Goal: Task Accomplishment & Management: Manage account settings

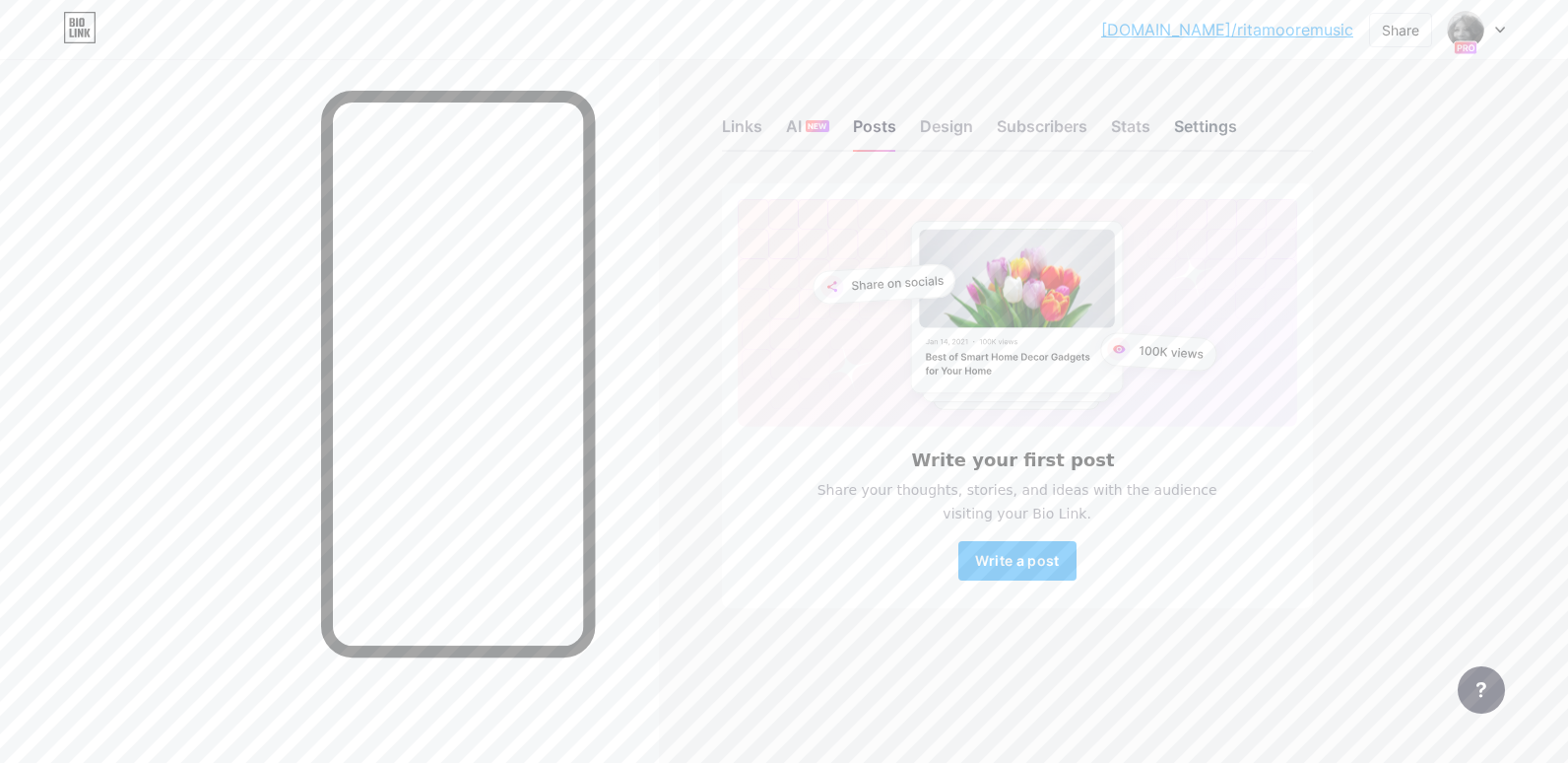
click at [1199, 121] on div "Settings" at bounding box center [1206, 132] width 63 height 36
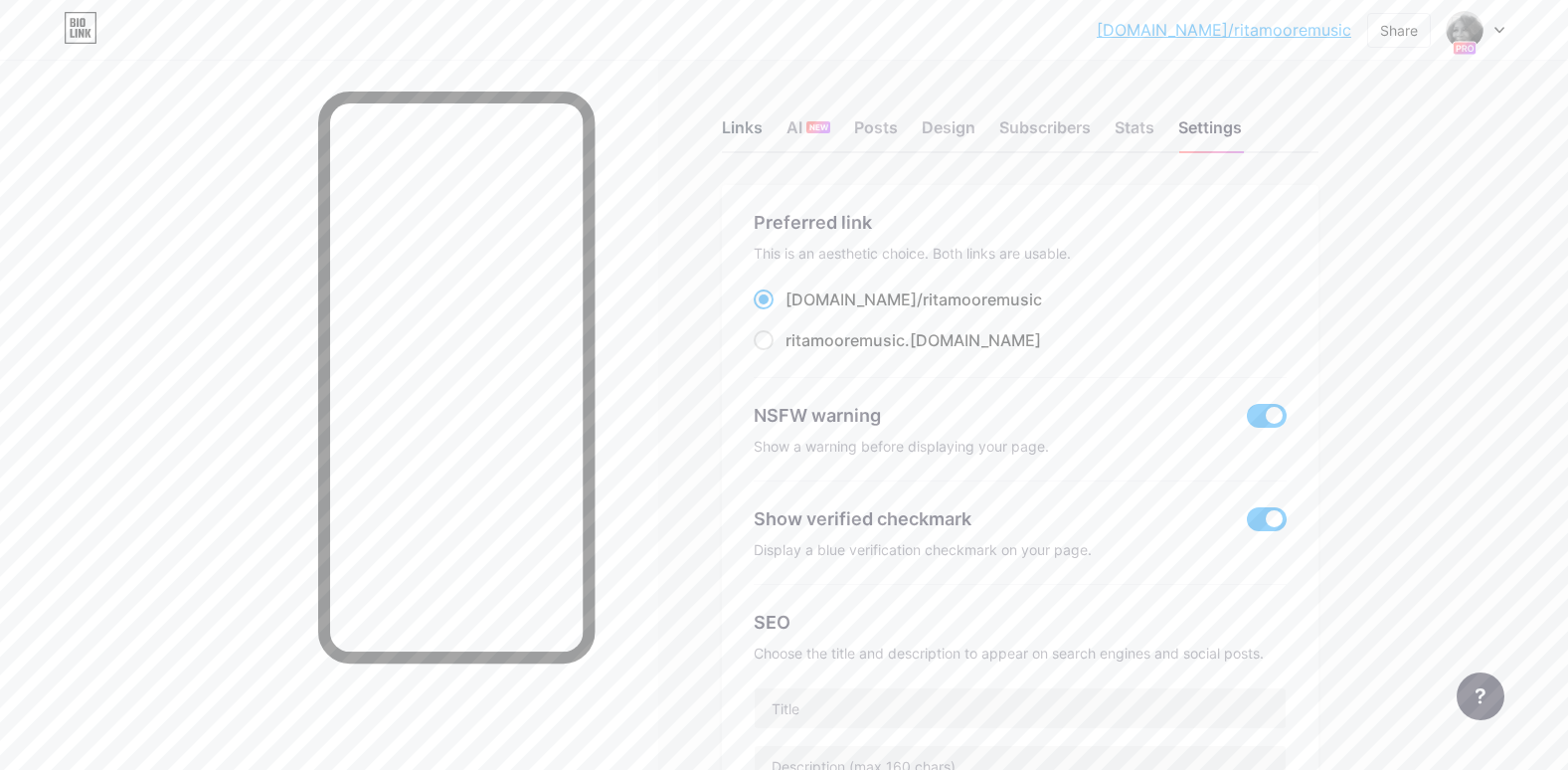
click at [735, 125] on div "Links" at bounding box center [742, 133] width 41 height 36
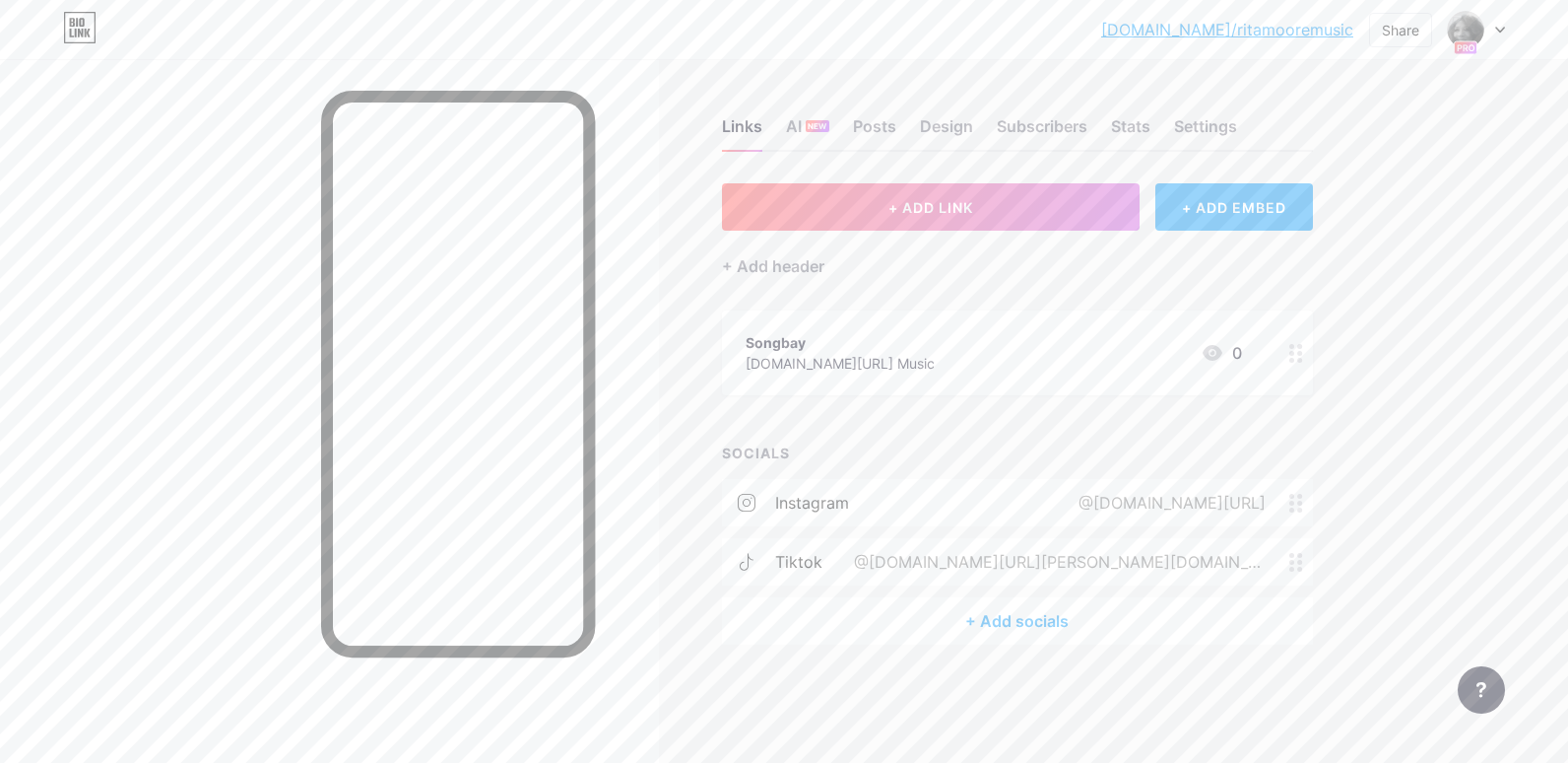
click at [1047, 497] on div "@[DOMAIN_NAME][URL]" at bounding box center [1168, 502] width 243 height 24
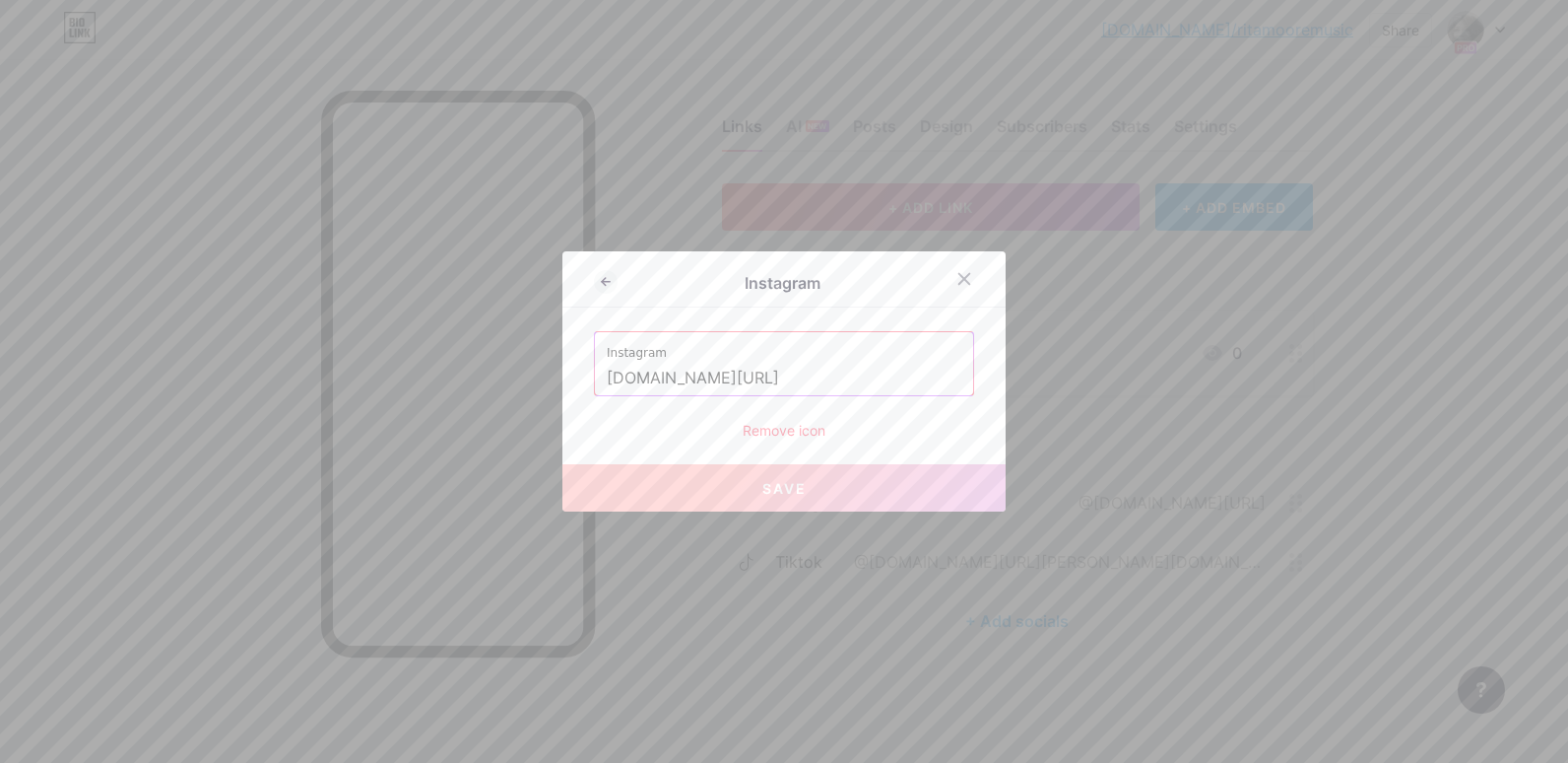
click at [610, 378] on input "[DOMAIN_NAME][URL]" at bounding box center [784, 378] width 354 height 34
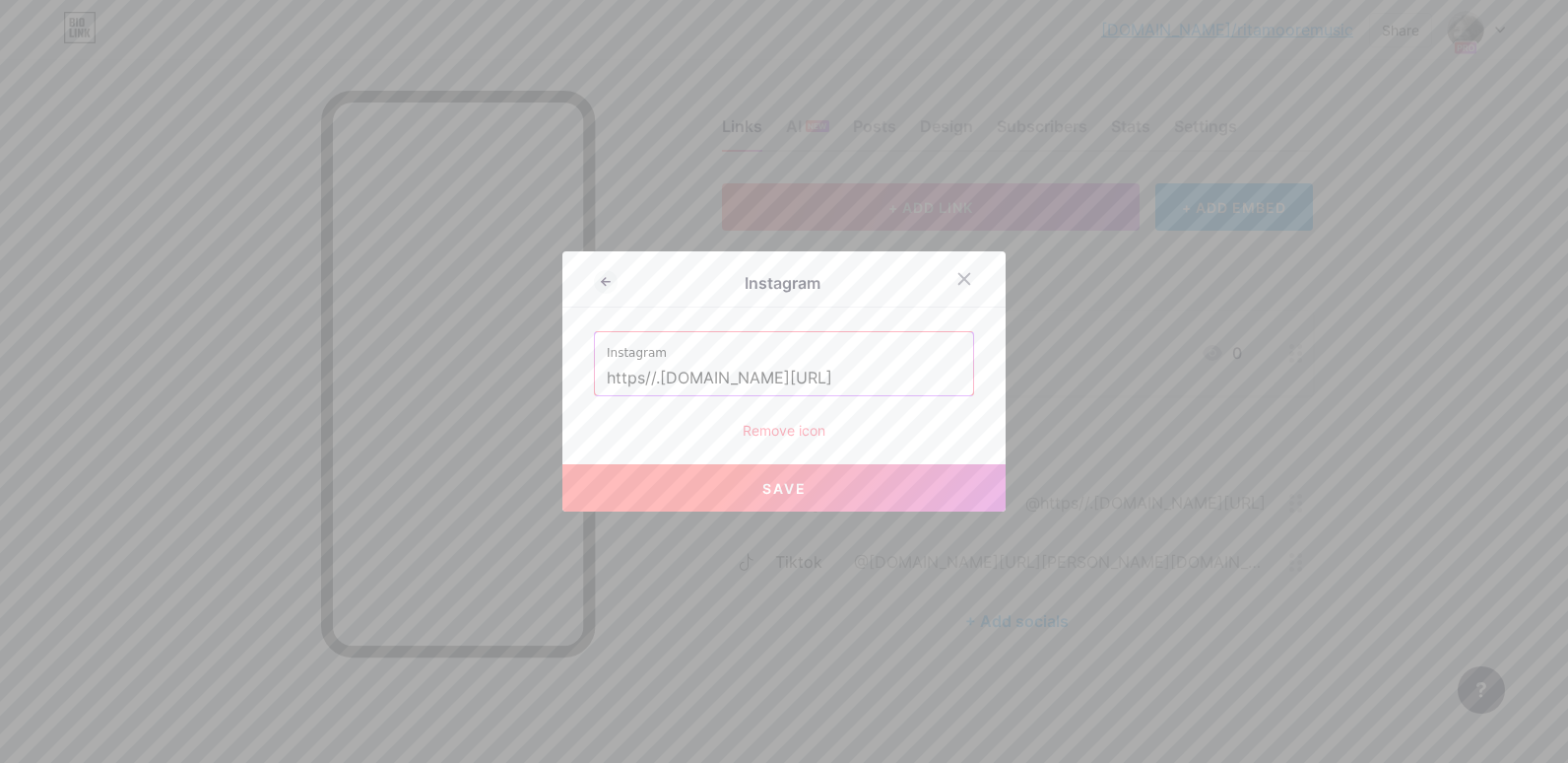
click at [661, 379] on input "https//.[DOMAIN_NAME][URL]" at bounding box center [784, 378] width 354 height 34
click at [766, 487] on span "Save" at bounding box center [784, 488] width 44 height 17
type input "[URL][DOMAIN_NAME][DOMAIN_NAME]"
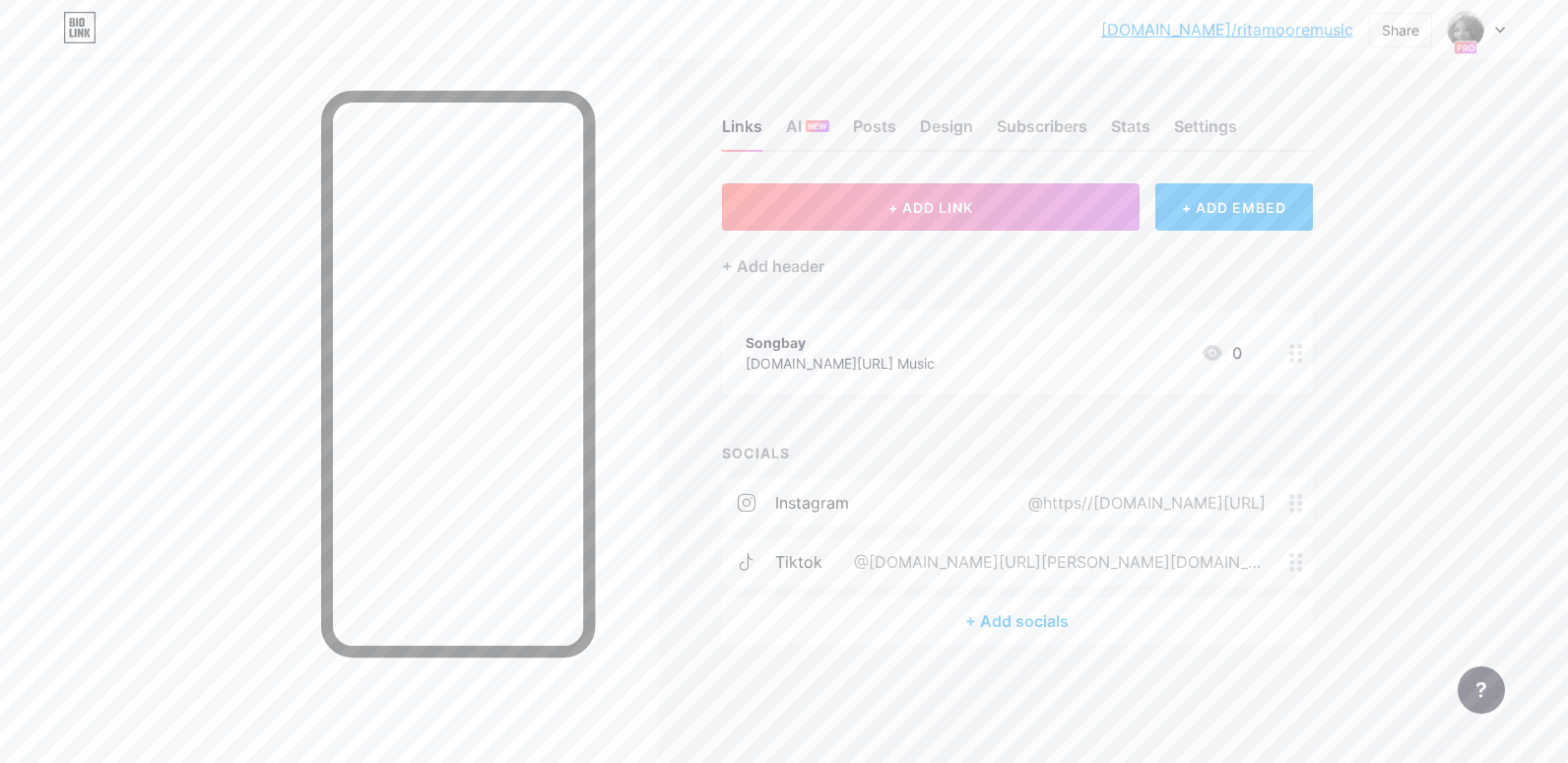
click at [1294, 508] on circle at bounding box center [1292, 509] width 5 height 5
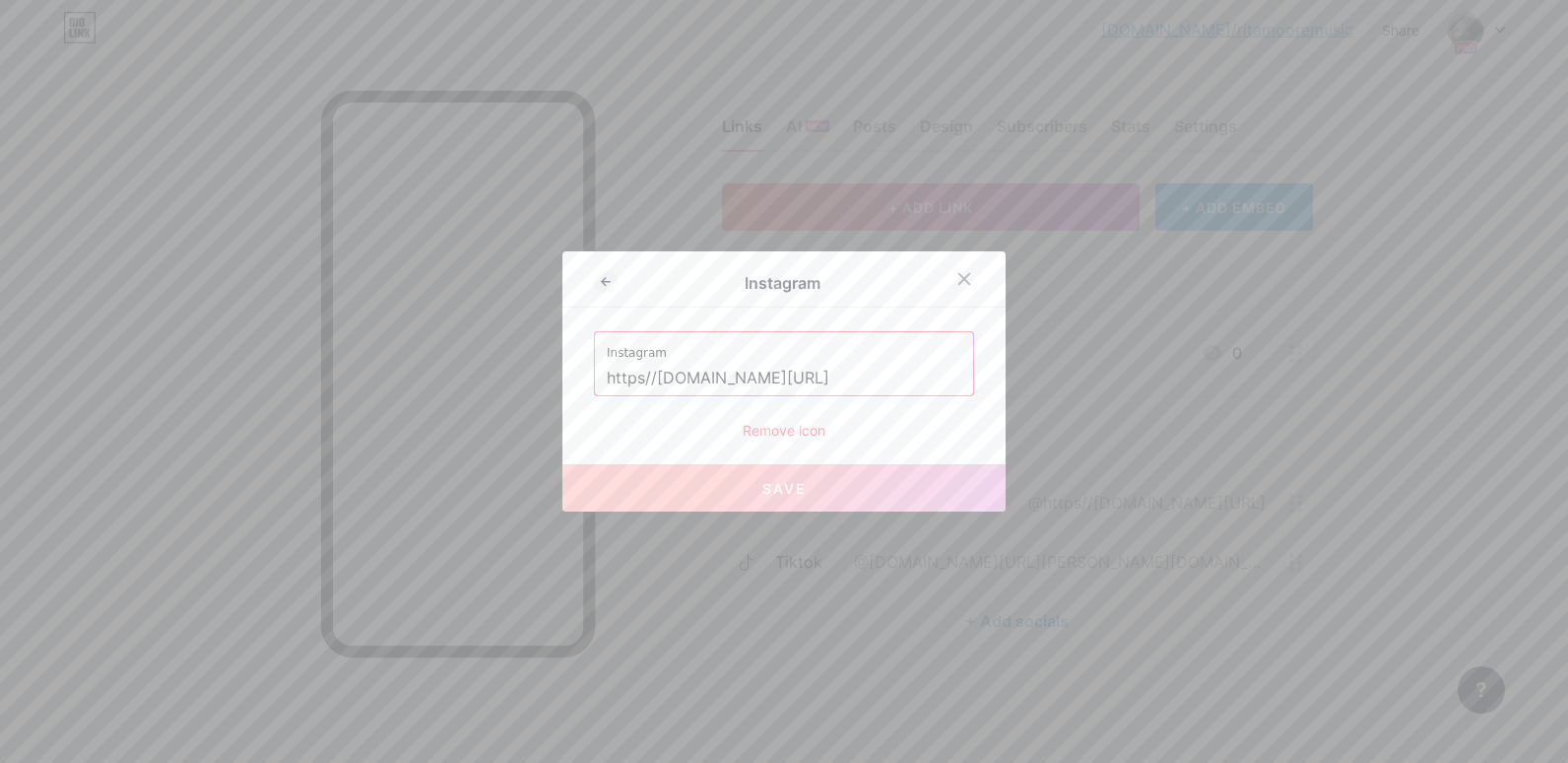
click at [863, 381] on input "https//[DOMAIN_NAME][URL]" at bounding box center [784, 378] width 354 height 34
click at [965, 271] on icon at bounding box center [964, 279] width 16 height 16
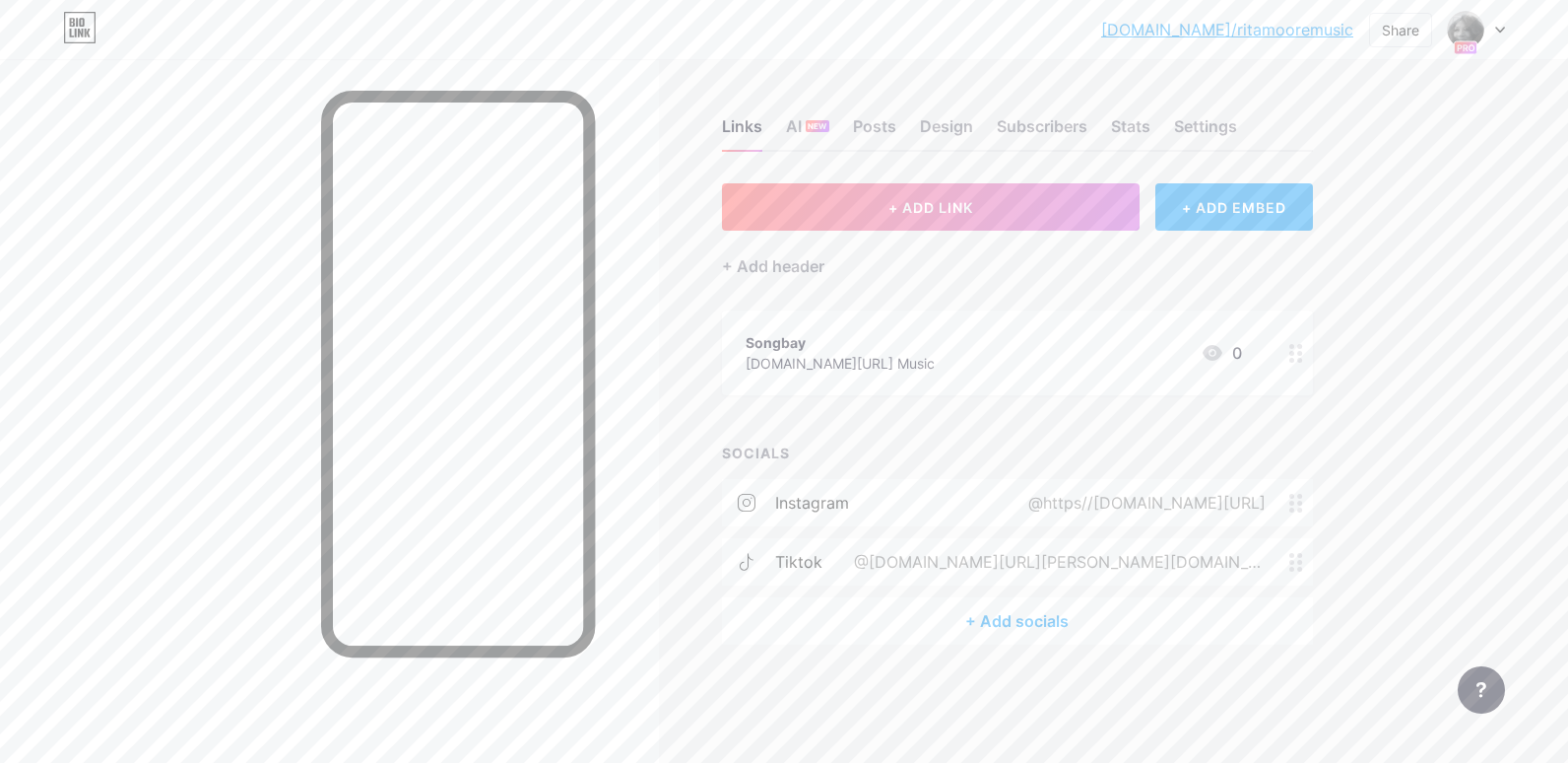
click at [806, 498] on div "instagram" at bounding box center [812, 502] width 74 height 24
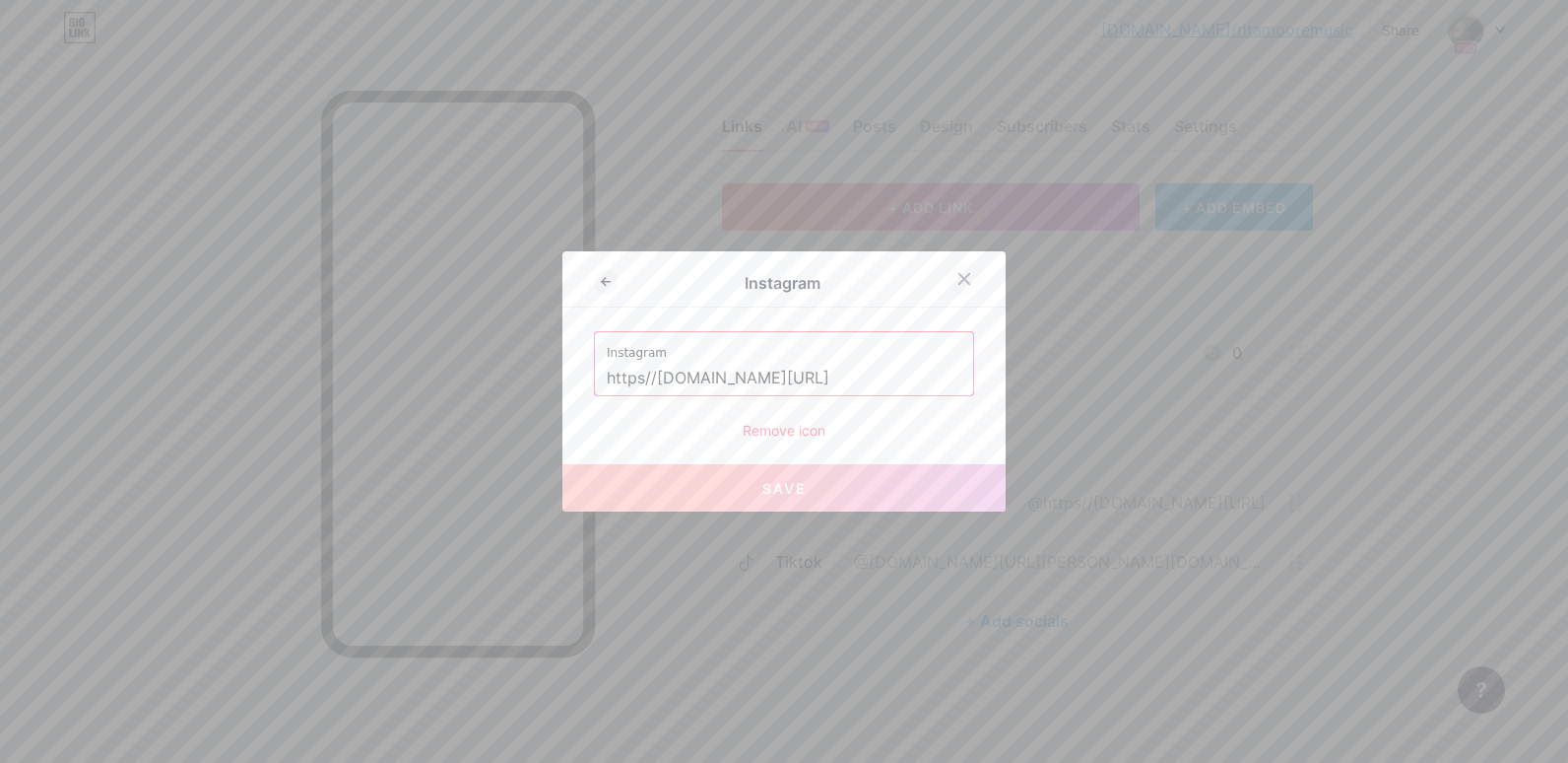
click at [970, 277] on icon at bounding box center [964, 279] width 16 height 16
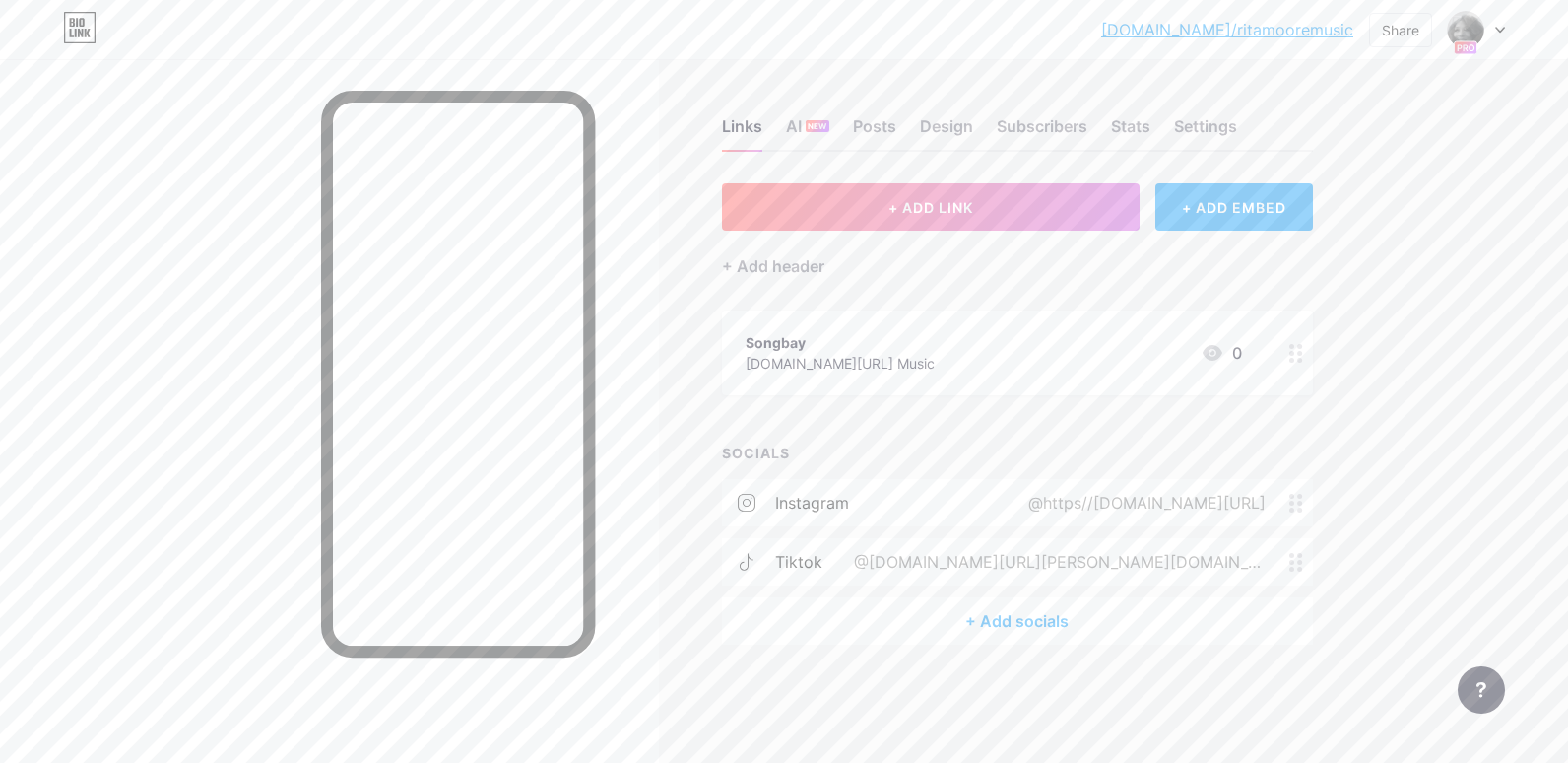
click at [979, 366] on div "Songbay [DOMAIN_NAME][URL] Music 0" at bounding box center [994, 352] width 496 height 45
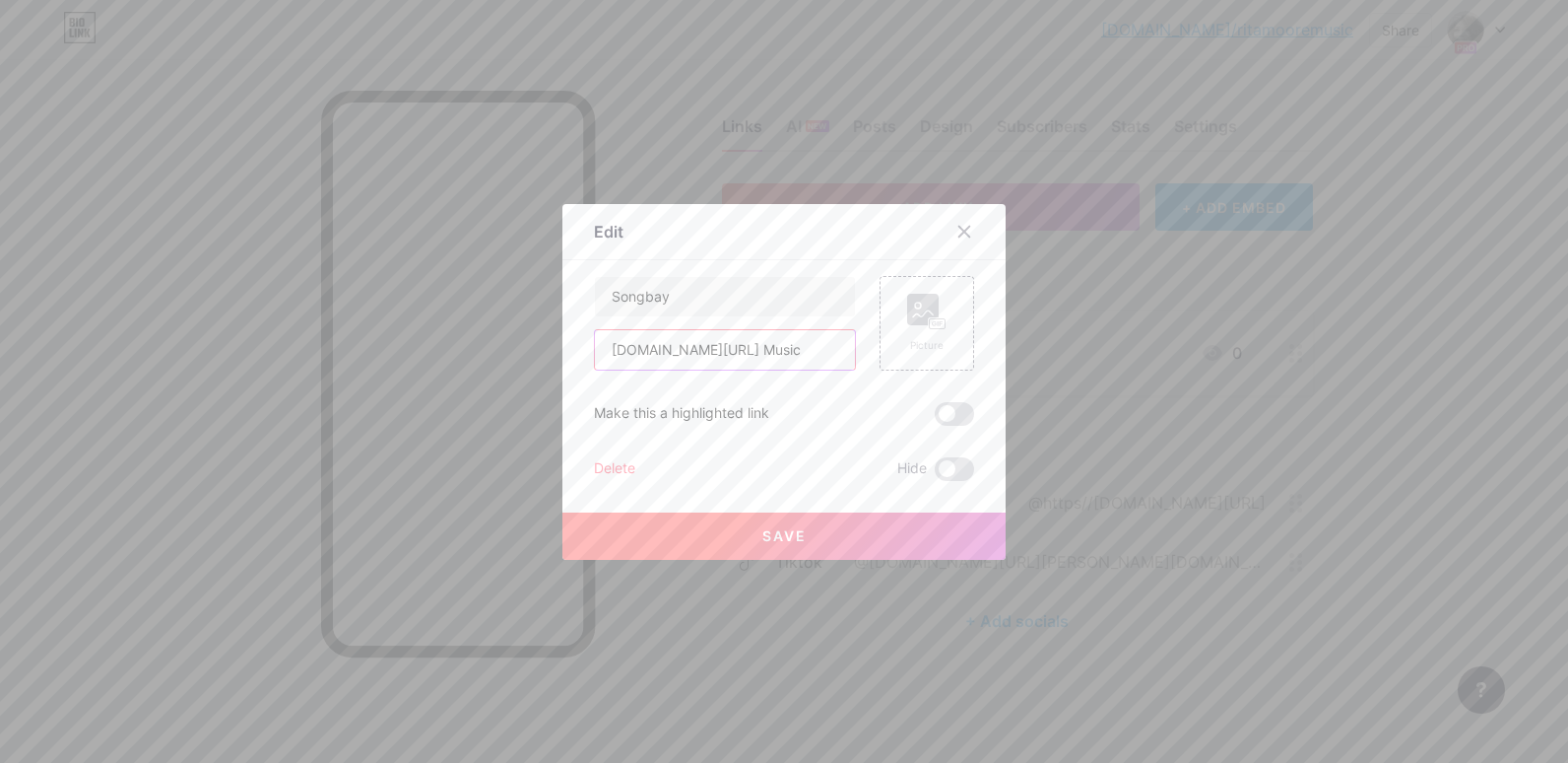
click at [828, 350] on input "[DOMAIN_NAME][URL] Music" at bounding box center [725, 349] width 261 height 39
type input "w"
type input "[URL][DOMAIN_NAME]"
click at [778, 530] on span "Save" at bounding box center [784, 535] width 44 height 17
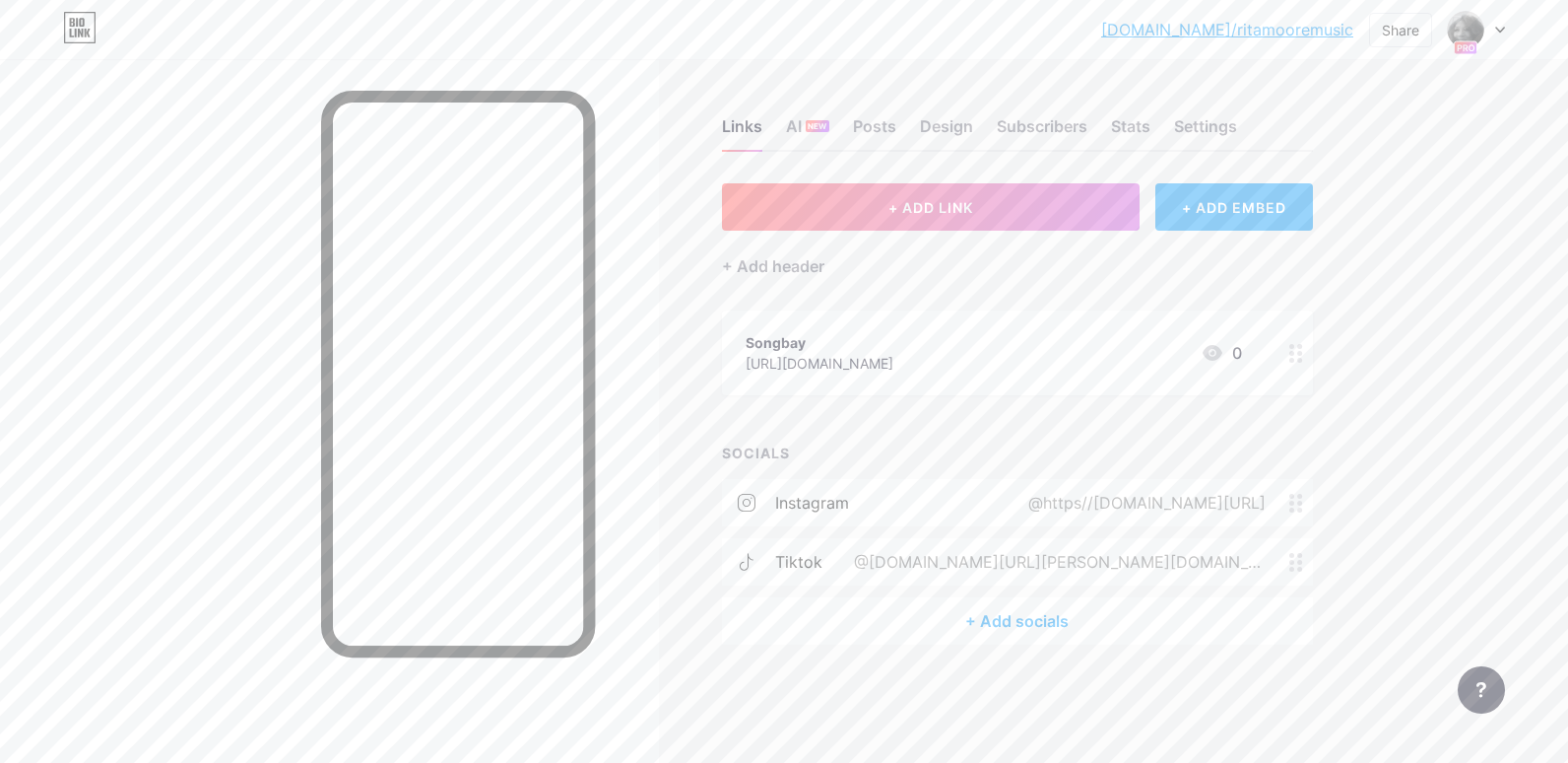
click at [1295, 509] on icon at bounding box center [1297, 502] width 14 height 19
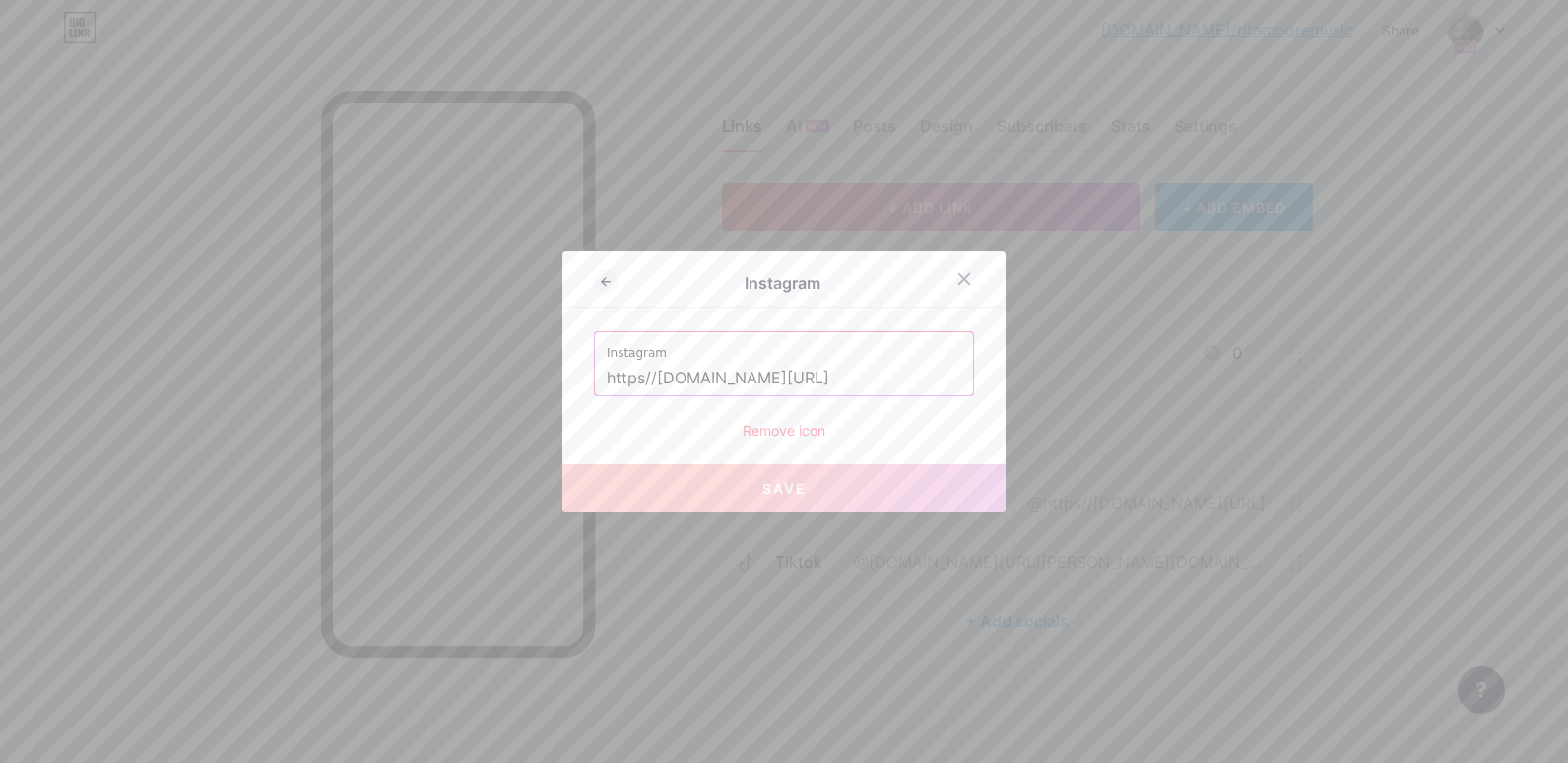
click at [870, 623] on div at bounding box center [784, 381] width 1568 height 763
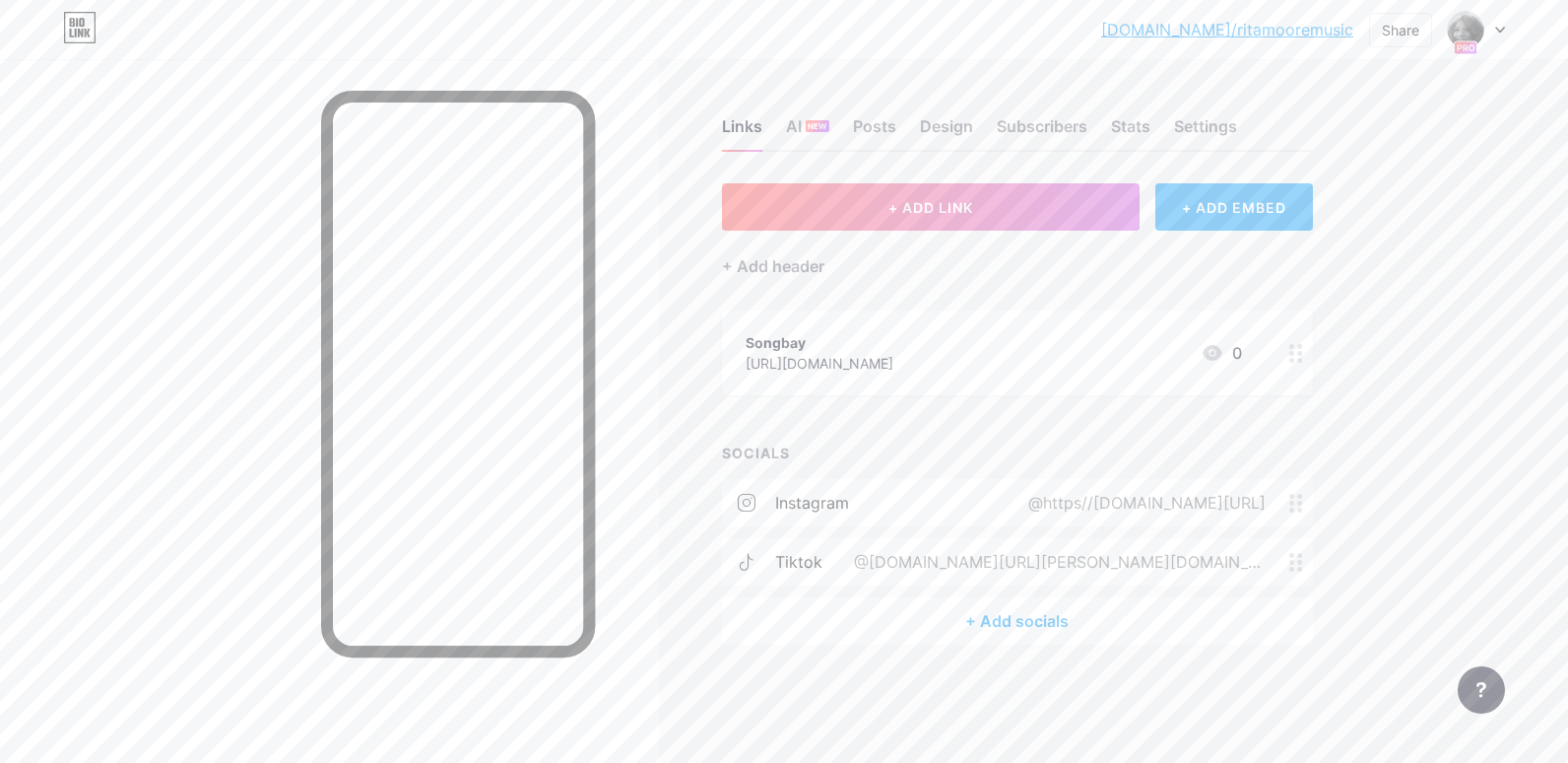
click at [1299, 504] on icon at bounding box center [1297, 502] width 14 height 19
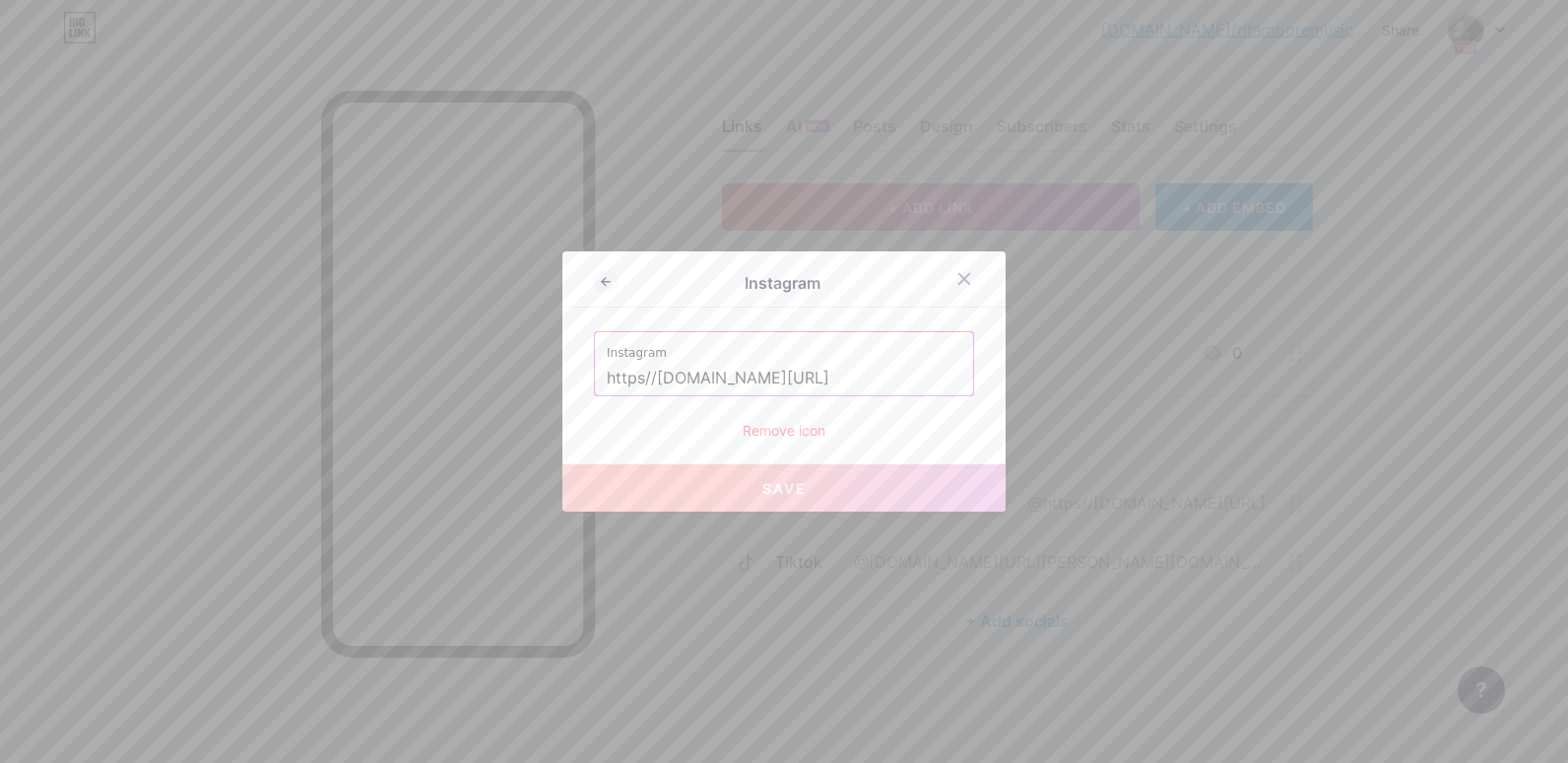
click at [875, 376] on input "https//[DOMAIN_NAME][URL]" at bounding box center [784, 378] width 354 height 34
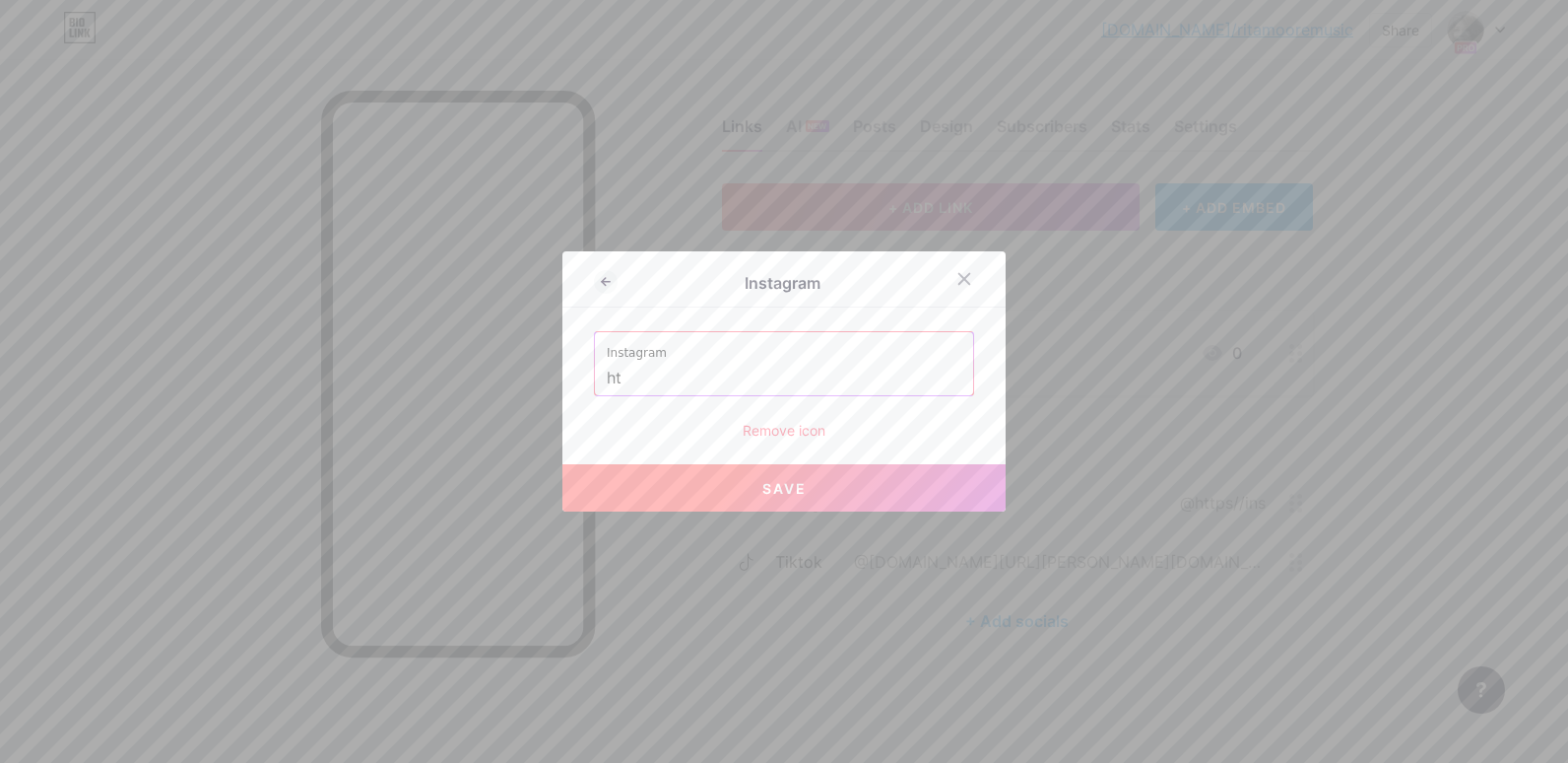
type input "h"
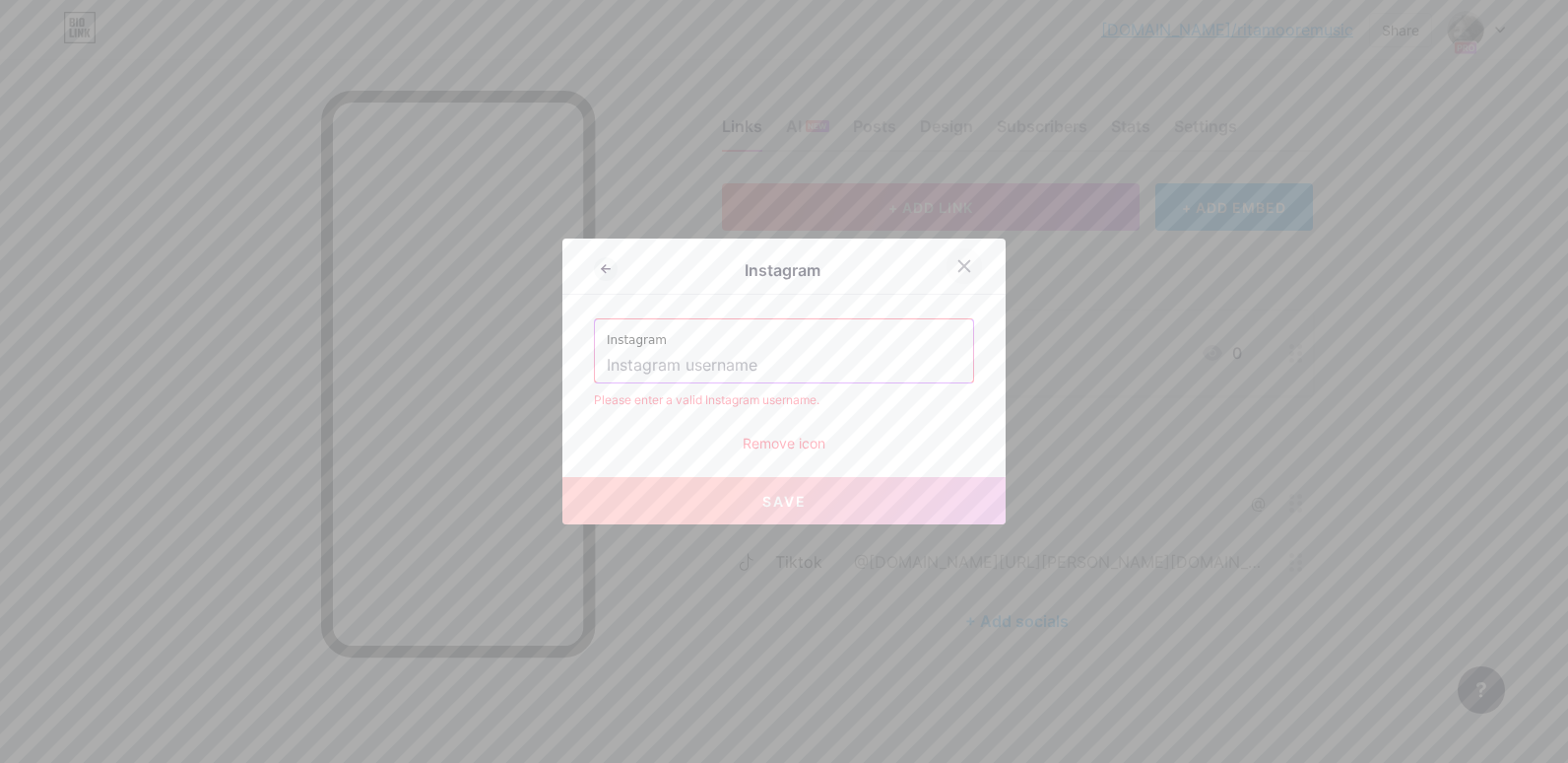
click at [964, 258] on div at bounding box center [964, 267] width 36 height 36
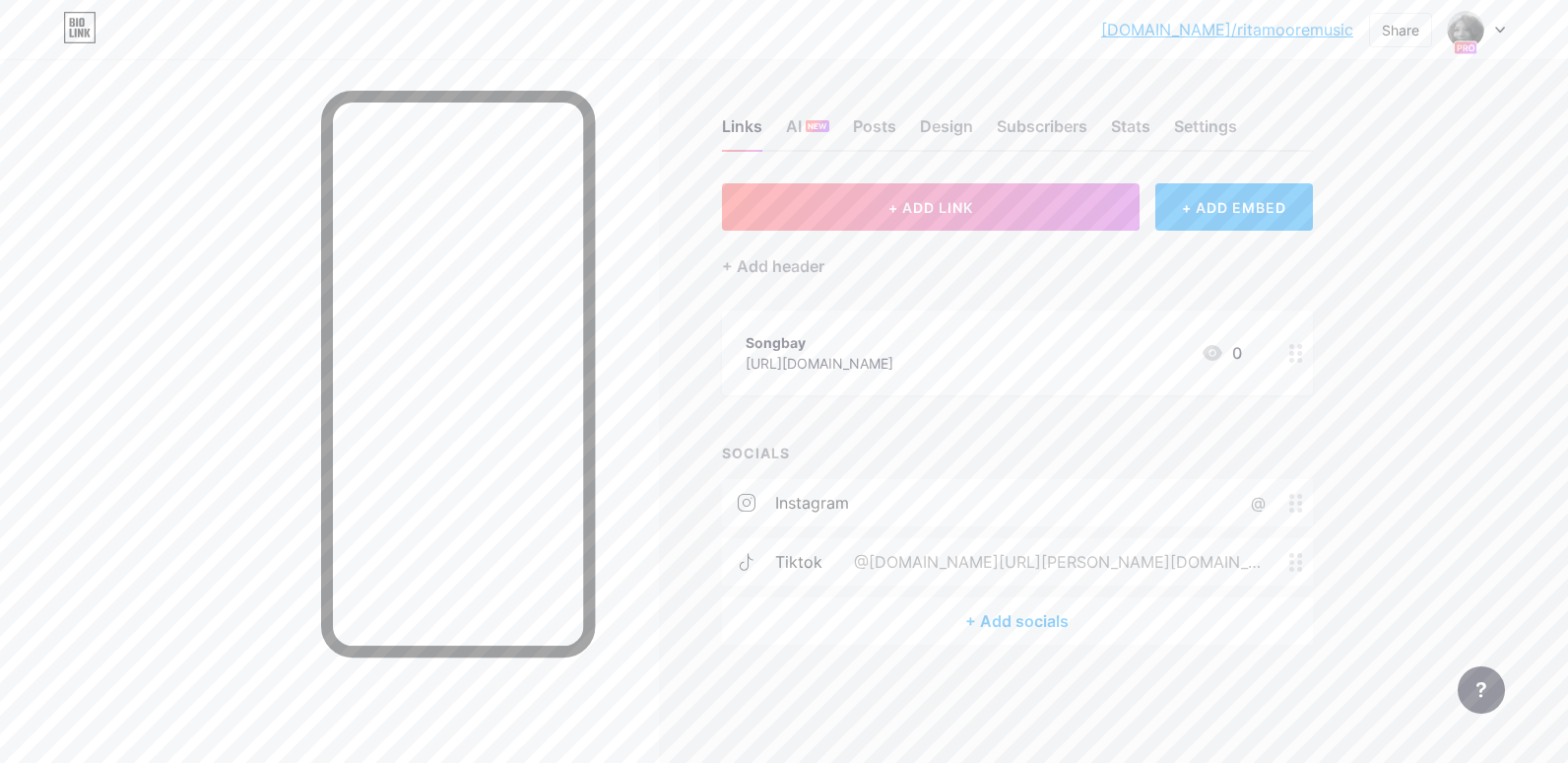
click at [1252, 556] on div "@[DOMAIN_NAME][URL][PERSON_NAME][DOMAIN_NAME]" at bounding box center [1056, 562] width 467 height 24
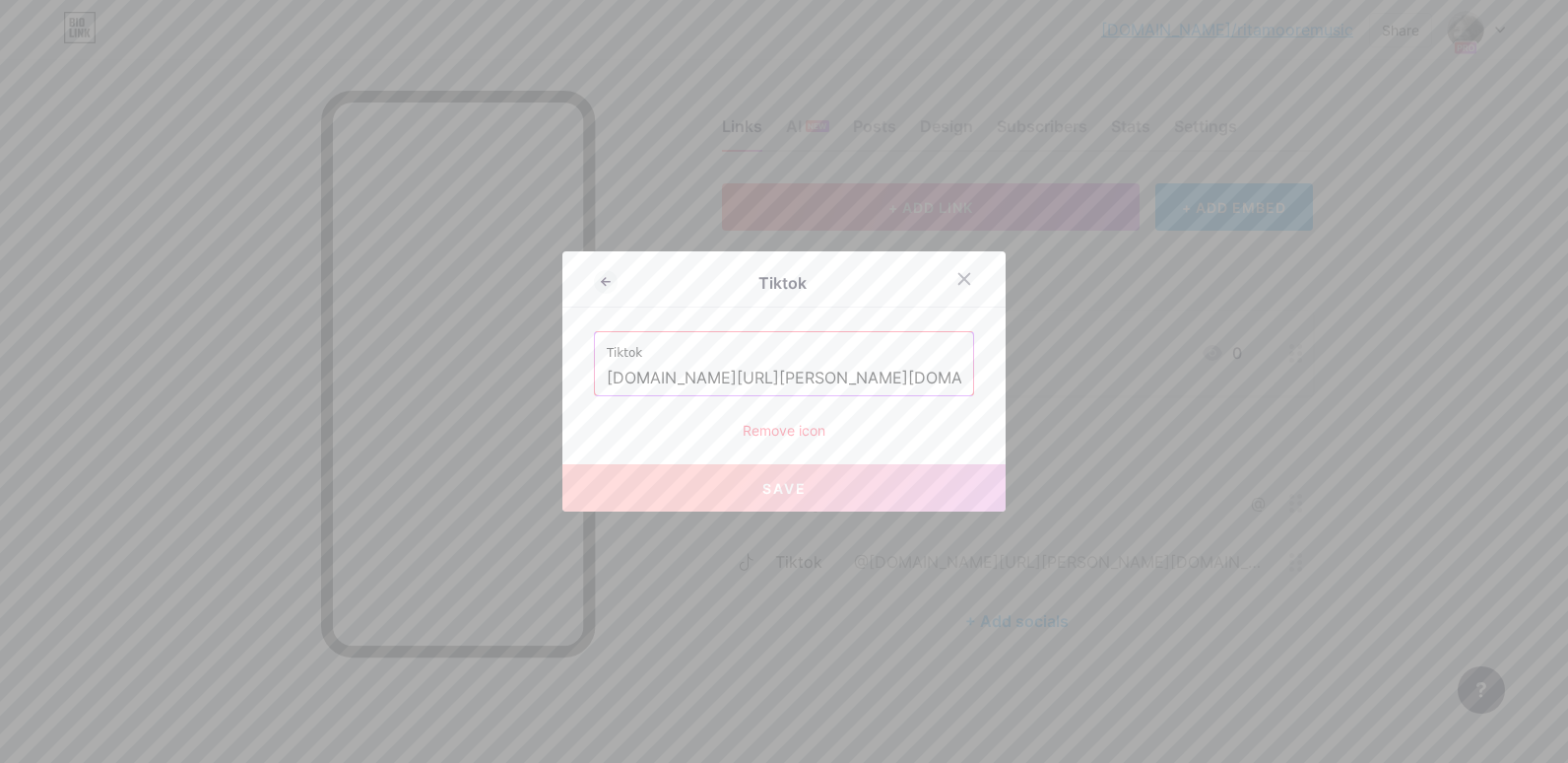
click at [836, 371] on input "[DOMAIN_NAME][URL][PERSON_NAME][DOMAIN_NAME]" at bounding box center [784, 378] width 354 height 34
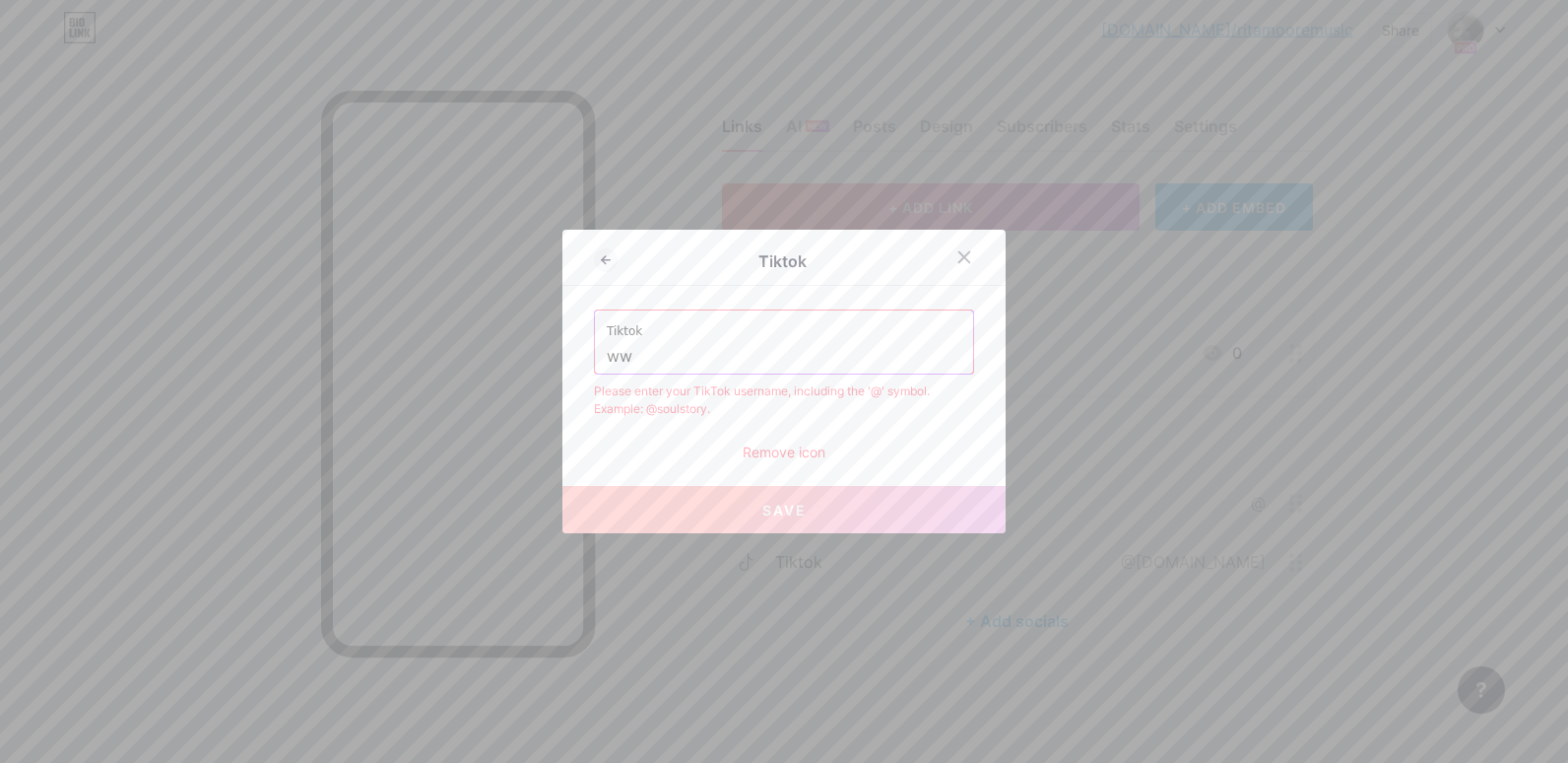
type input "w"
type input "[PERSON_NAME]"
drag, startPoint x: 690, startPoint y: 362, endPoint x: 752, endPoint y: 630, distance: 275.1
click at [752, 630] on div at bounding box center [784, 381] width 1568 height 763
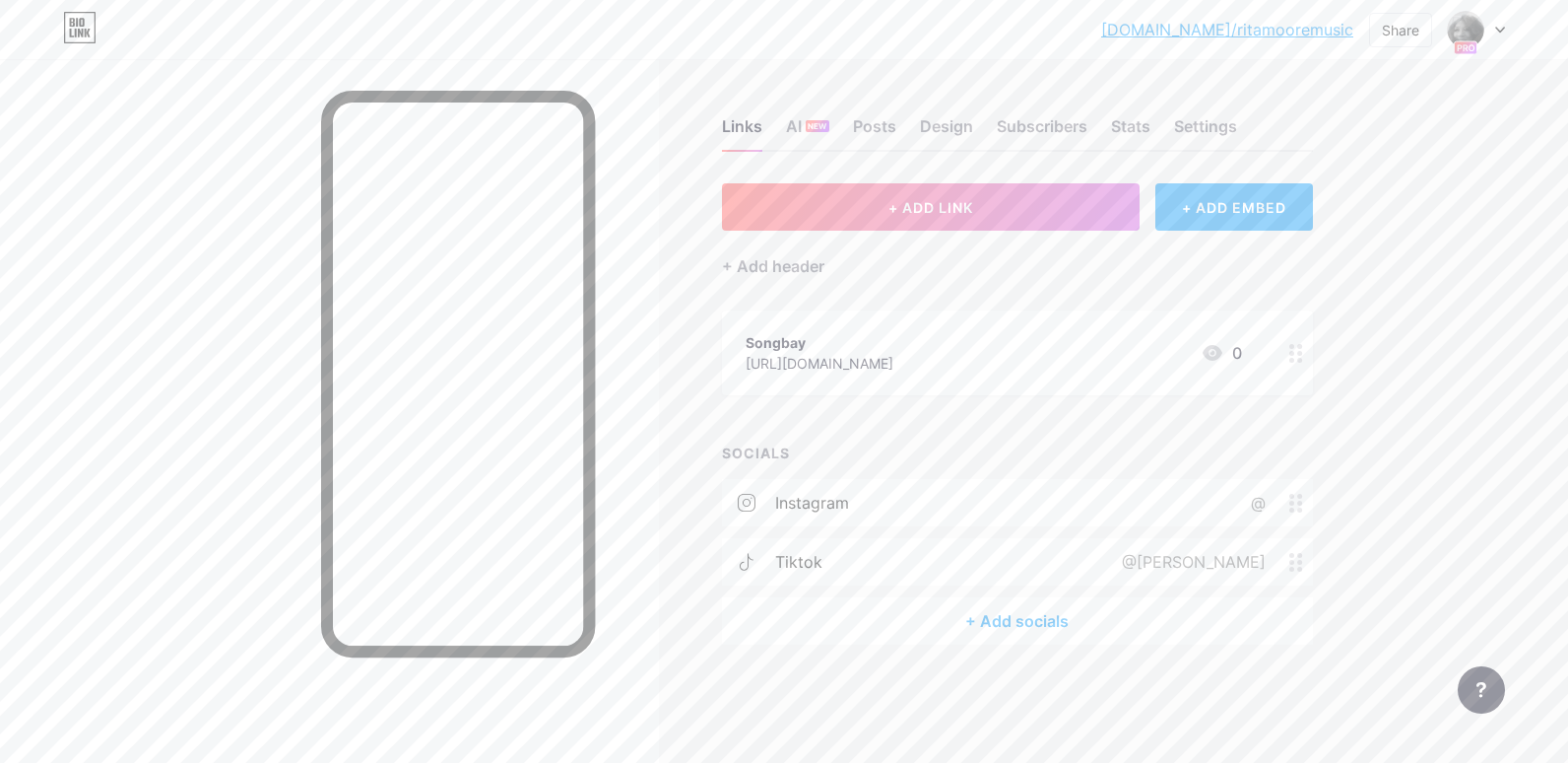
click at [1110, 554] on div "@[PERSON_NAME]" at bounding box center [1190, 562] width 199 height 24
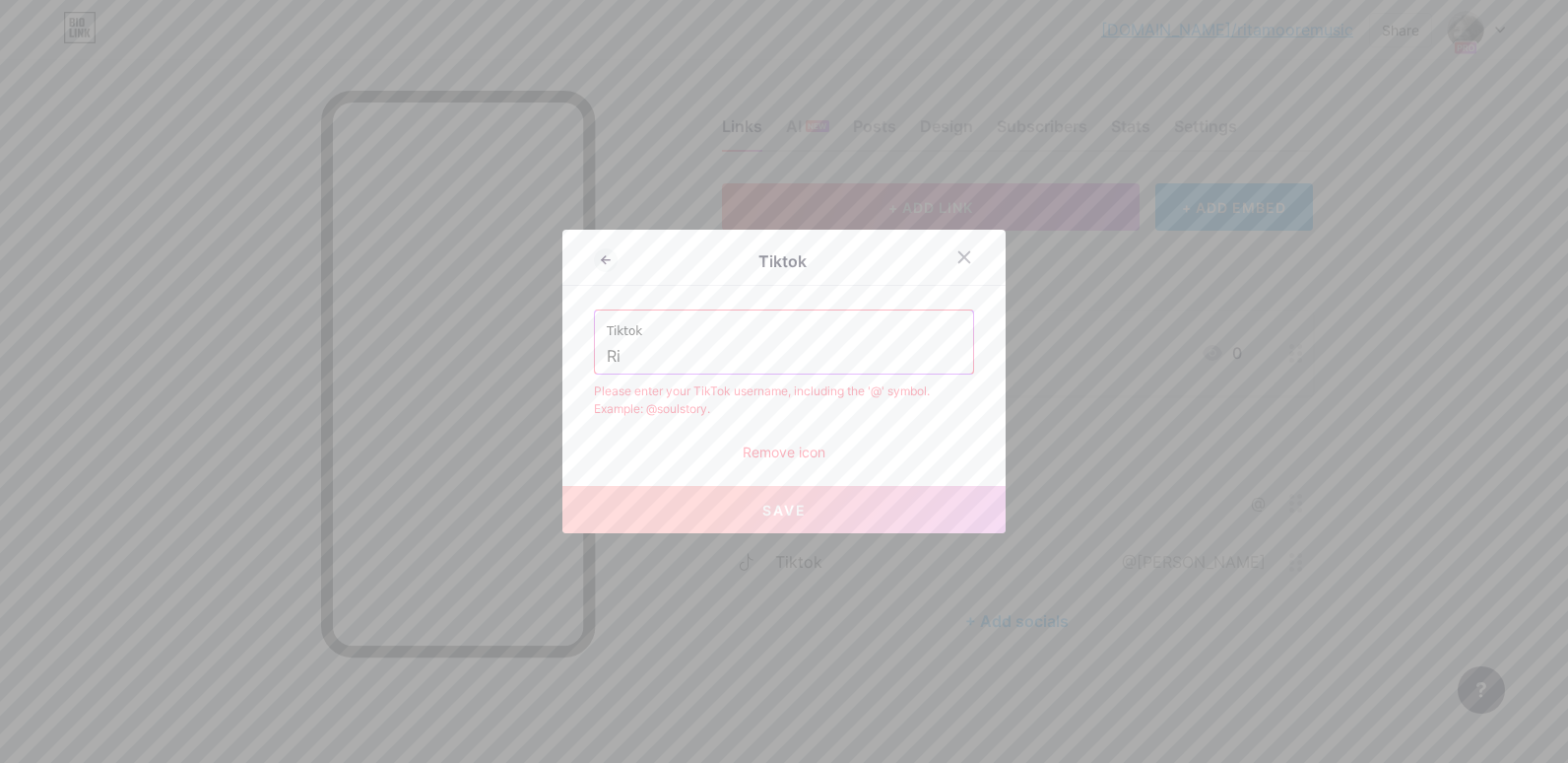
type input "R"
click at [606, 352] on div "Tiktok rita_revival" at bounding box center [784, 342] width 378 height 63
click at [695, 358] on input "rita_revival" at bounding box center [784, 356] width 354 height 34
type input "r"
click at [682, 358] on input "[PERSON_NAME][EMAIL_ADDRESS][URL][DOMAIN_NAME][PERSON_NAME][DOMAIN_NAME]" at bounding box center [784, 356] width 354 height 34
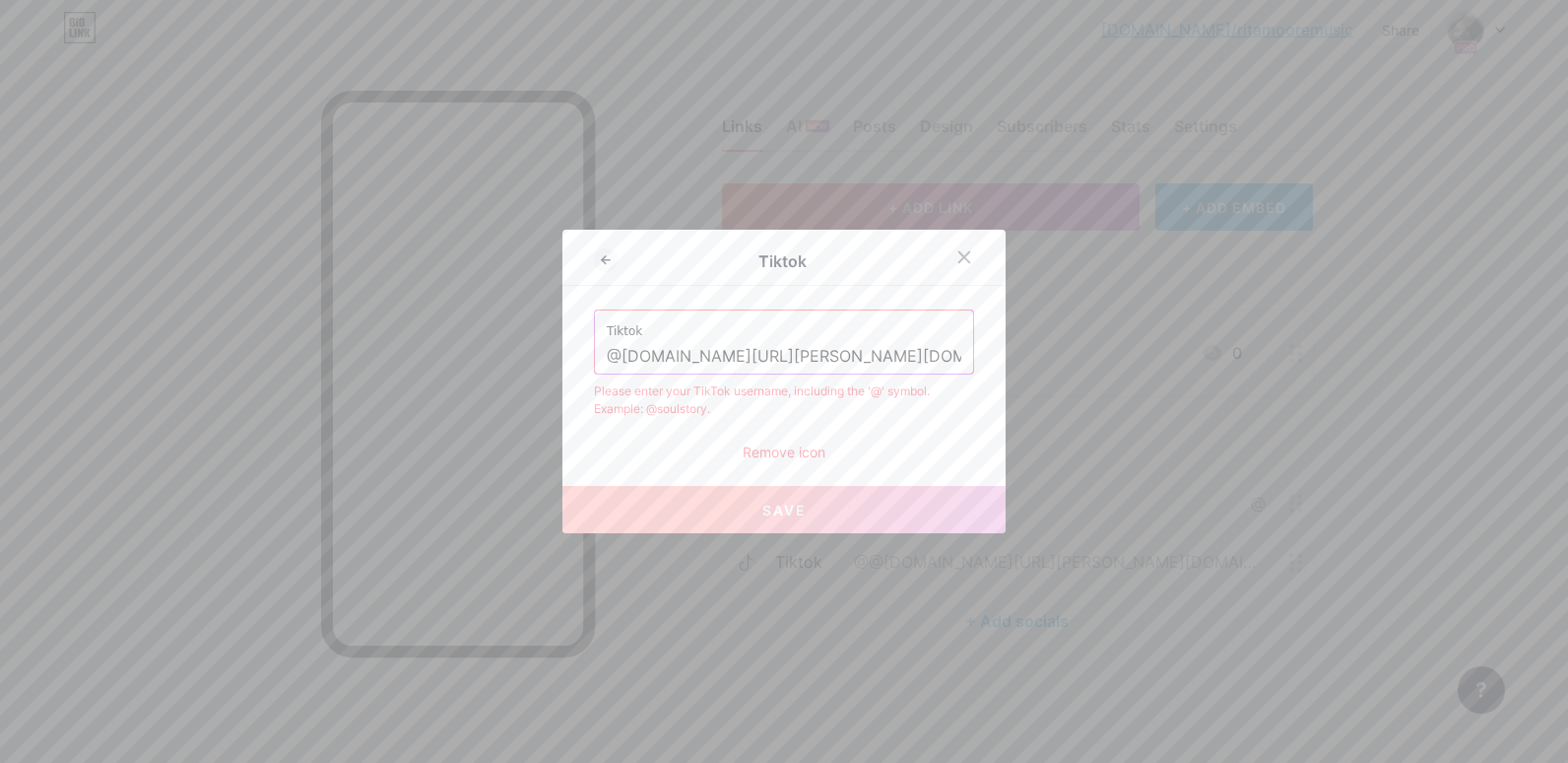
click at [790, 354] on input "@[DOMAIN_NAME][URL][PERSON_NAME][DOMAIN_NAME]" at bounding box center [784, 356] width 354 height 34
type input "@"
click at [964, 256] on icon at bounding box center [964, 258] width 16 height 16
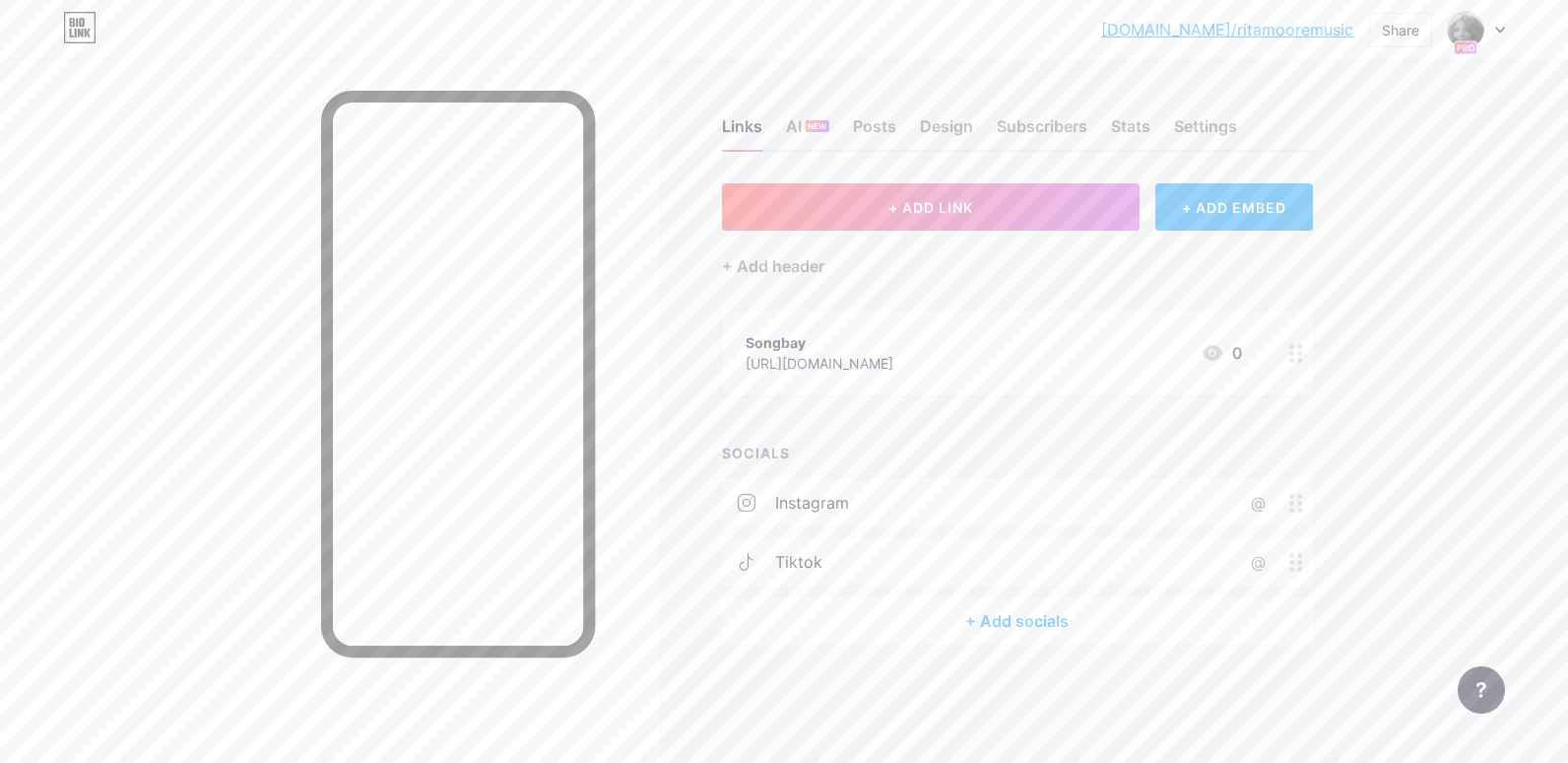
click at [809, 503] on div "instagram" at bounding box center [812, 502] width 74 height 24
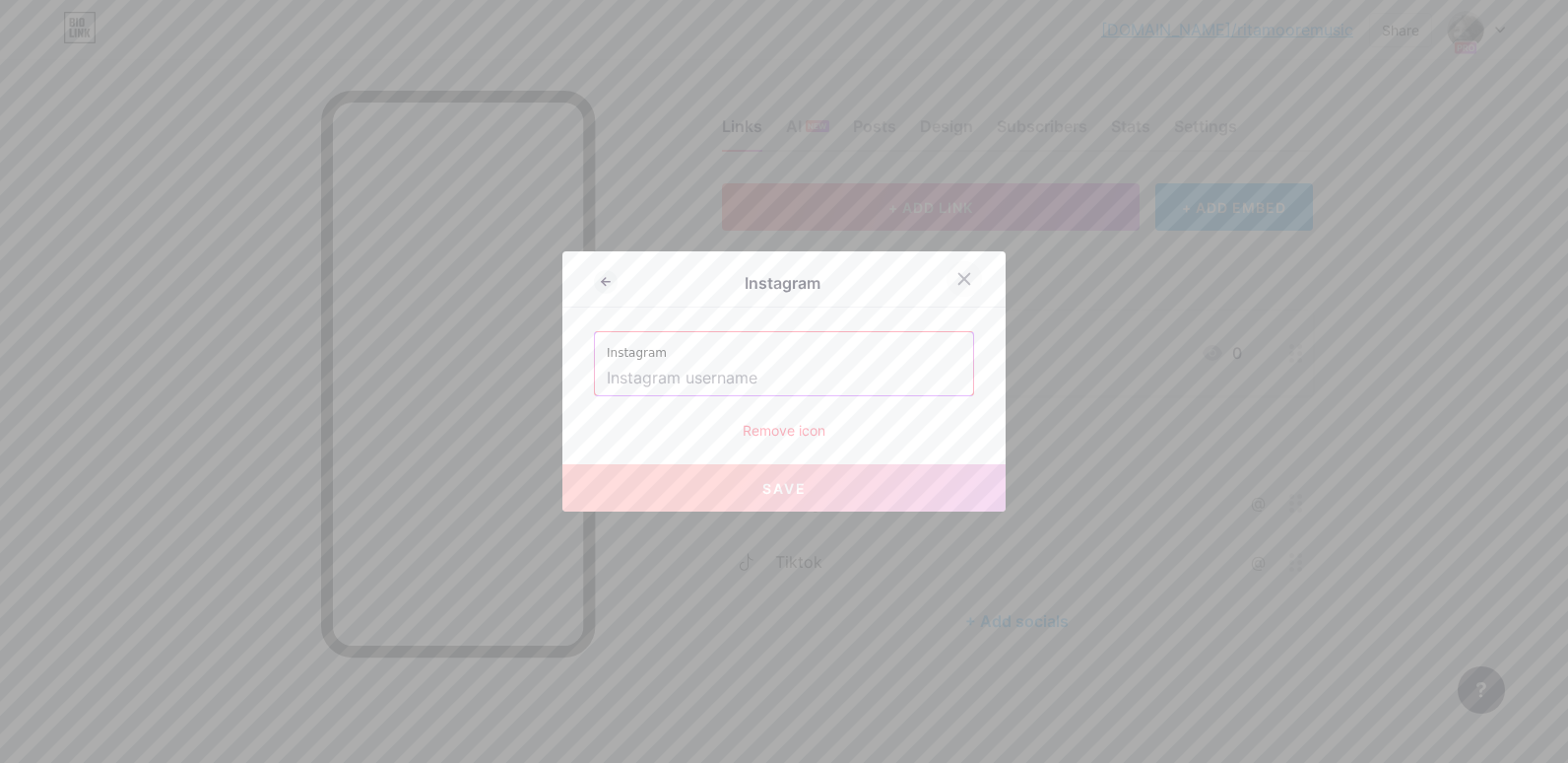
click at [964, 274] on icon at bounding box center [964, 279] width 16 height 16
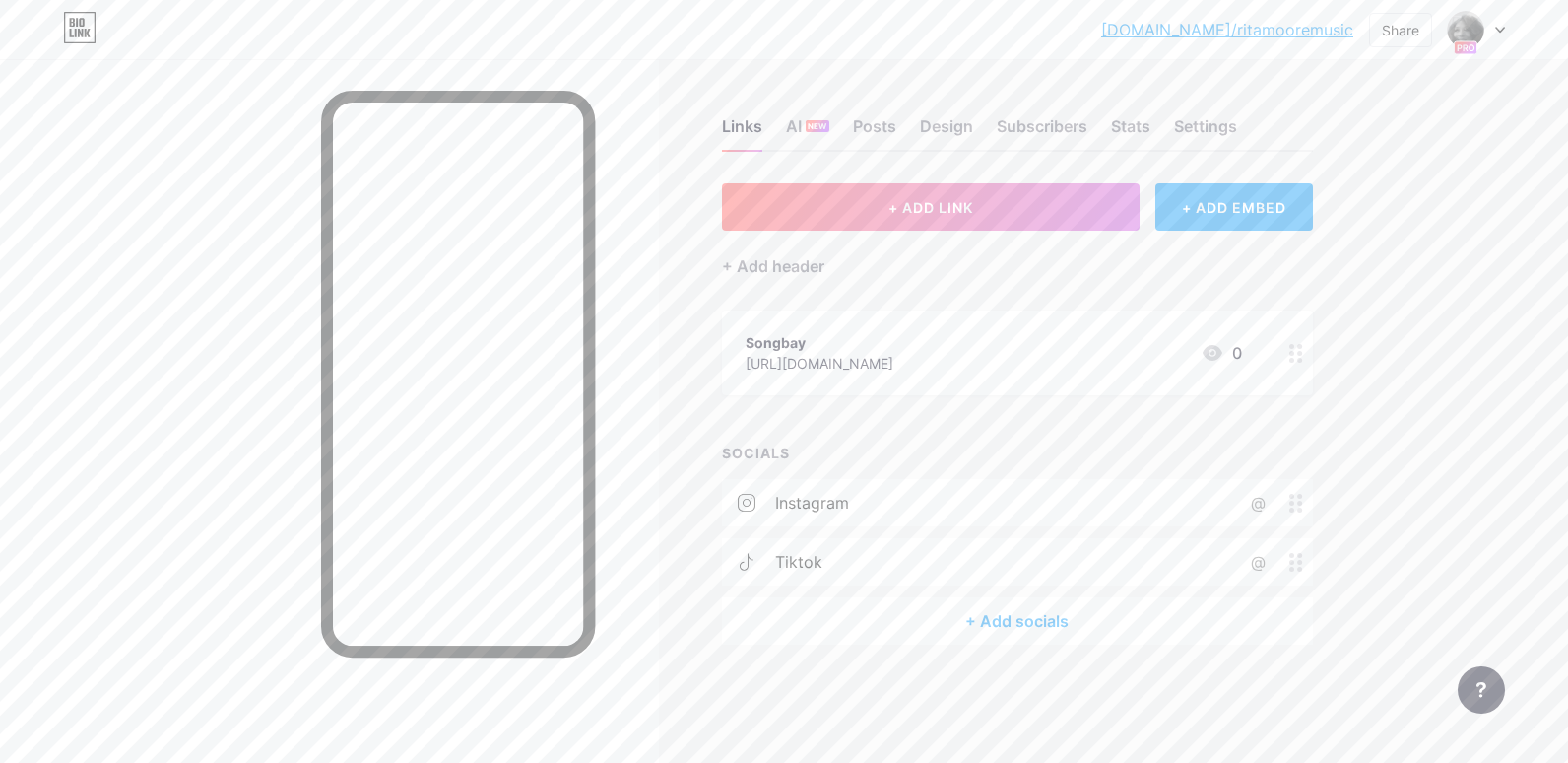
click at [1210, 502] on div "instagram @" at bounding box center [1017, 502] width 591 height 47
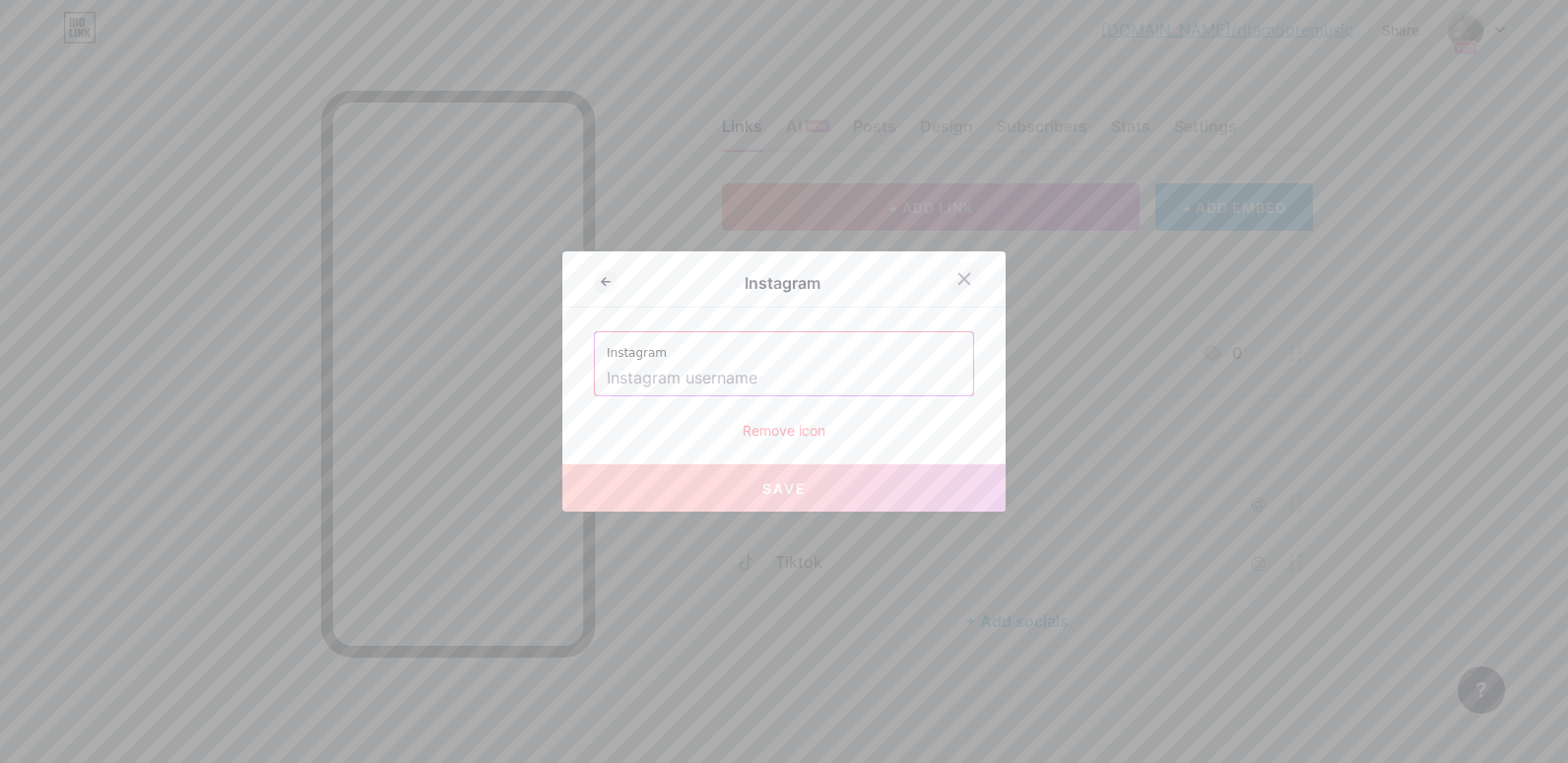
click at [959, 274] on icon at bounding box center [964, 279] width 11 height 11
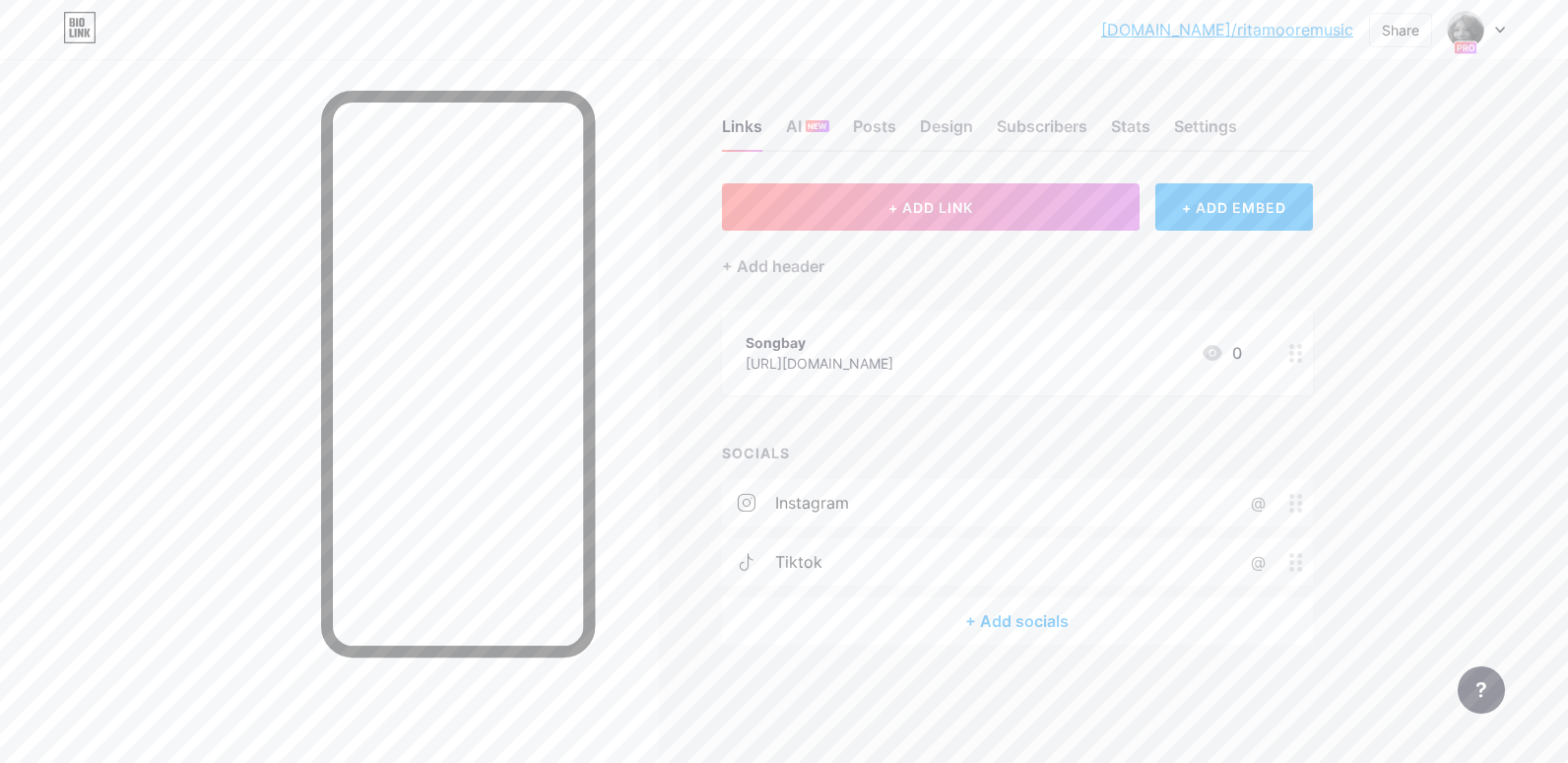
click at [1302, 506] on icon at bounding box center [1297, 502] width 14 height 19
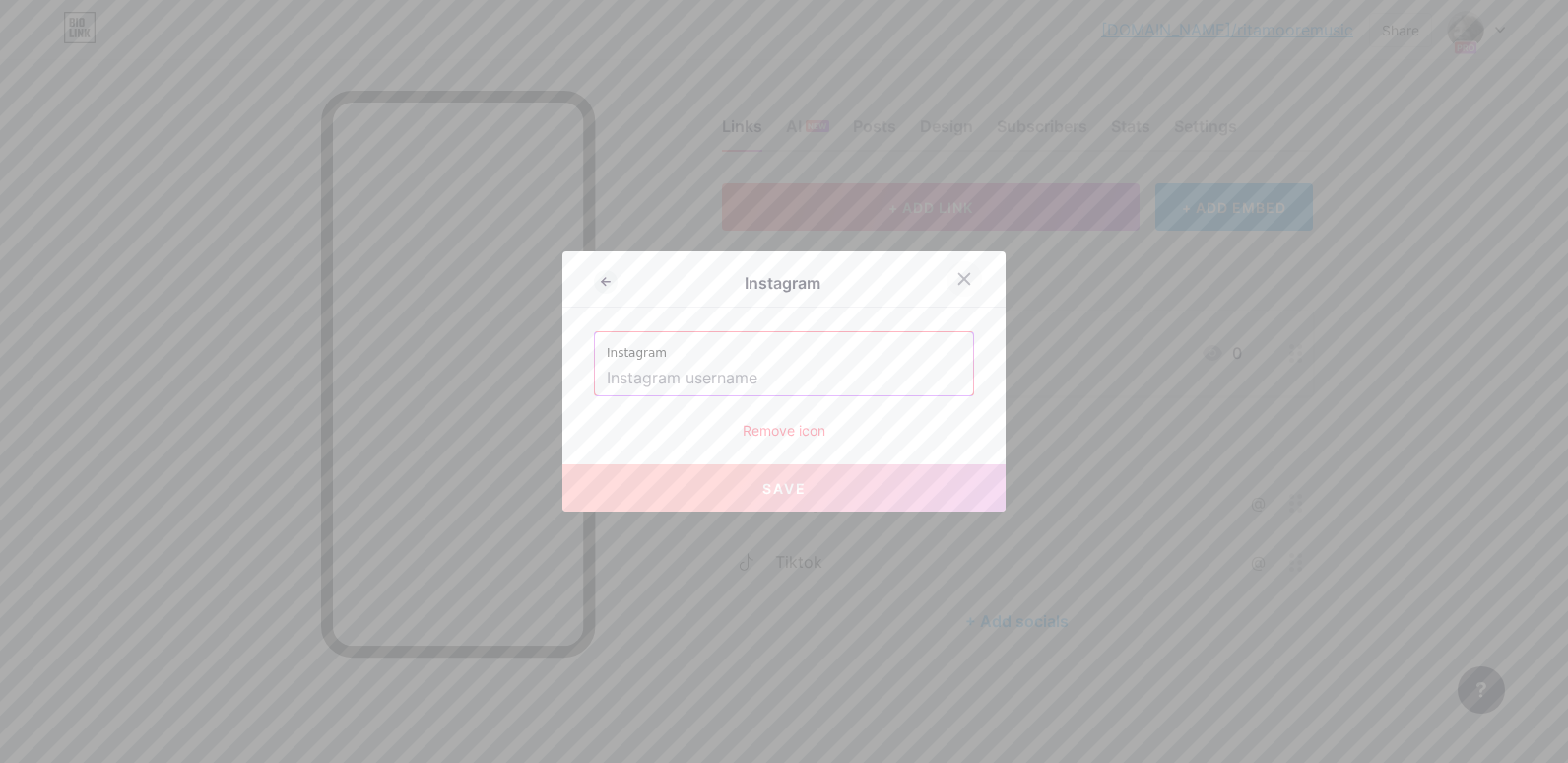
click at [969, 274] on icon at bounding box center [964, 279] width 11 height 11
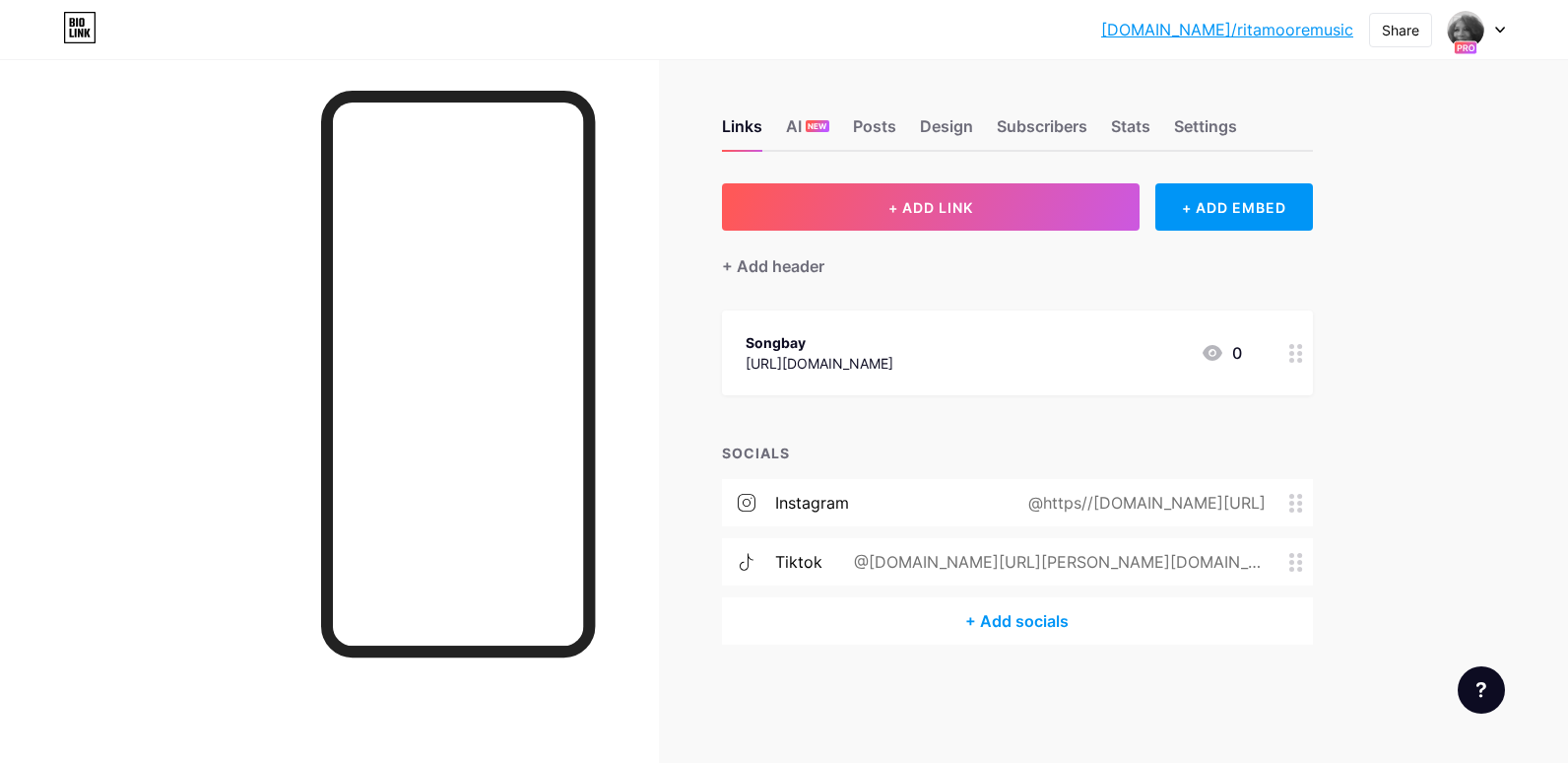
click at [1253, 566] on div "@[DOMAIN_NAME][URL][PERSON_NAME][DOMAIN_NAME]" at bounding box center [1056, 562] width 467 height 24
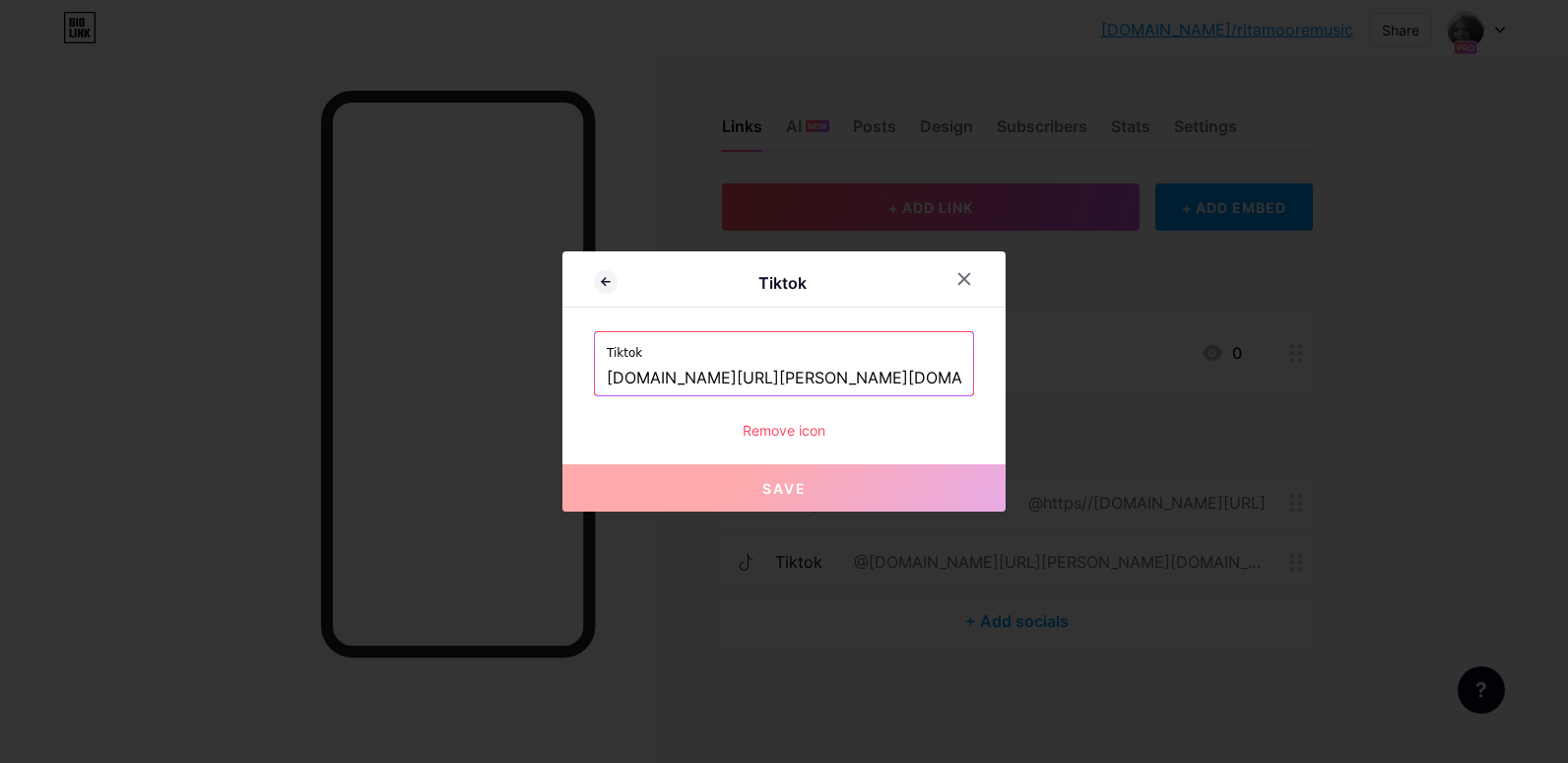
click at [770, 420] on div "Remove icon" at bounding box center [784, 429] width 380 height 21
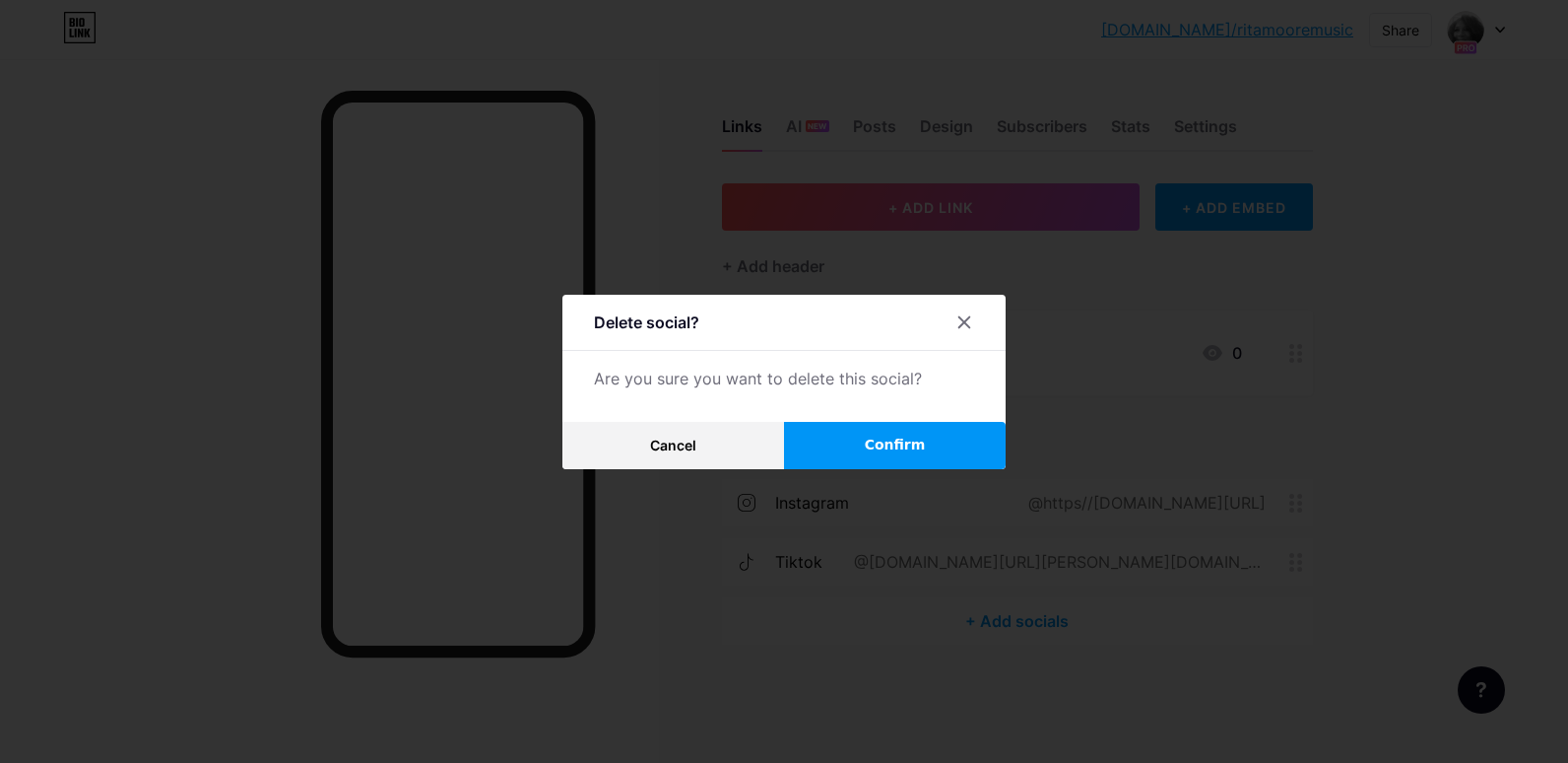
click at [879, 441] on span "Confirm" at bounding box center [895, 444] width 61 height 21
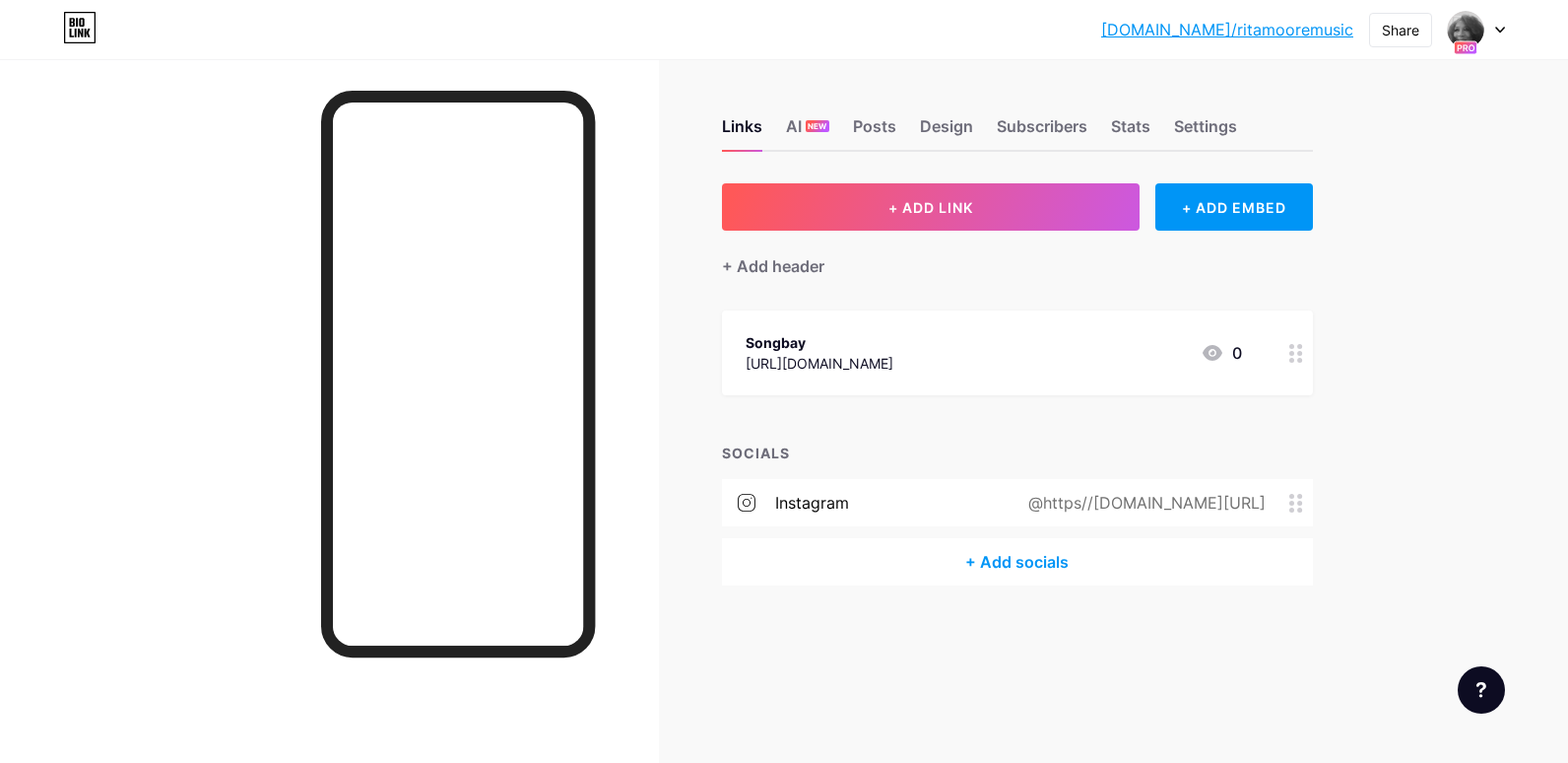
click at [1304, 509] on span at bounding box center [1302, 502] width 24 height 19
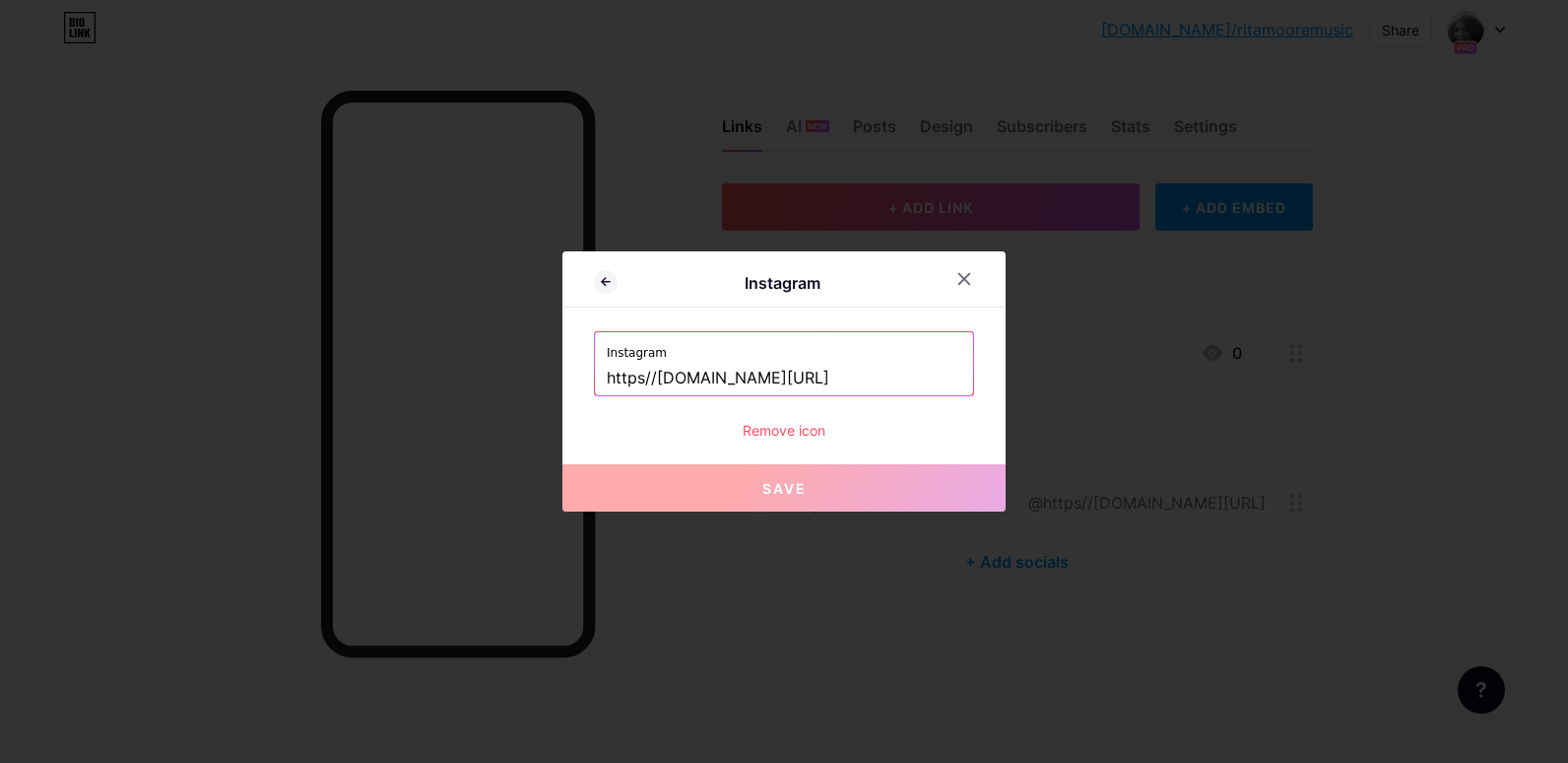
click at [789, 423] on div "Remove icon" at bounding box center [784, 429] width 380 height 21
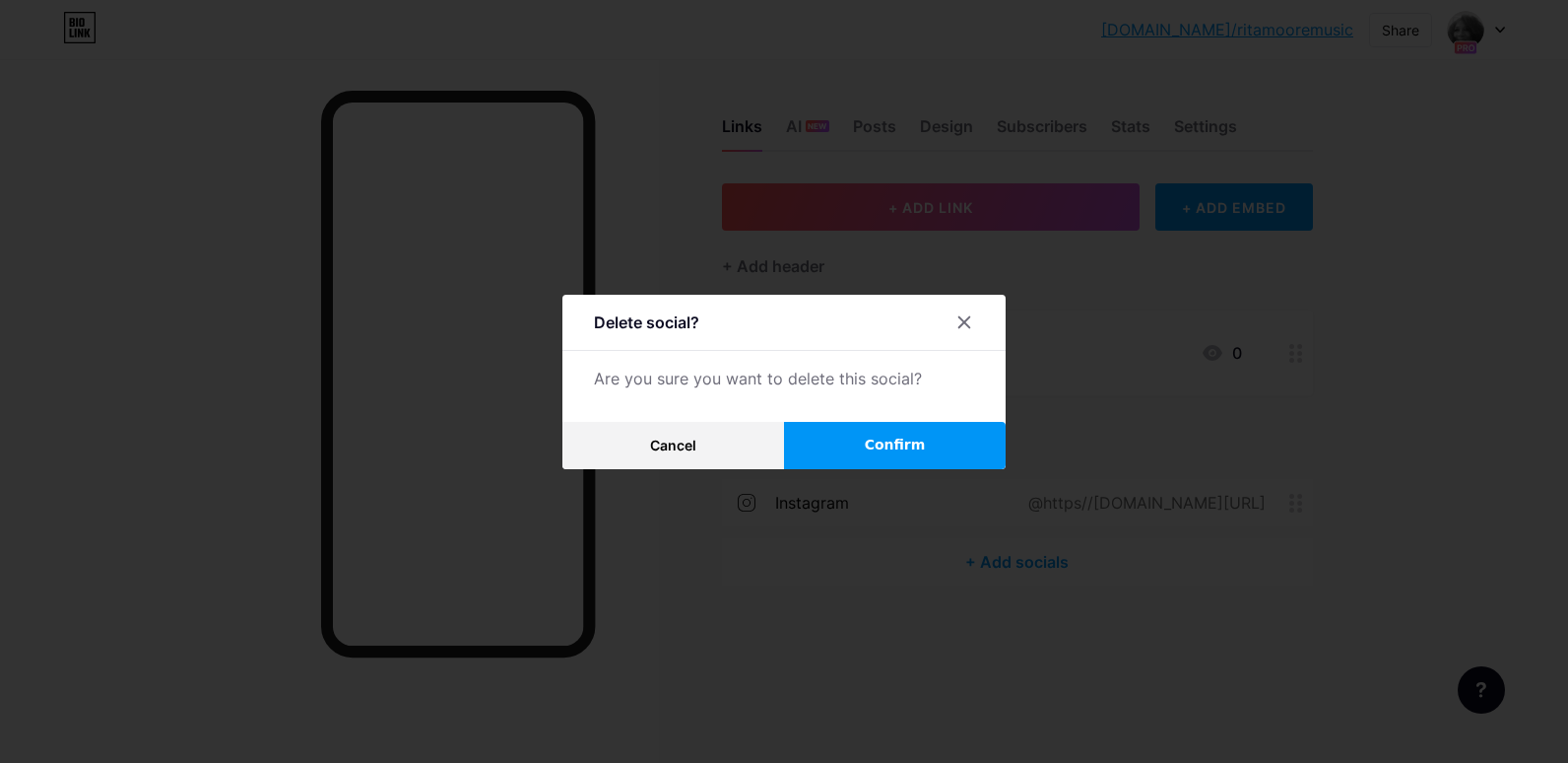
click at [873, 444] on span "Confirm" at bounding box center [895, 444] width 61 height 21
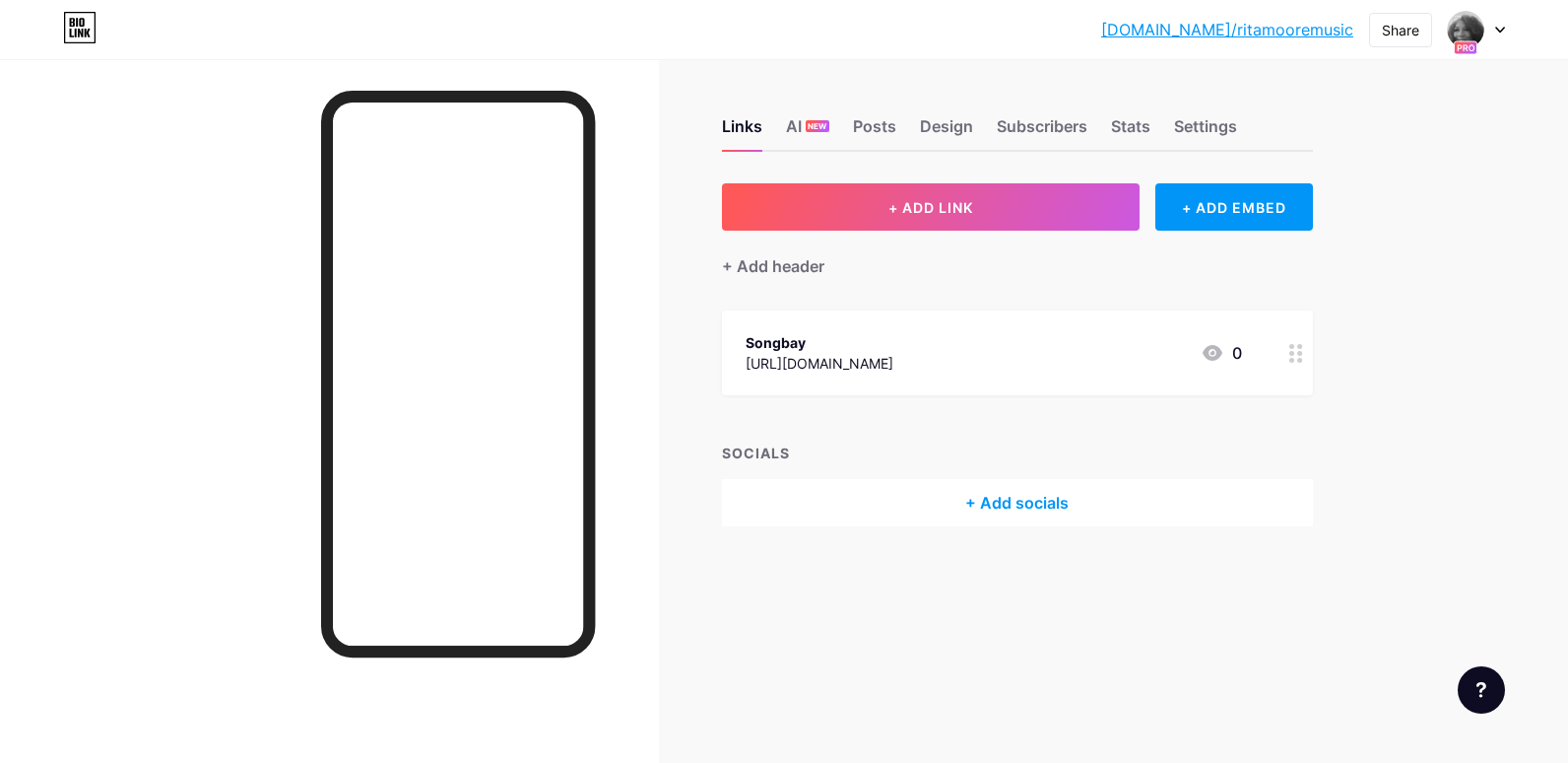
click at [651, 554] on div at bounding box center [330, 440] width 659 height 763
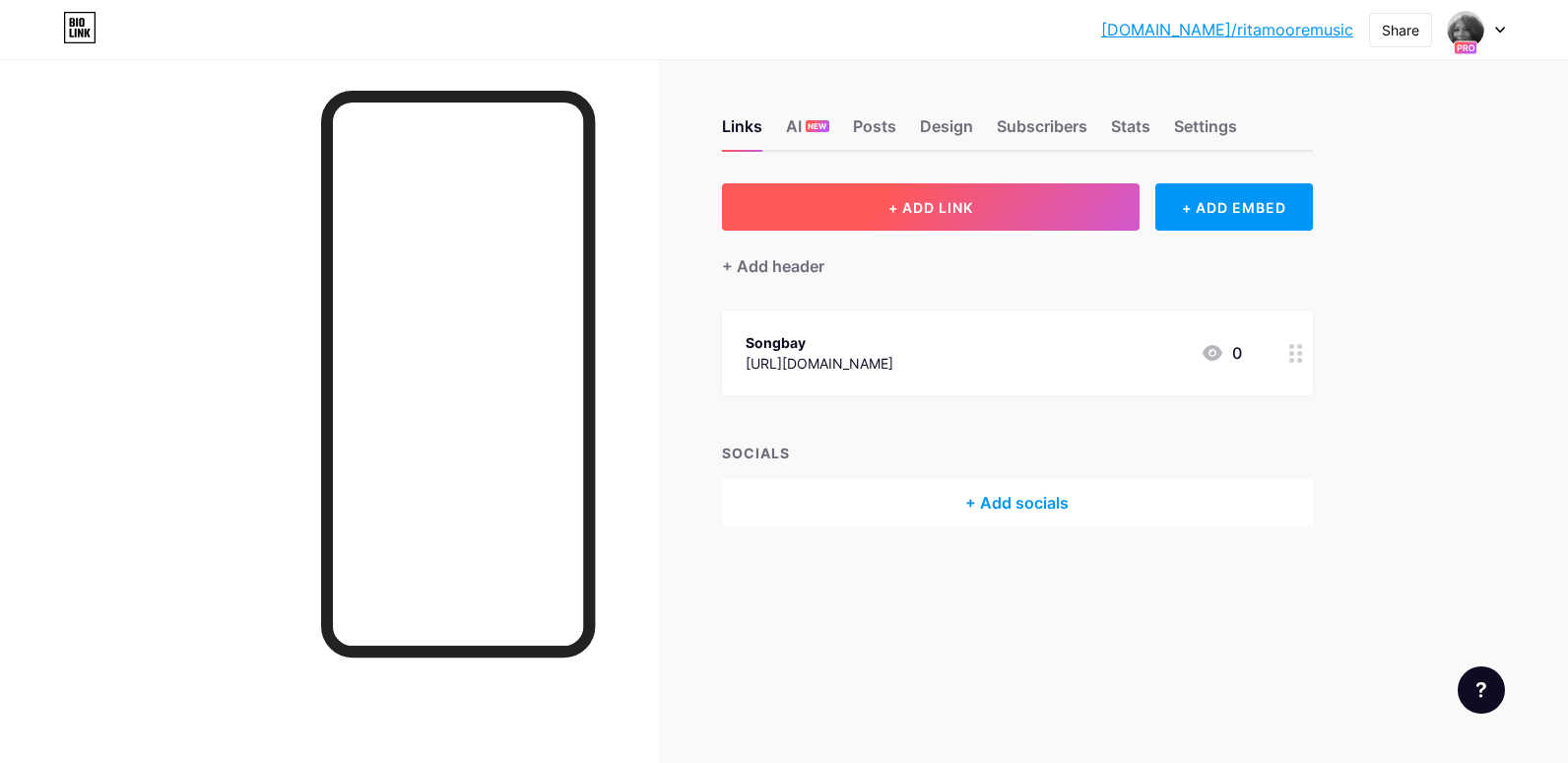
click at [922, 205] on span "+ ADD LINK" at bounding box center [931, 207] width 85 height 17
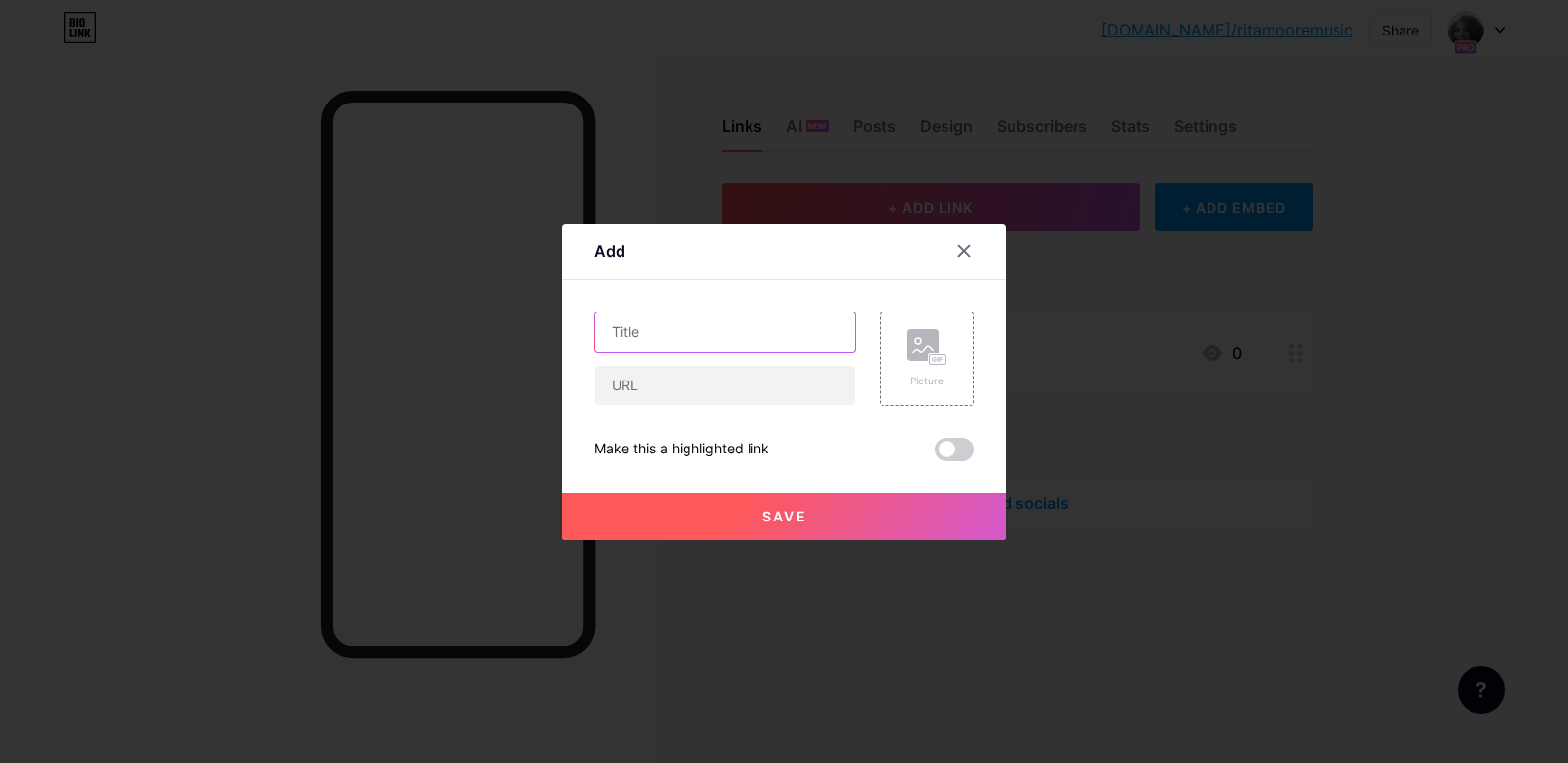
click at [726, 324] on input "text" at bounding box center [725, 332] width 261 height 39
click at [728, 388] on input "text" at bounding box center [725, 385] width 261 height 39
click at [962, 246] on icon at bounding box center [964, 252] width 16 height 16
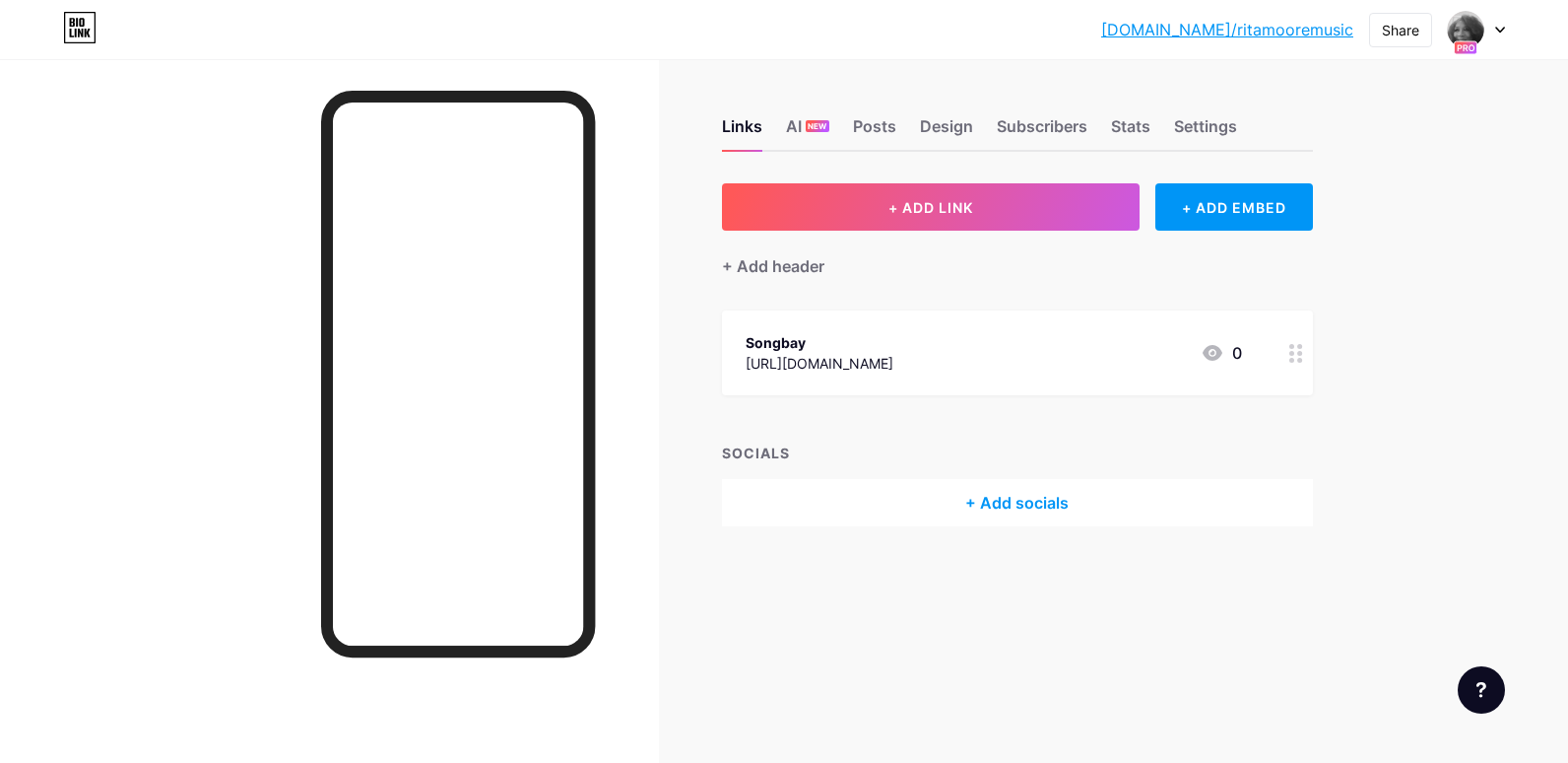
click at [1274, 29] on link "[DOMAIN_NAME]/ritamooremusic" at bounding box center [1228, 30] width 253 height 24
click at [1200, 123] on div "Settings" at bounding box center [1206, 132] width 63 height 36
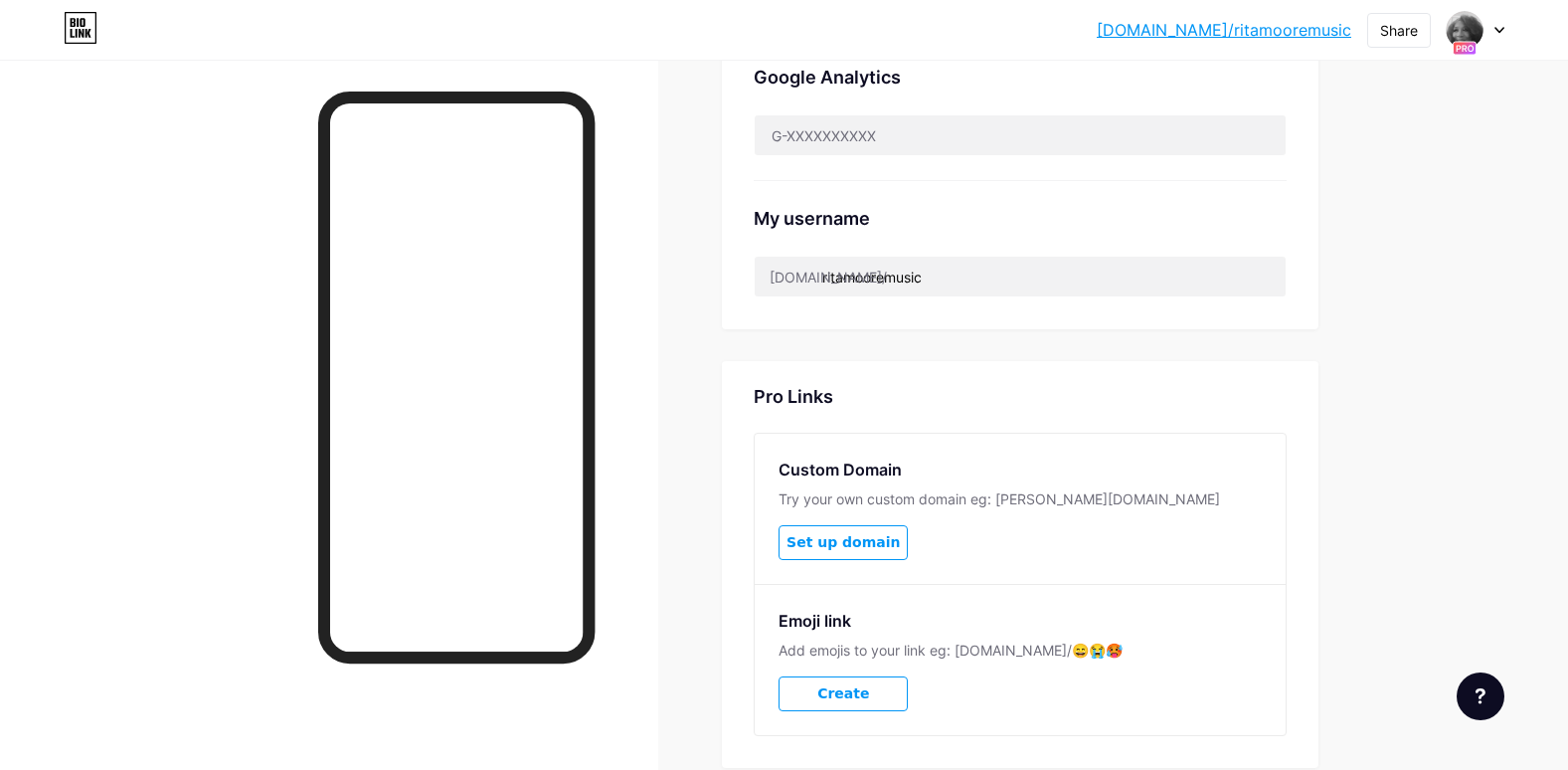
scroll to position [903, 0]
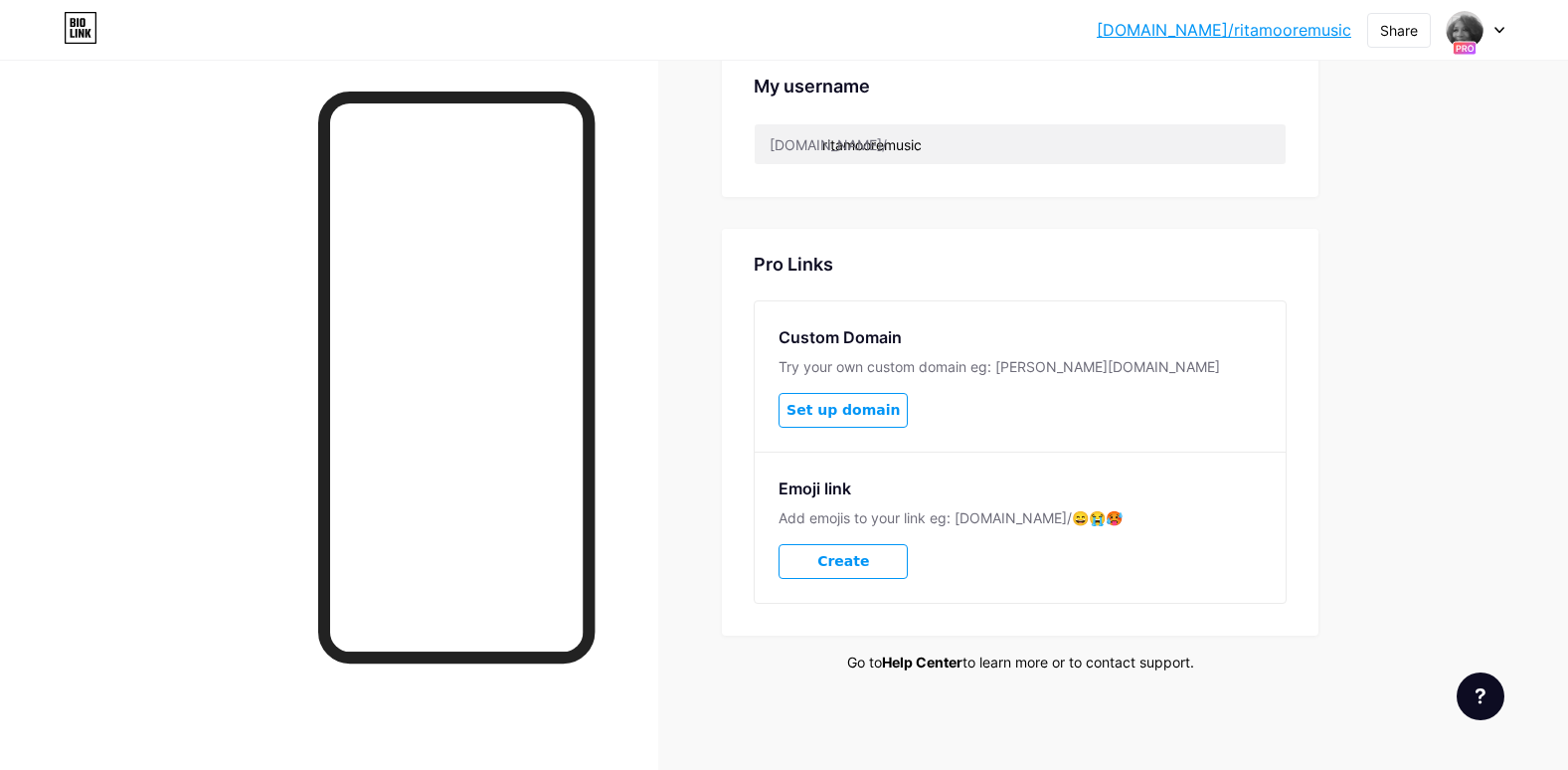
click at [920, 659] on link "Help Center" at bounding box center [921, 661] width 81 height 17
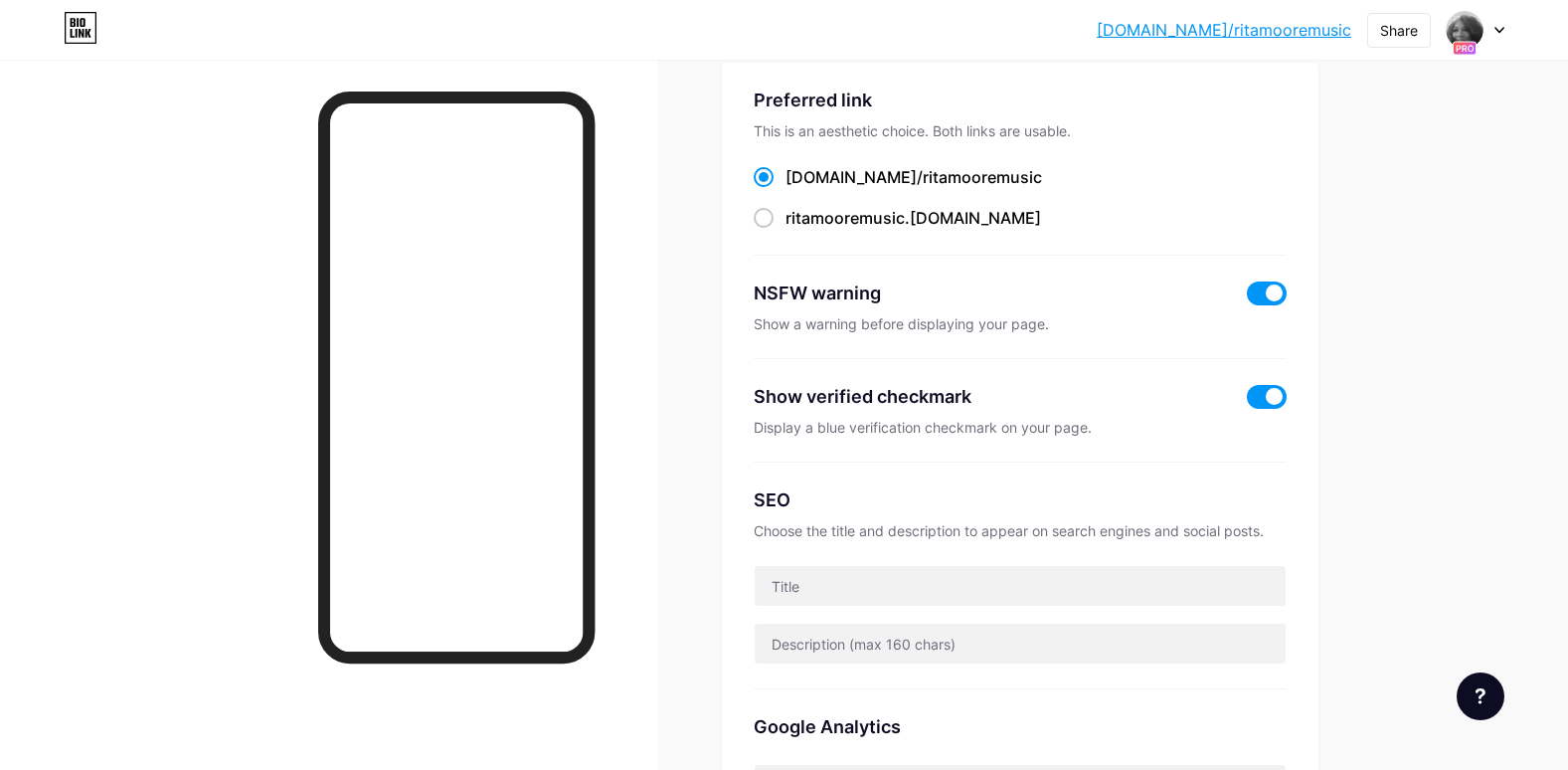
scroll to position [122, 0]
click at [773, 217] on span at bounding box center [764, 219] width 20 height 20
click at [786, 231] on input "ritamooremusic .bio.link" at bounding box center [792, 237] width 13 height 13
radio input "true"
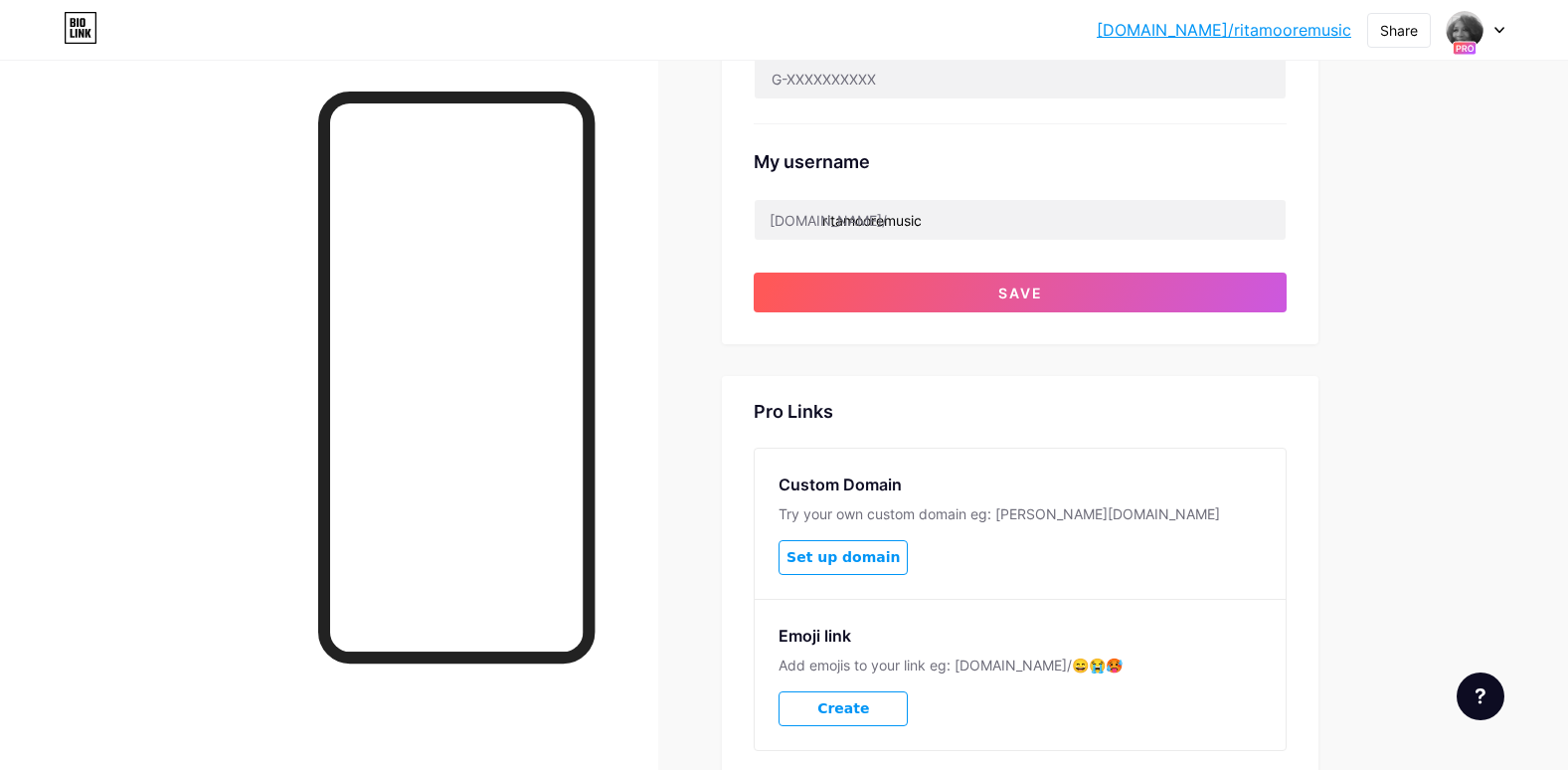
scroll to position [831, 0]
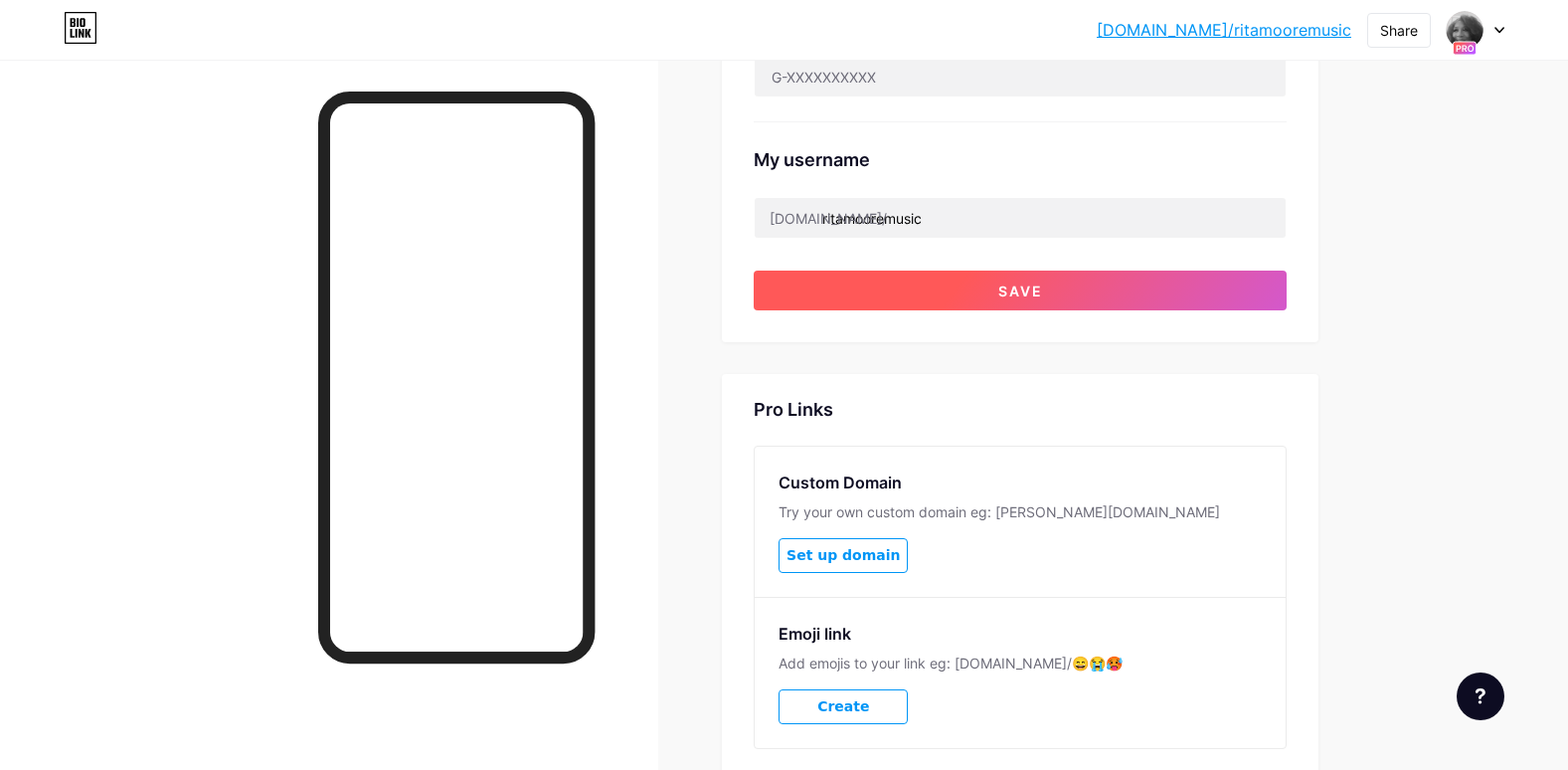
click at [1022, 282] on span "Save" at bounding box center [1020, 290] width 45 height 17
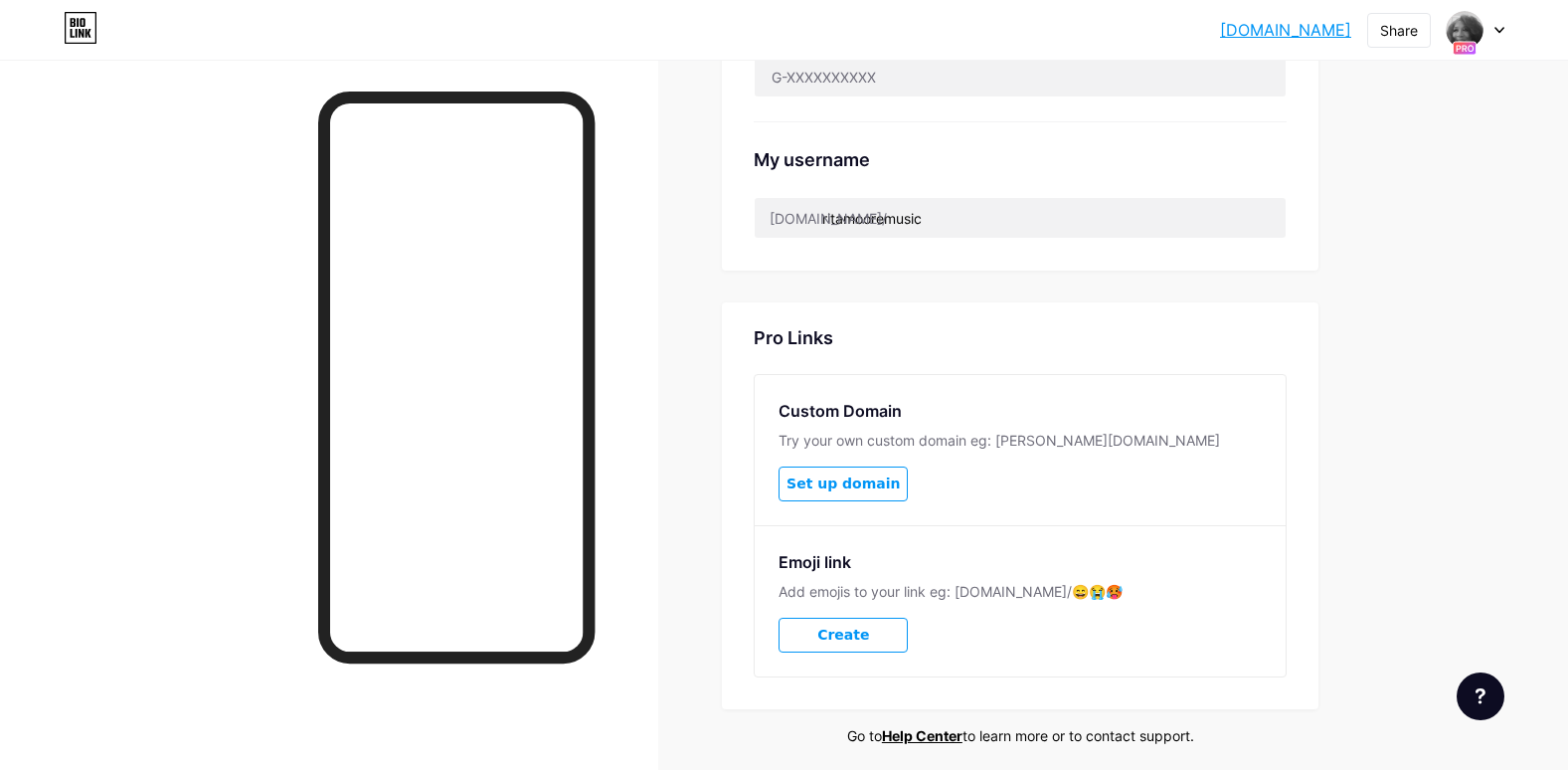
scroll to position [903, 0]
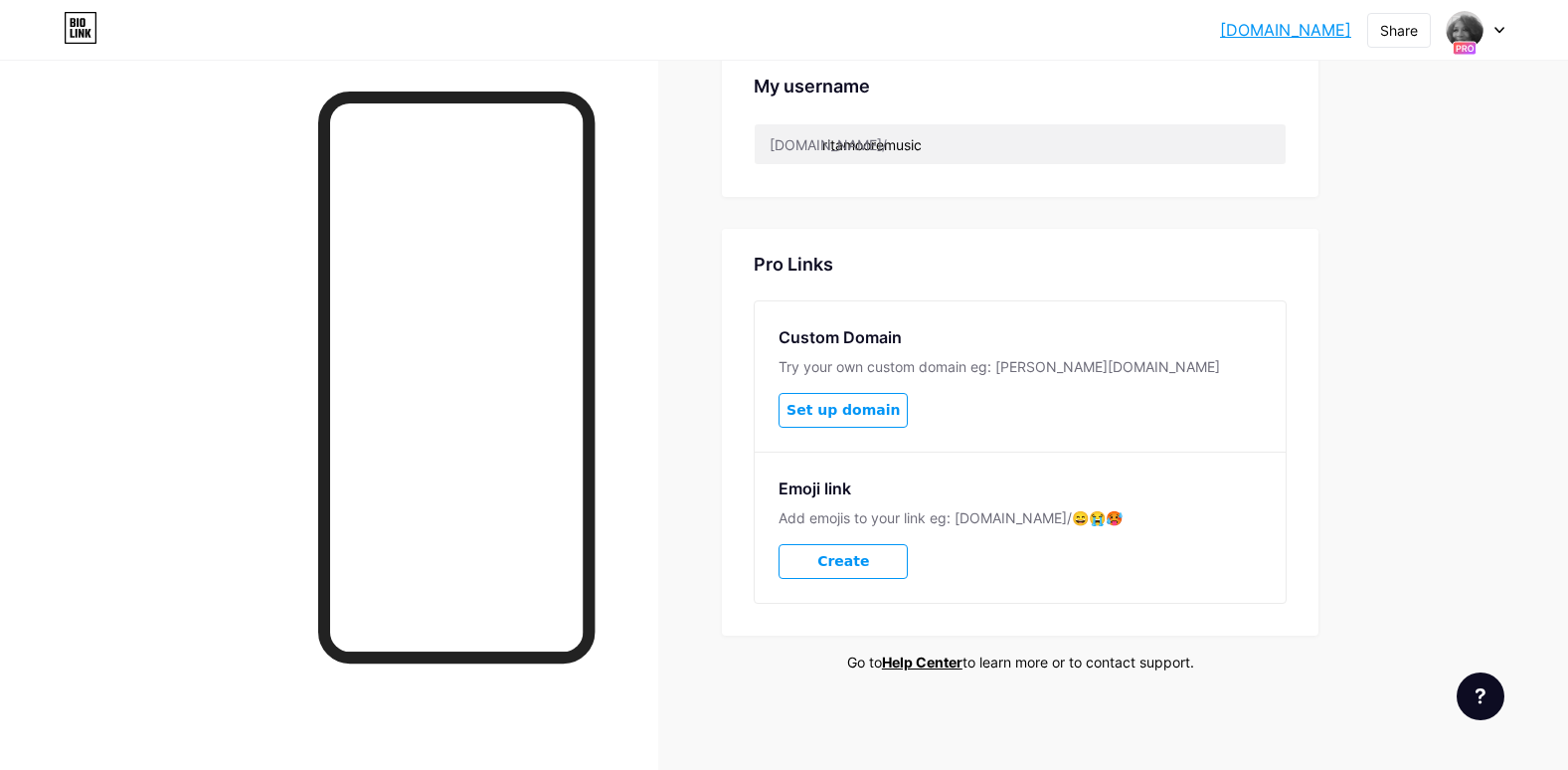
drag, startPoint x: 1002, startPoint y: 351, endPoint x: 701, endPoint y: 461, distance: 320.5
click at [931, 653] on link "Help Center" at bounding box center [921, 661] width 81 height 17
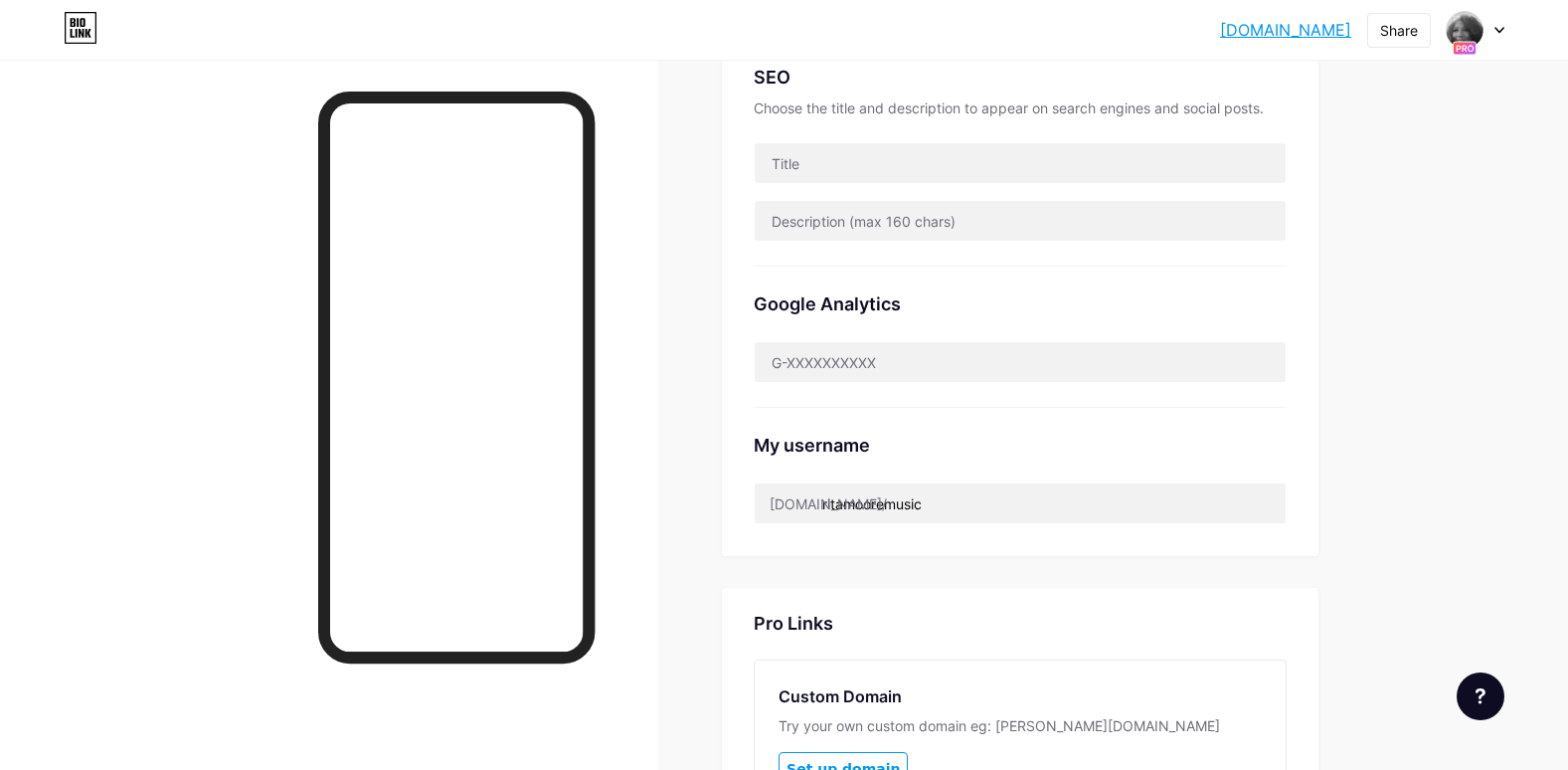
scroll to position [0, 0]
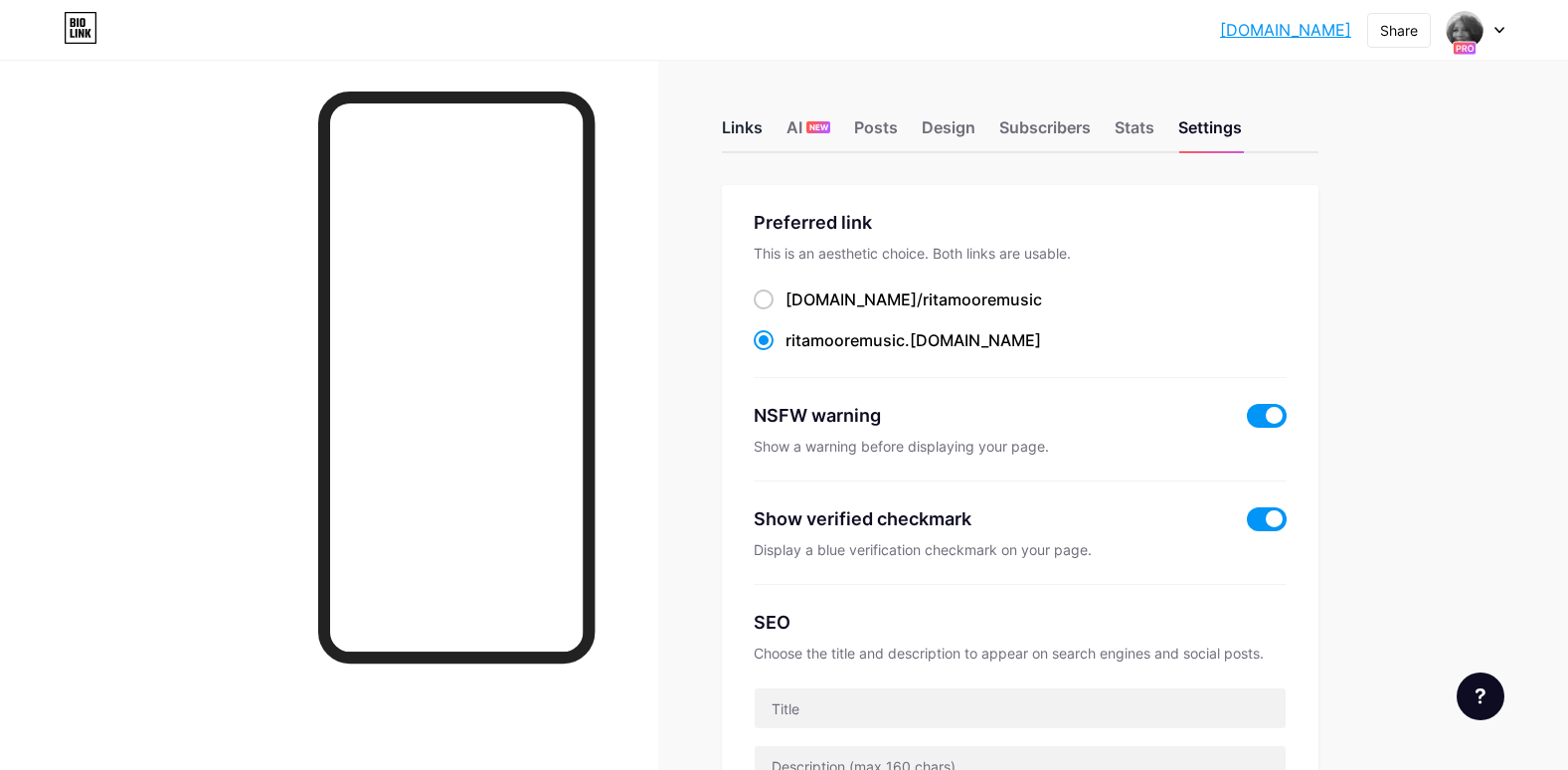
click at [752, 132] on div "Links" at bounding box center [742, 133] width 41 height 36
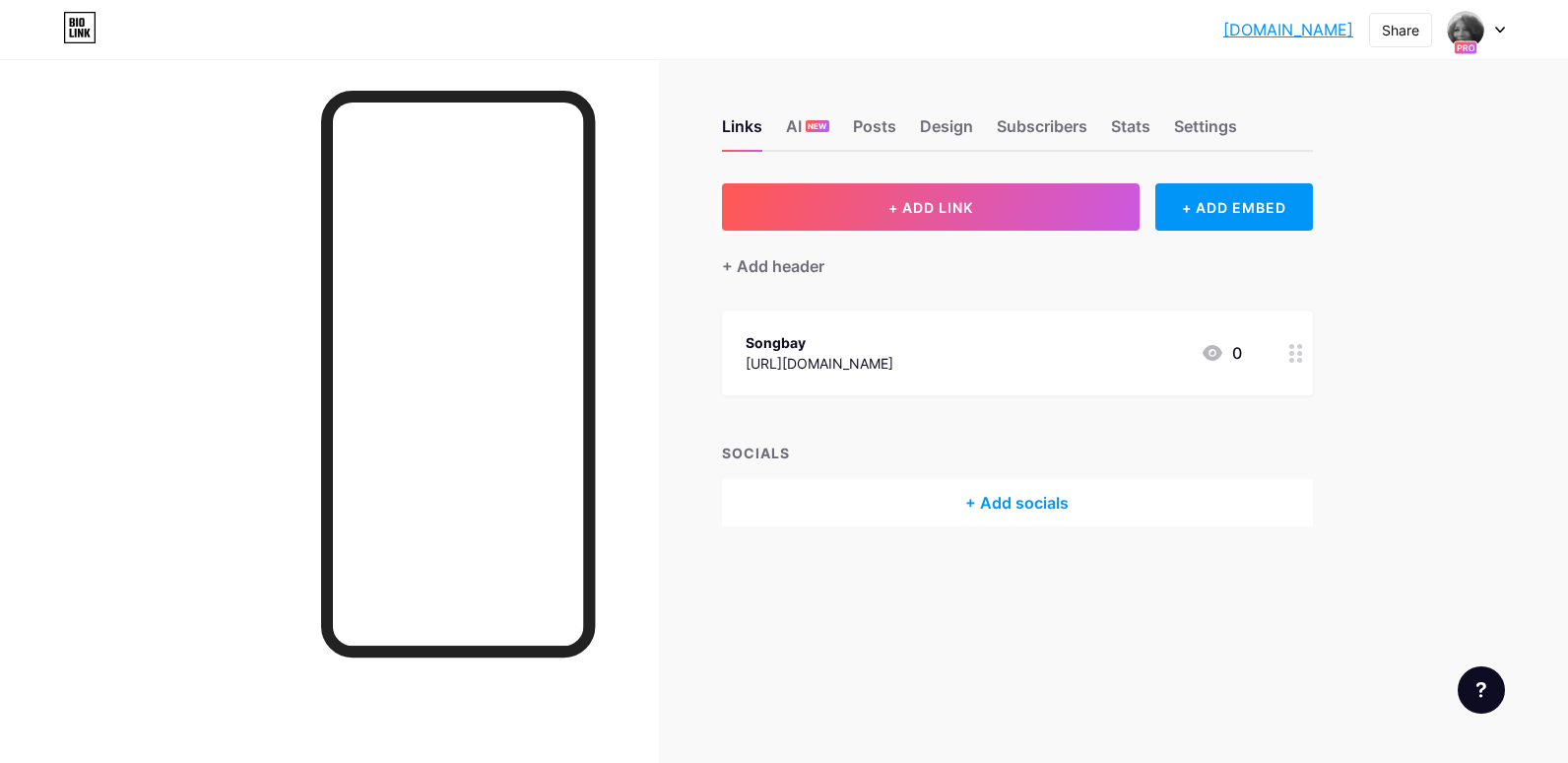
click at [1022, 497] on div "+ Add socials" at bounding box center [1017, 502] width 591 height 47
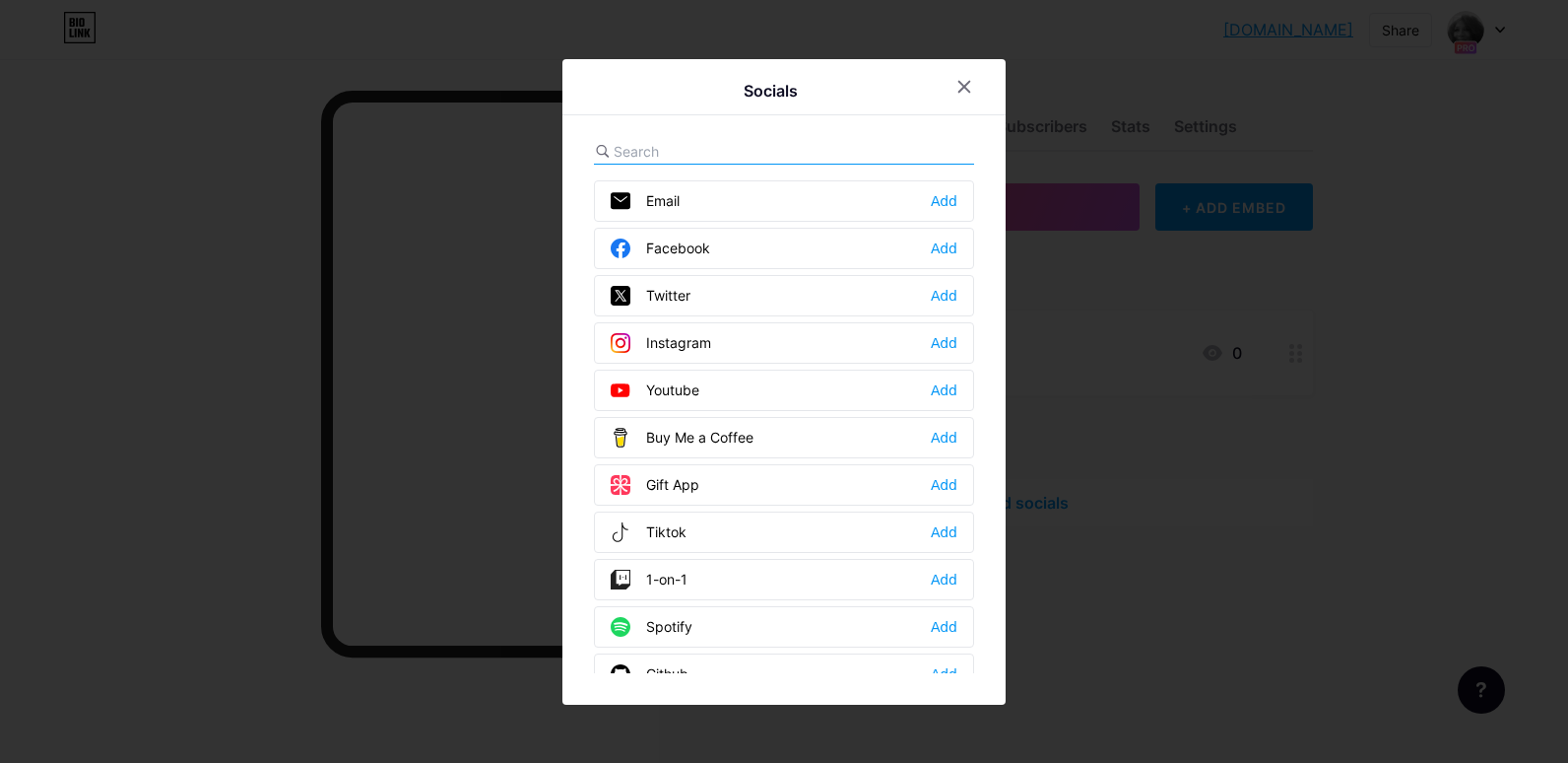
click at [689, 337] on div "Instagram" at bounding box center [661, 343] width 101 height 20
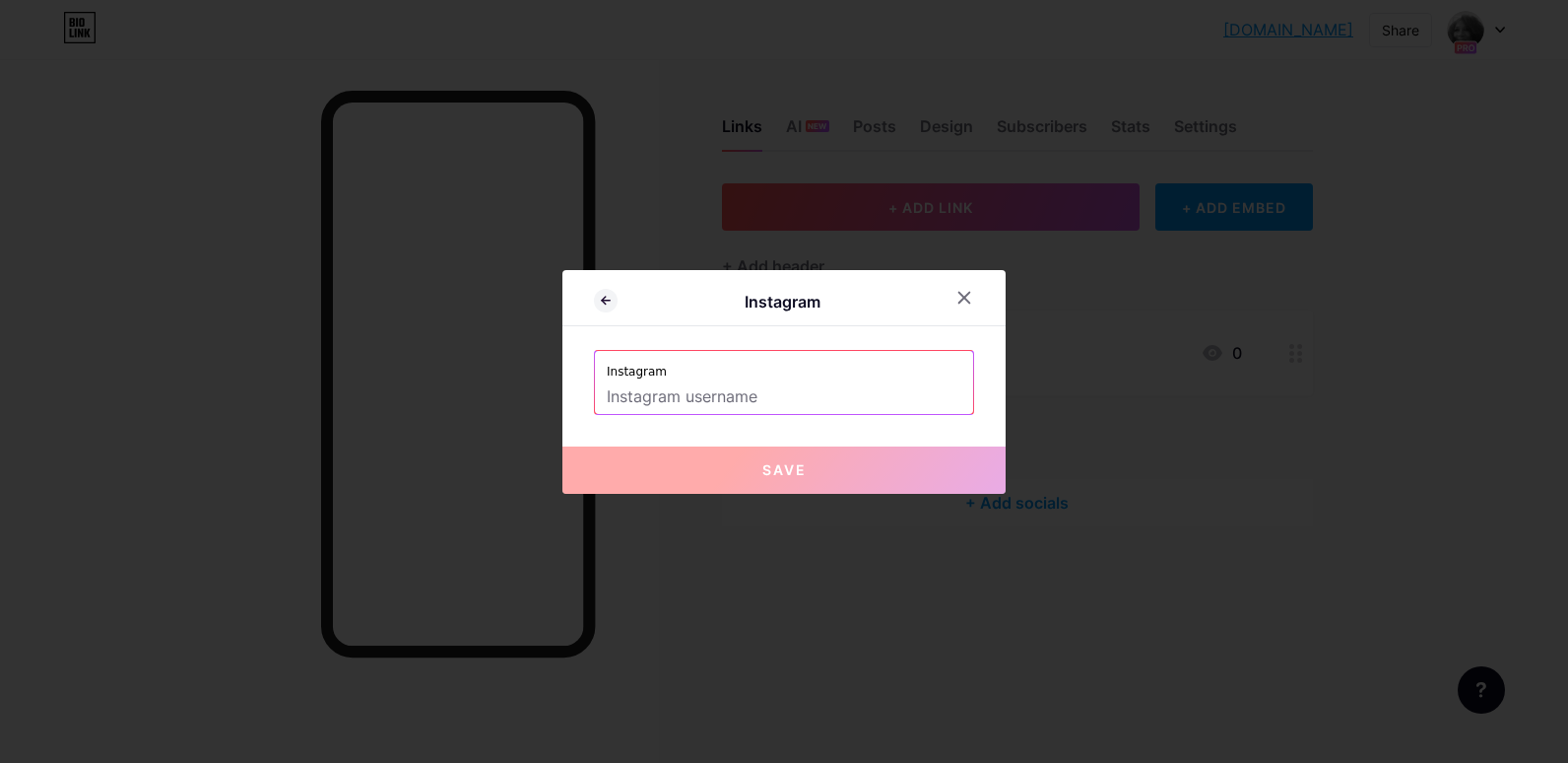
click at [780, 397] on input "text" at bounding box center [784, 397] width 354 height 34
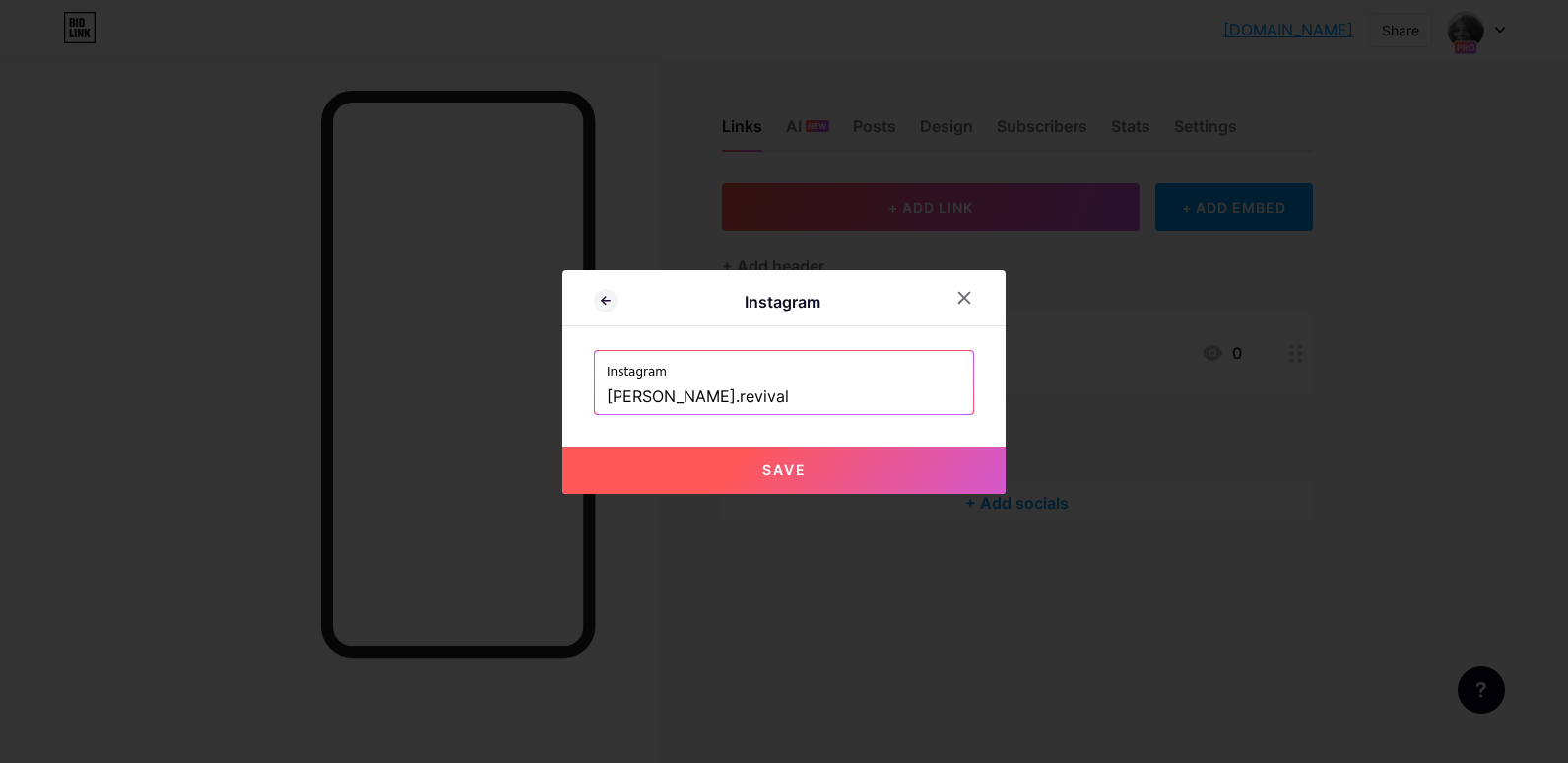
click at [785, 465] on span "Save" at bounding box center [784, 469] width 44 height 17
type input "https://instagram.com/rita.revival"
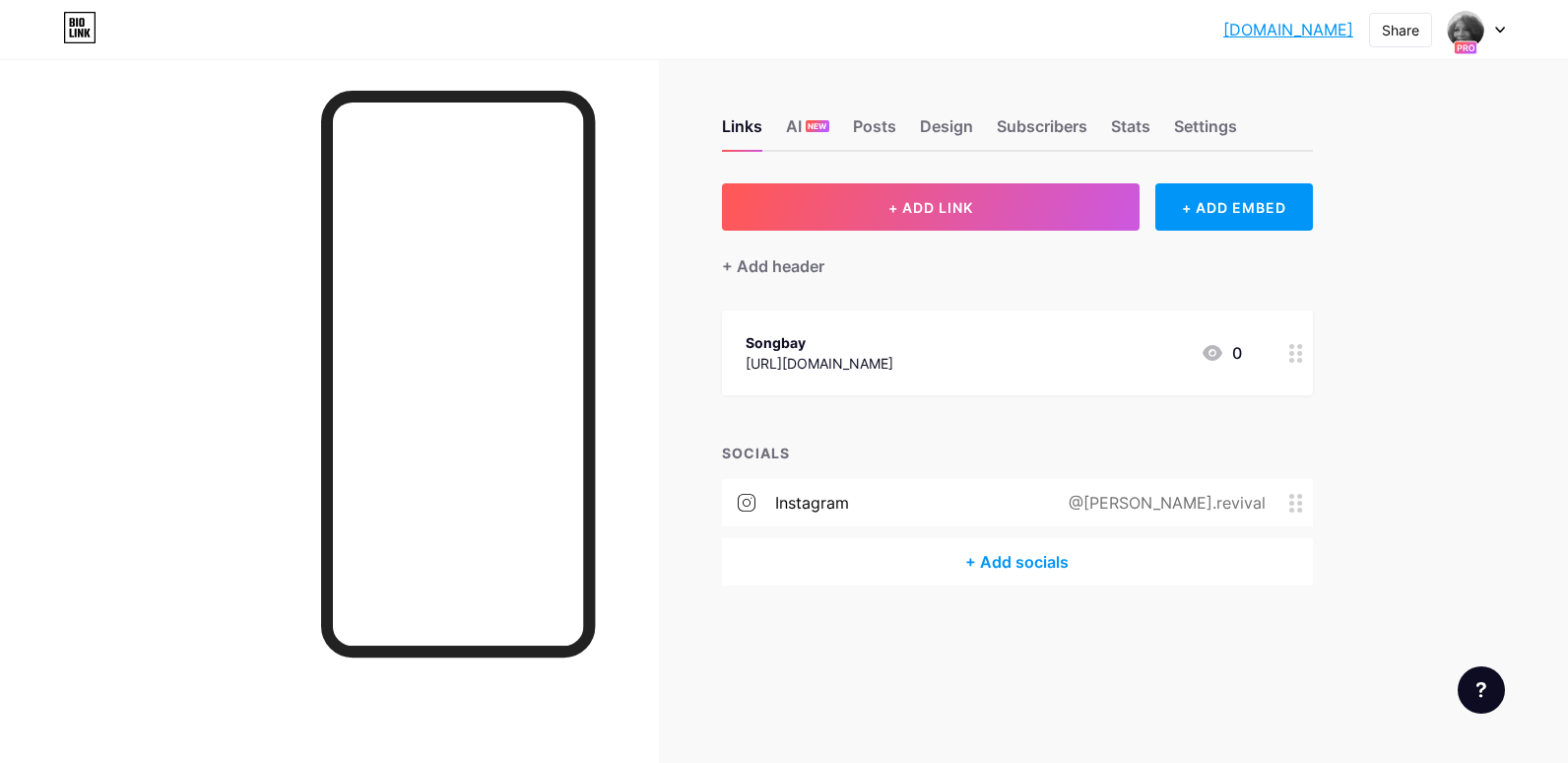
click at [810, 502] on div "instagram" at bounding box center [812, 502] width 74 height 24
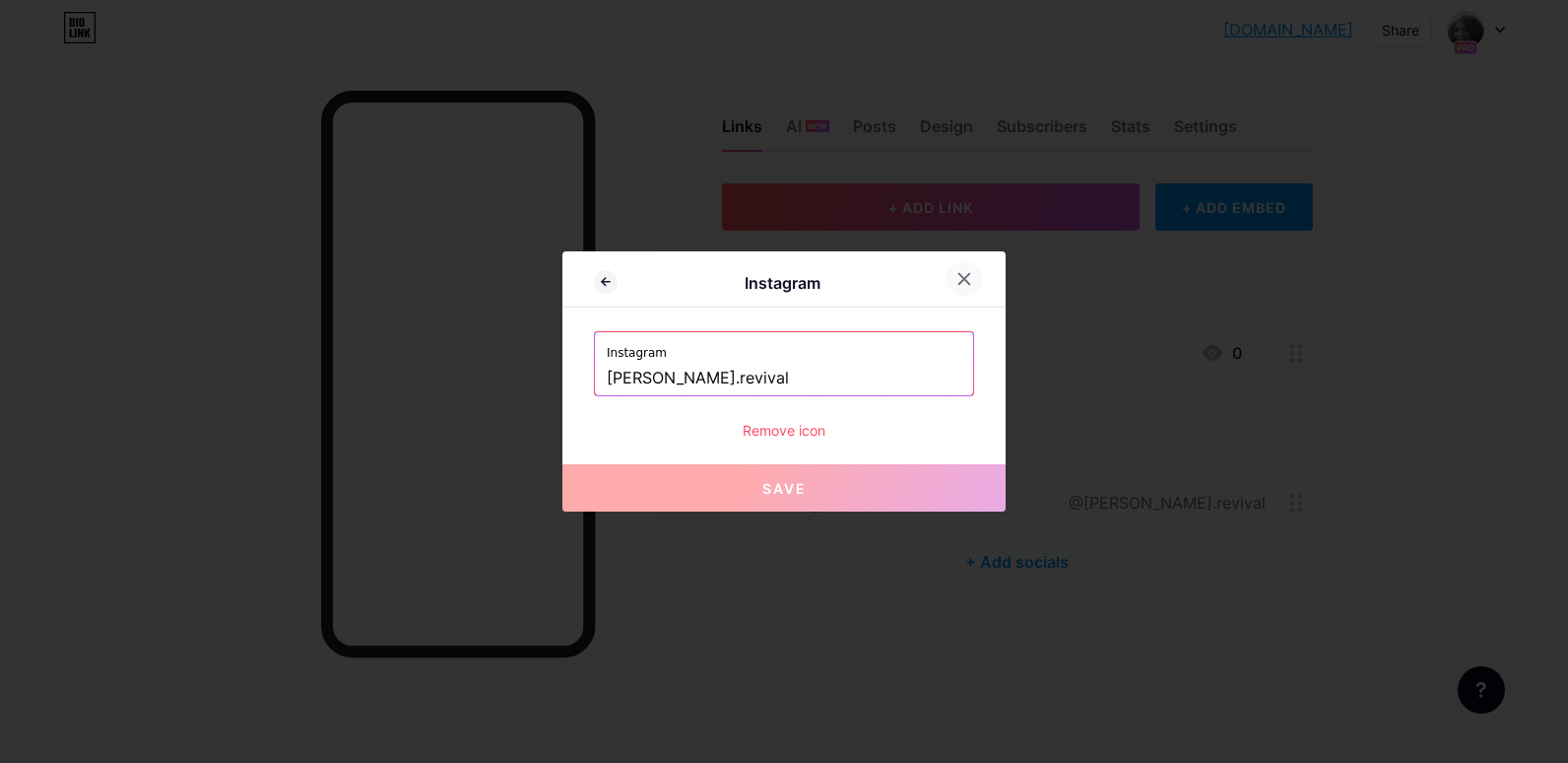
click at [966, 278] on icon at bounding box center [964, 279] width 11 height 11
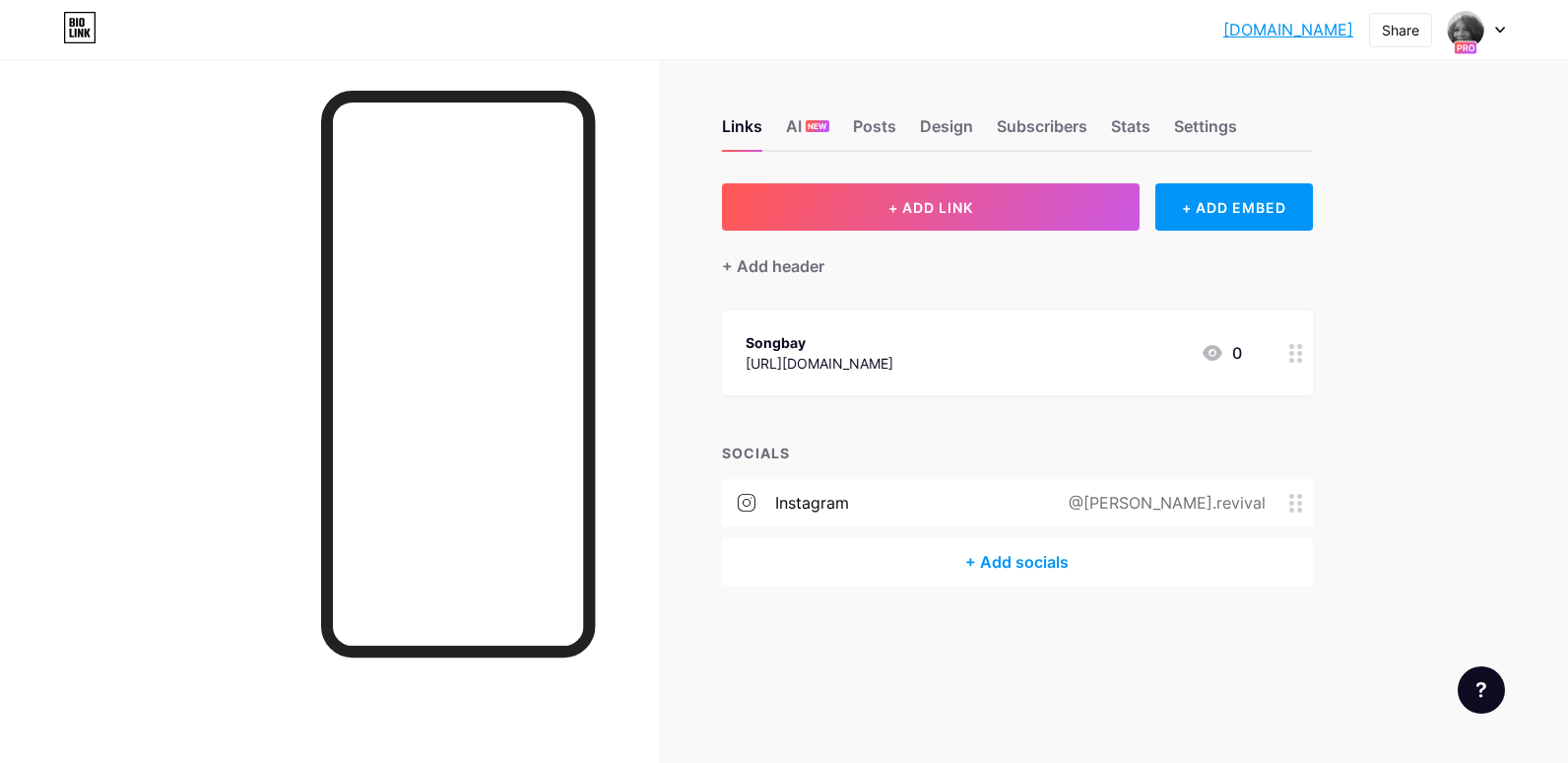
click at [872, 354] on div "[URL][DOMAIN_NAME]" at bounding box center [820, 362] width 148 height 21
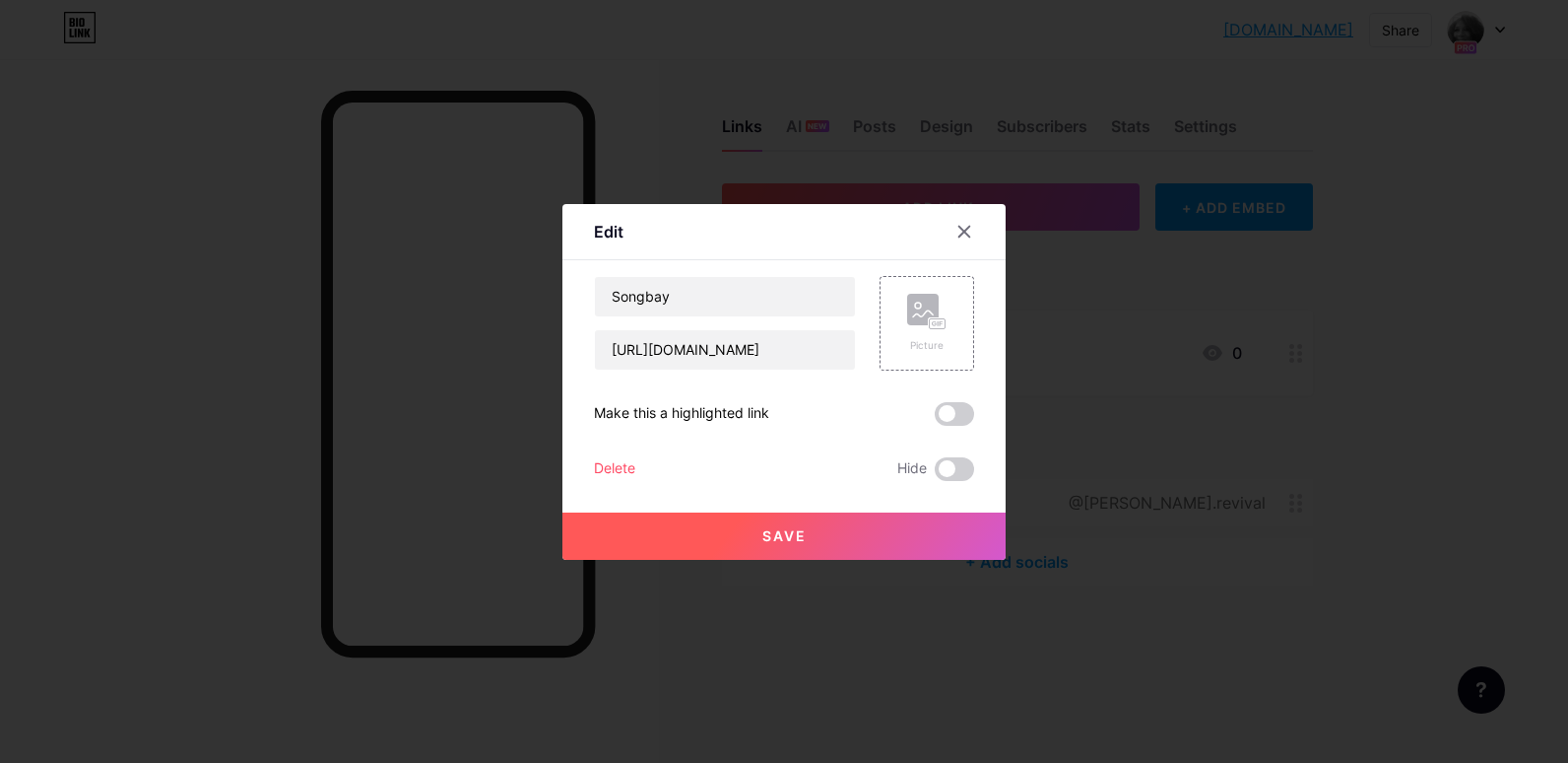
click at [619, 466] on div "Delete" at bounding box center [615, 469] width 41 height 24
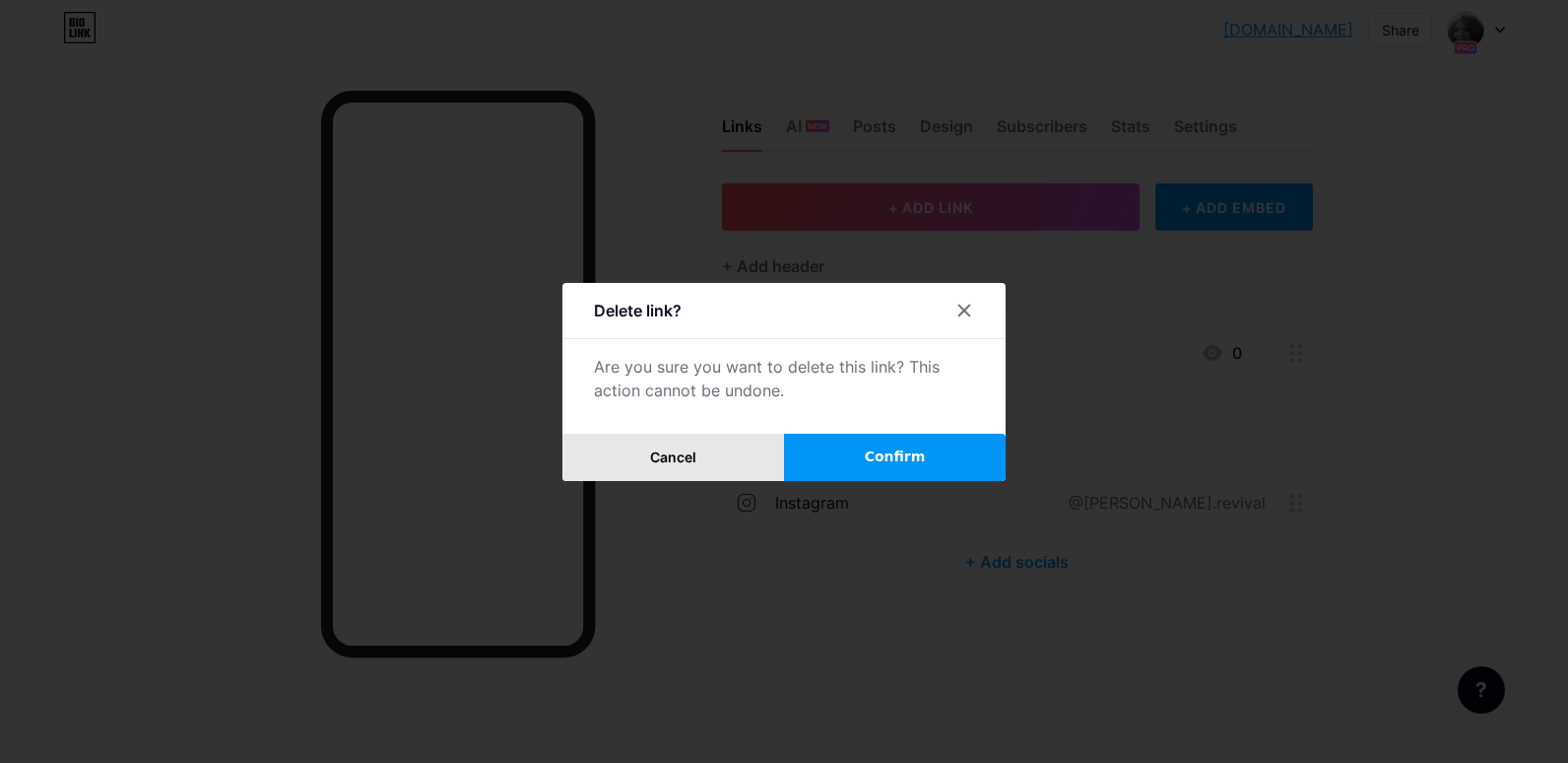
click at [664, 449] on span "Cancel" at bounding box center [673, 456] width 46 height 17
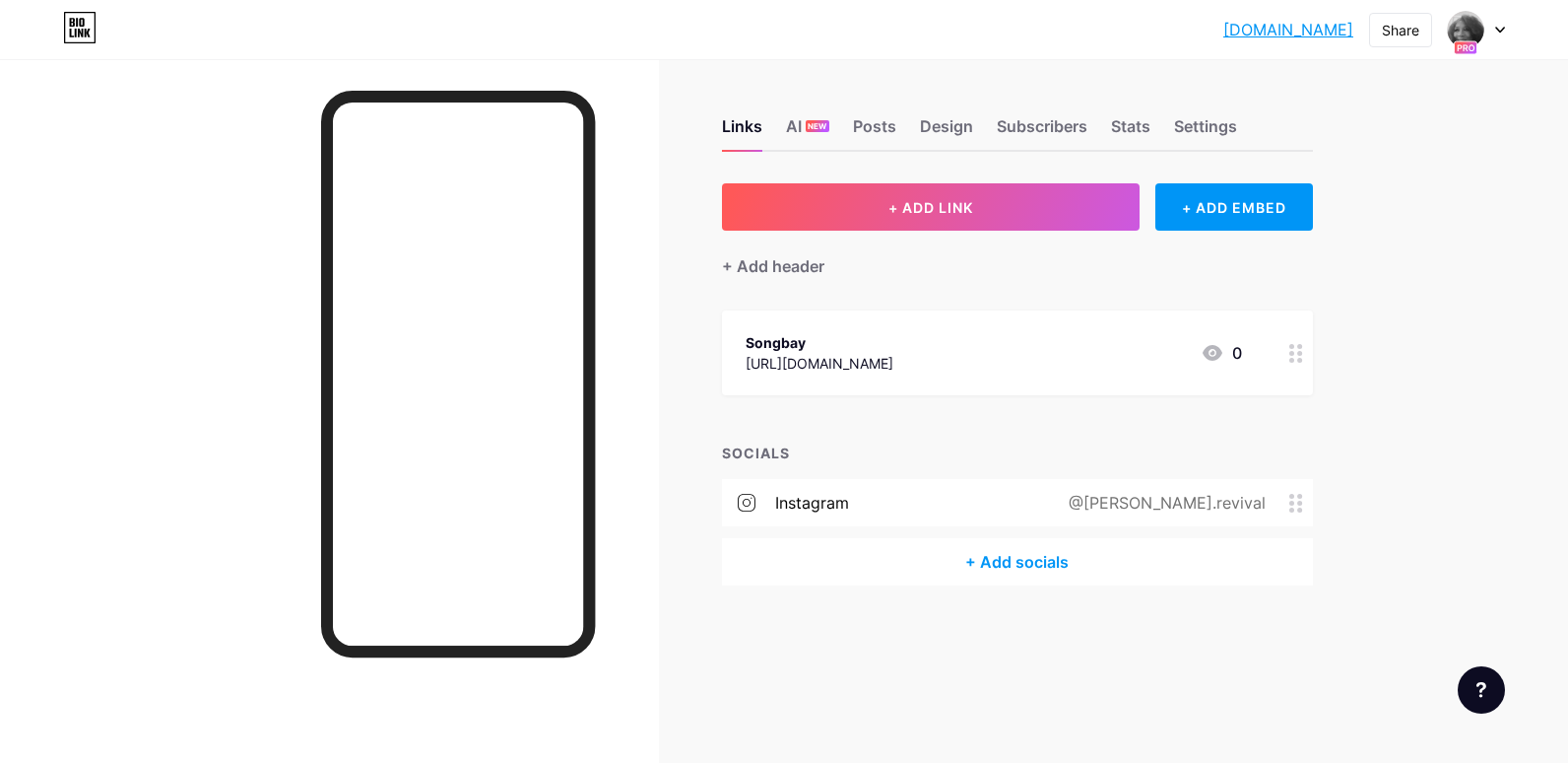
click at [1218, 501] on div "@[PERSON_NAME].revival" at bounding box center [1163, 502] width 253 height 24
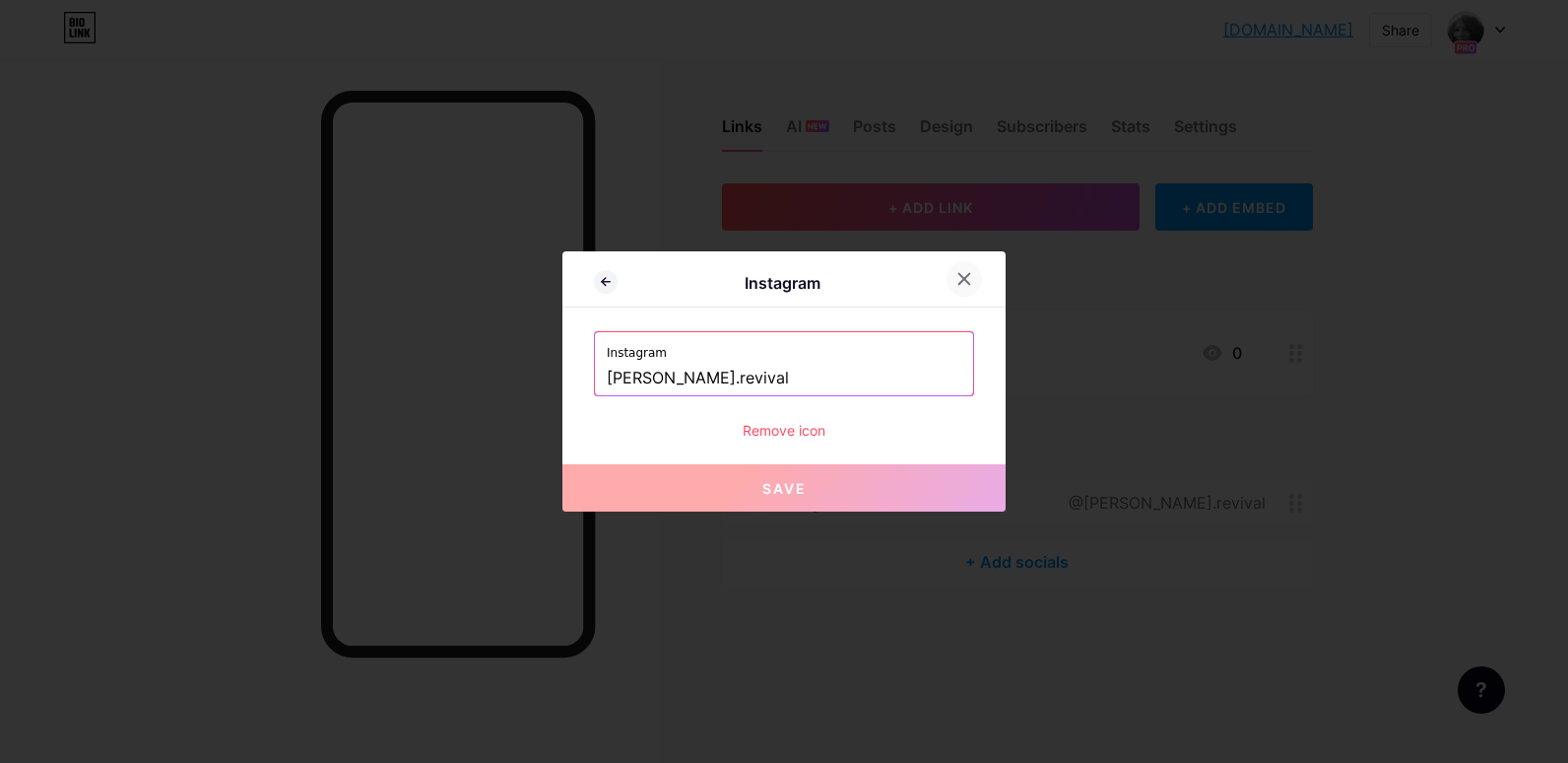
click at [962, 271] on icon at bounding box center [964, 279] width 16 height 16
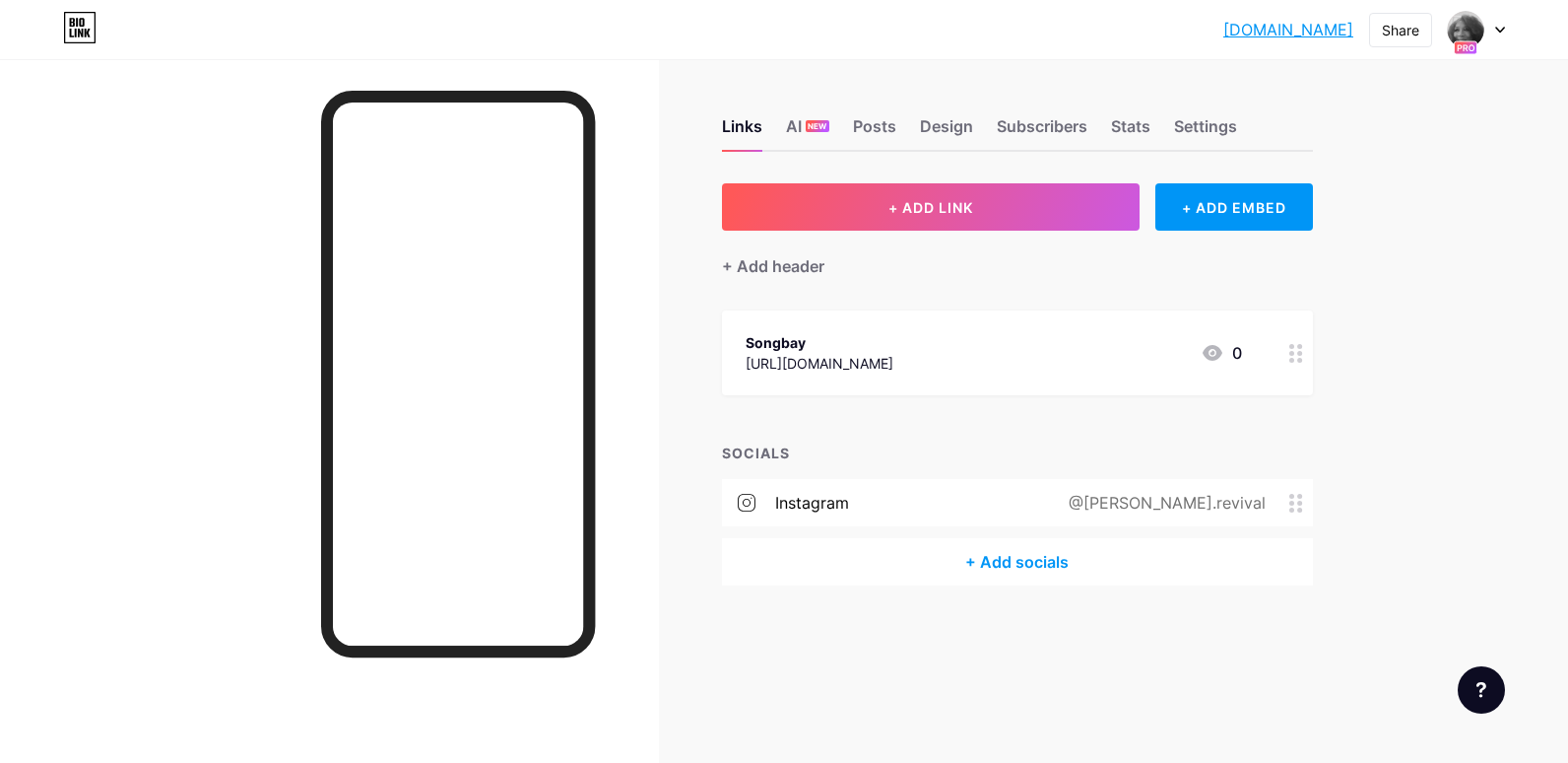
click at [805, 354] on div "[URL][DOMAIN_NAME]" at bounding box center [820, 362] width 148 height 21
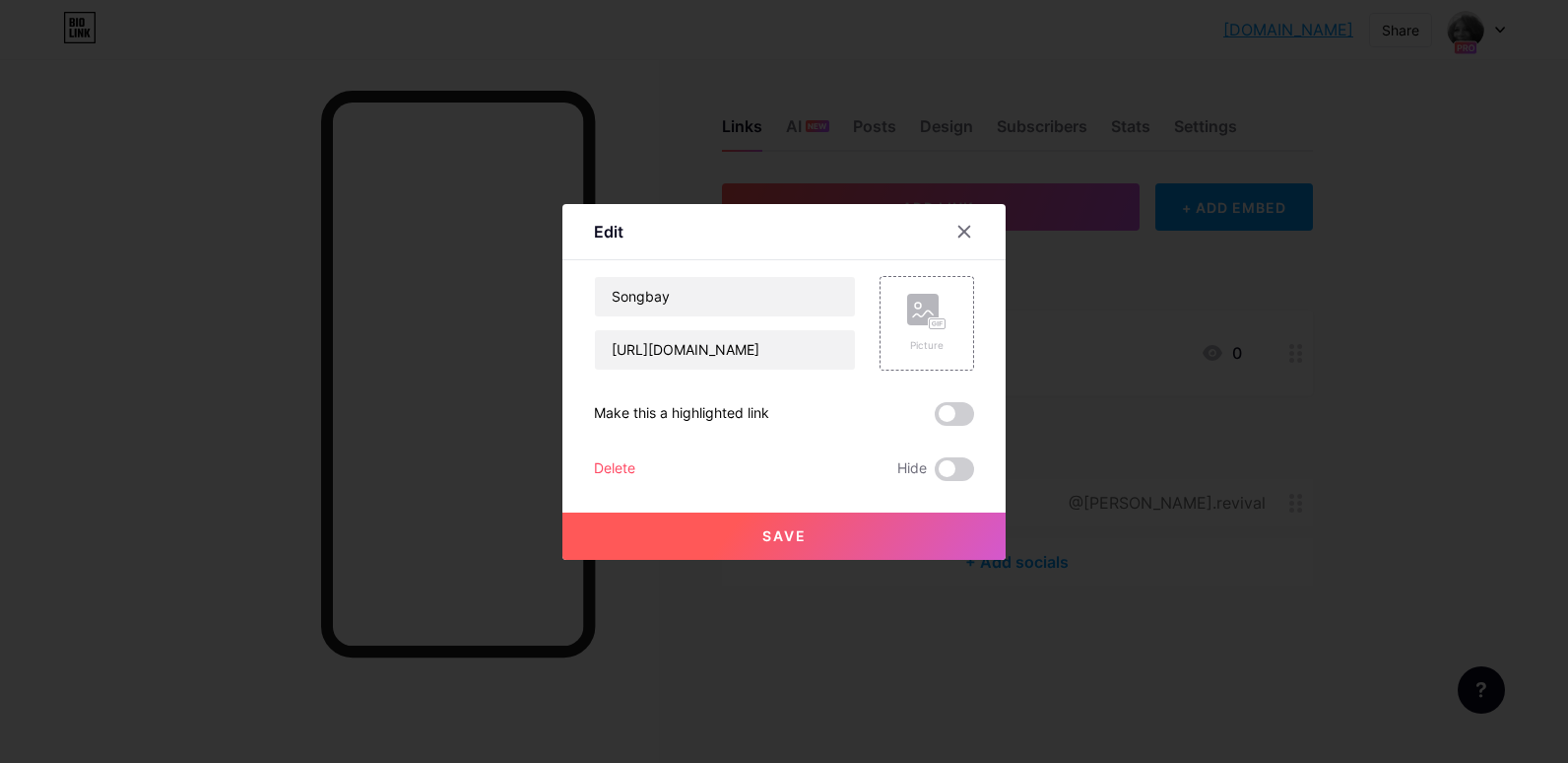
click at [616, 467] on div "Delete" at bounding box center [615, 469] width 41 height 24
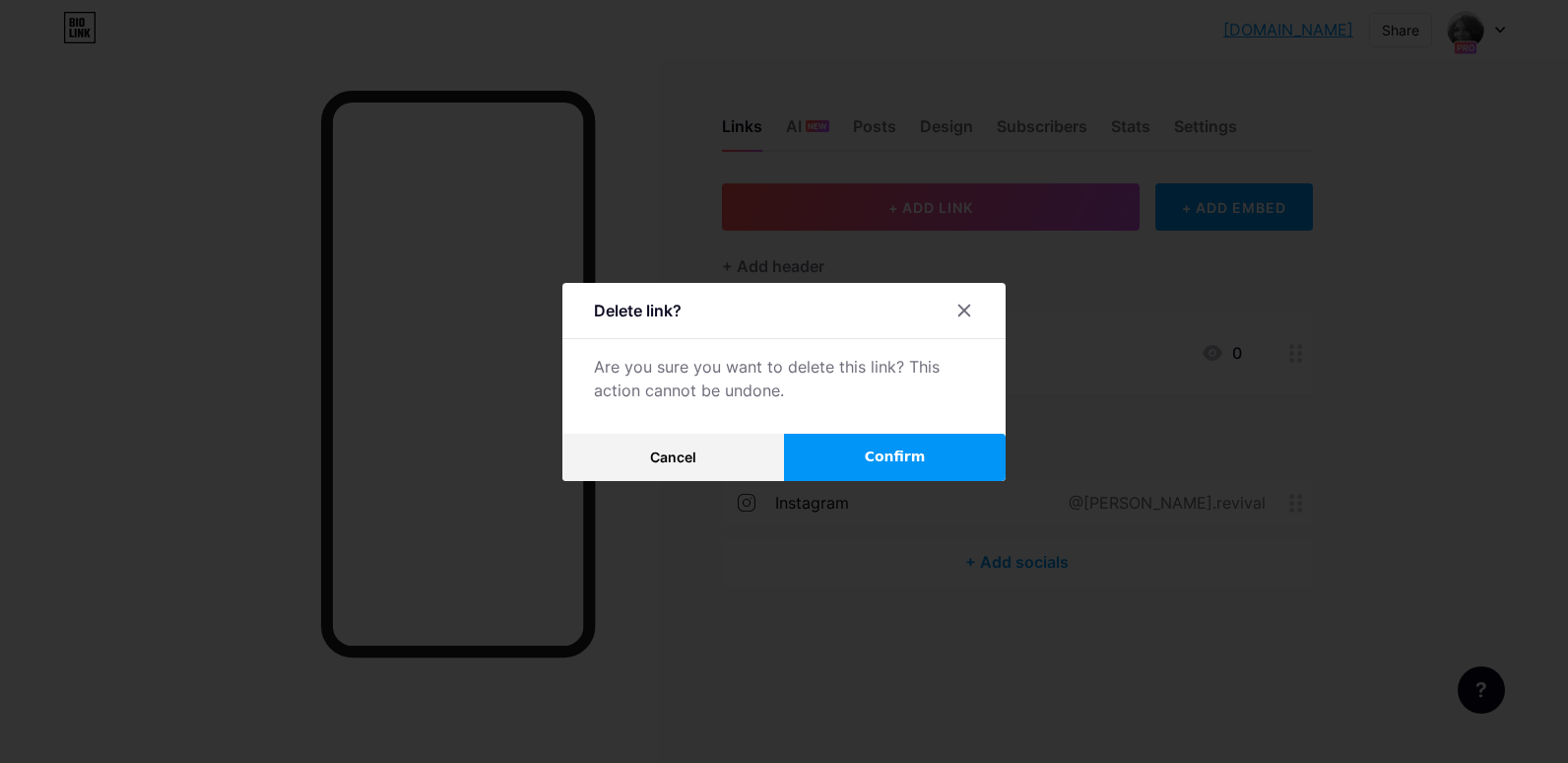
click at [872, 451] on span "Confirm" at bounding box center [895, 456] width 61 height 21
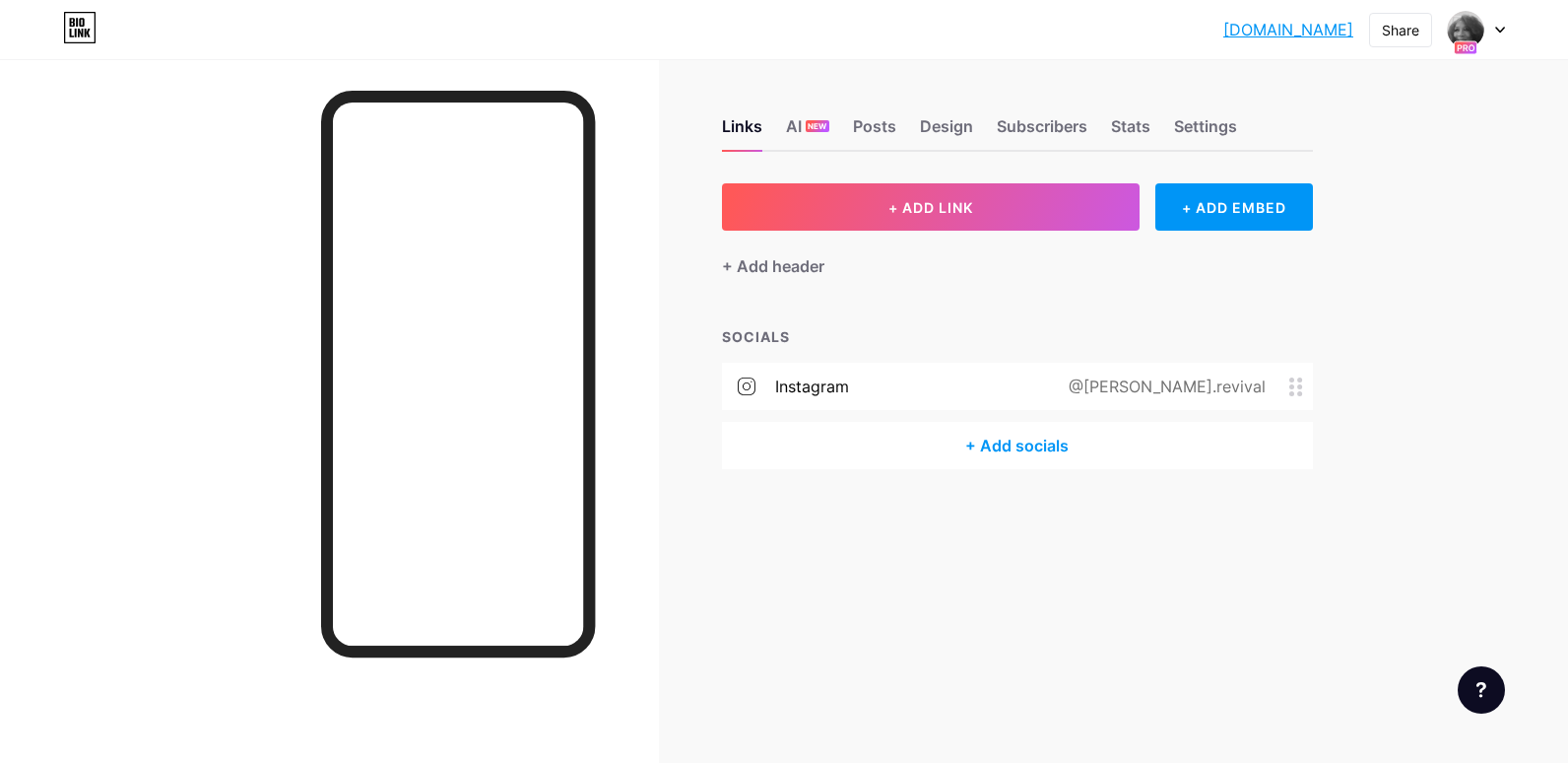
click at [1298, 390] on icon at bounding box center [1297, 386] width 14 height 19
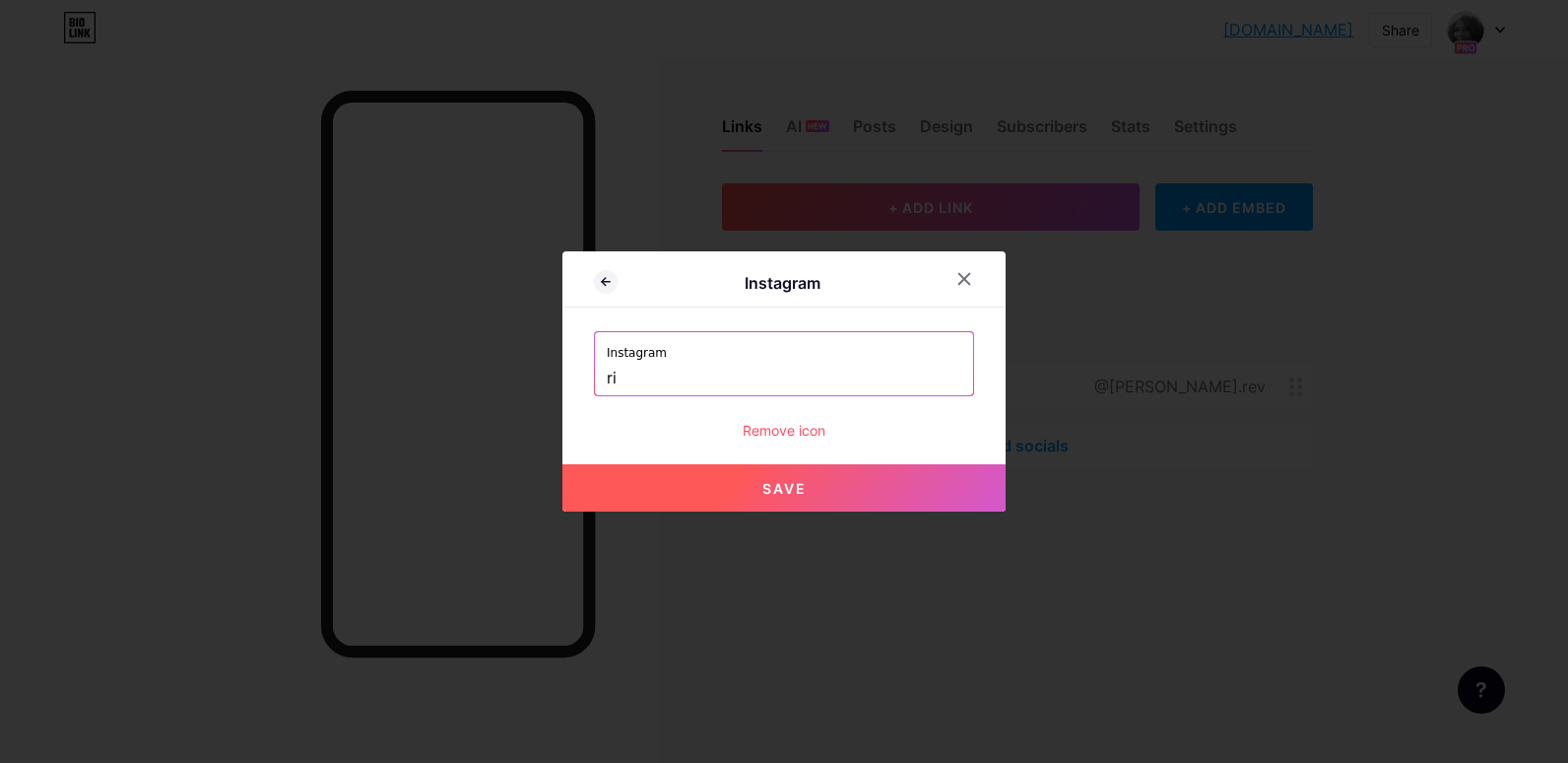
type input "r"
click at [784, 494] on span "Save" at bounding box center [784, 488] width 44 height 17
type input "https://instagram.com/Rita Moore"
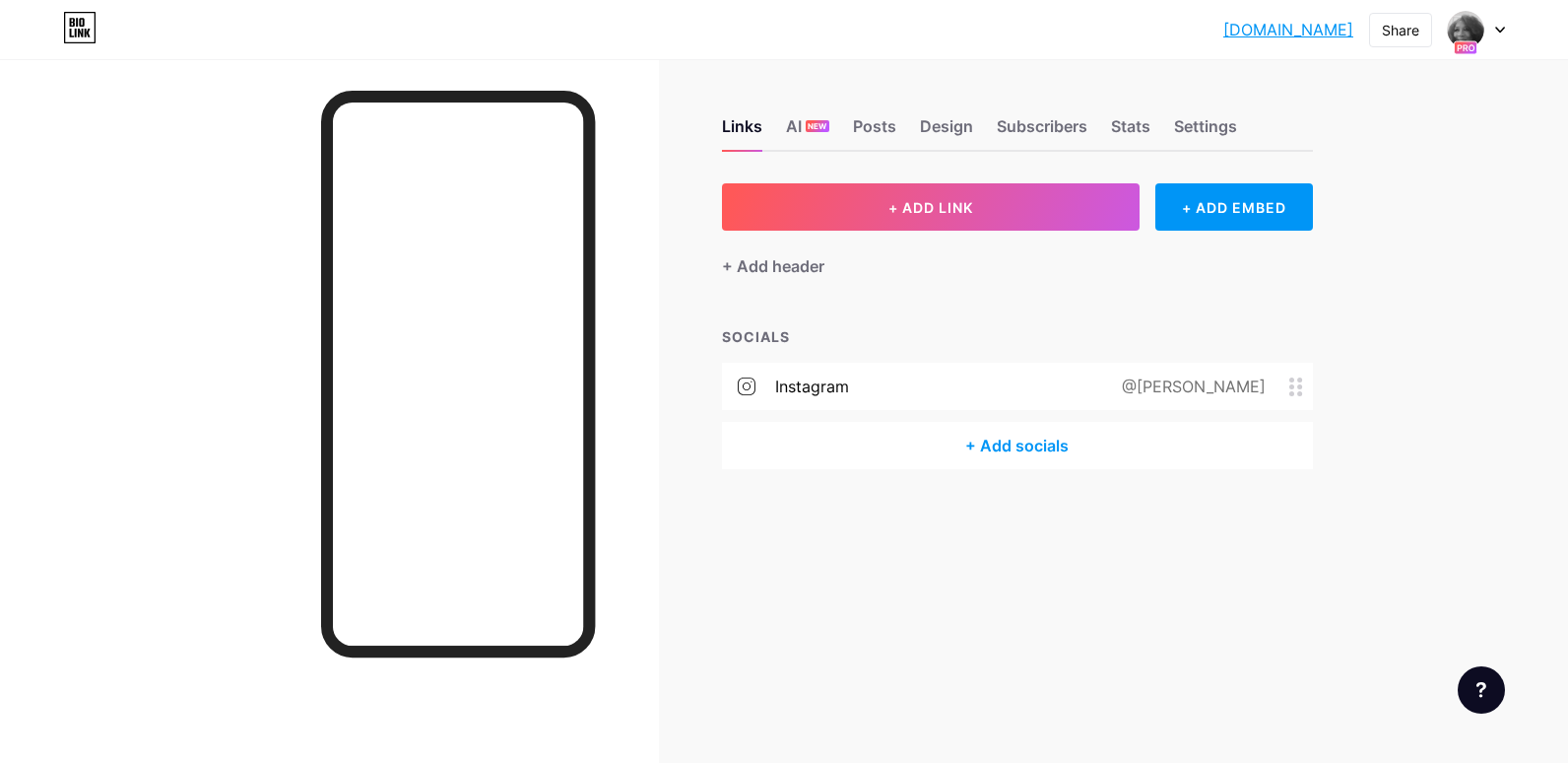
click at [1217, 383] on div "@[PERSON_NAME]" at bounding box center [1190, 386] width 199 height 24
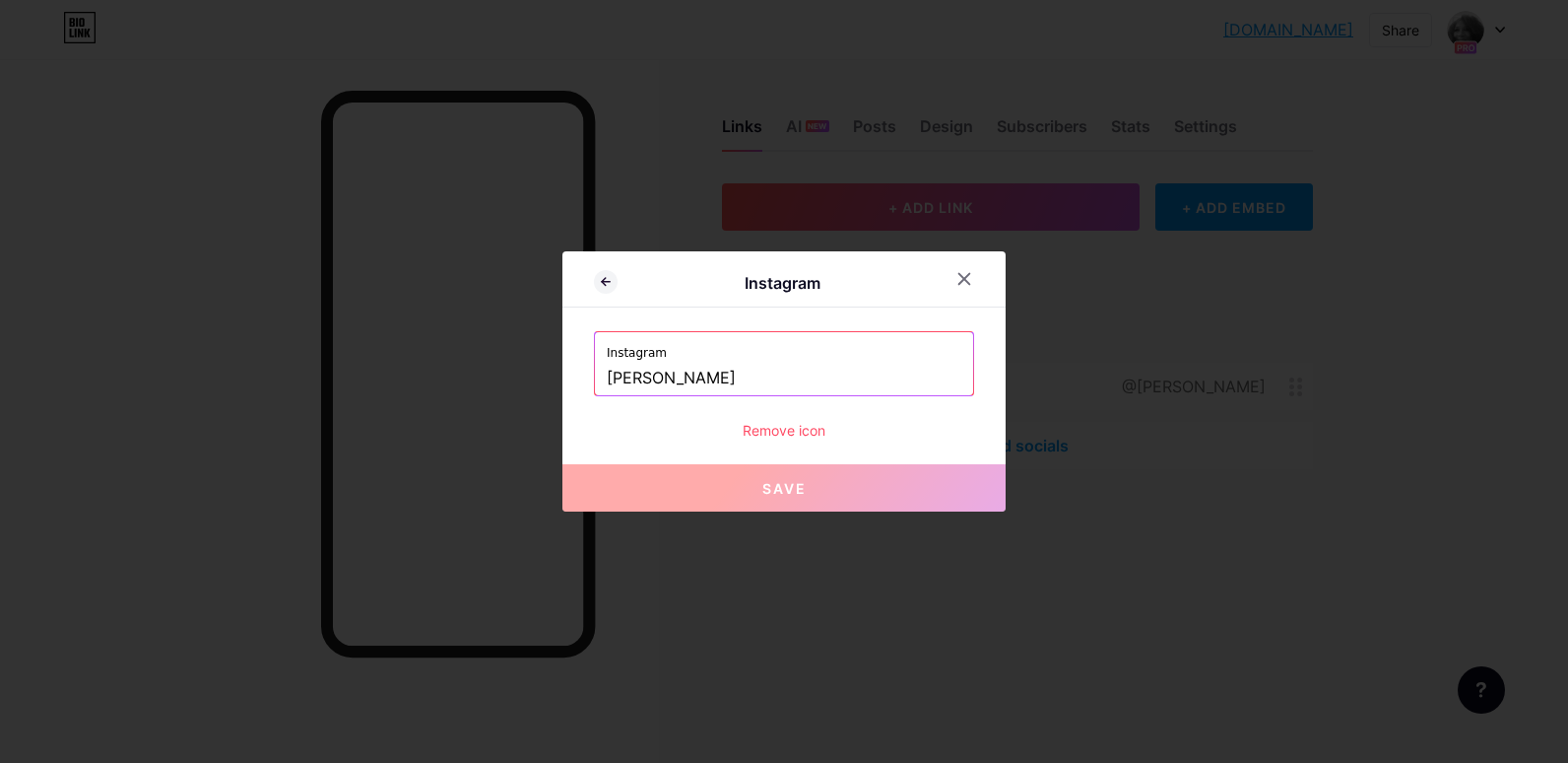
click at [710, 378] on input "[PERSON_NAME]" at bounding box center [784, 378] width 354 height 34
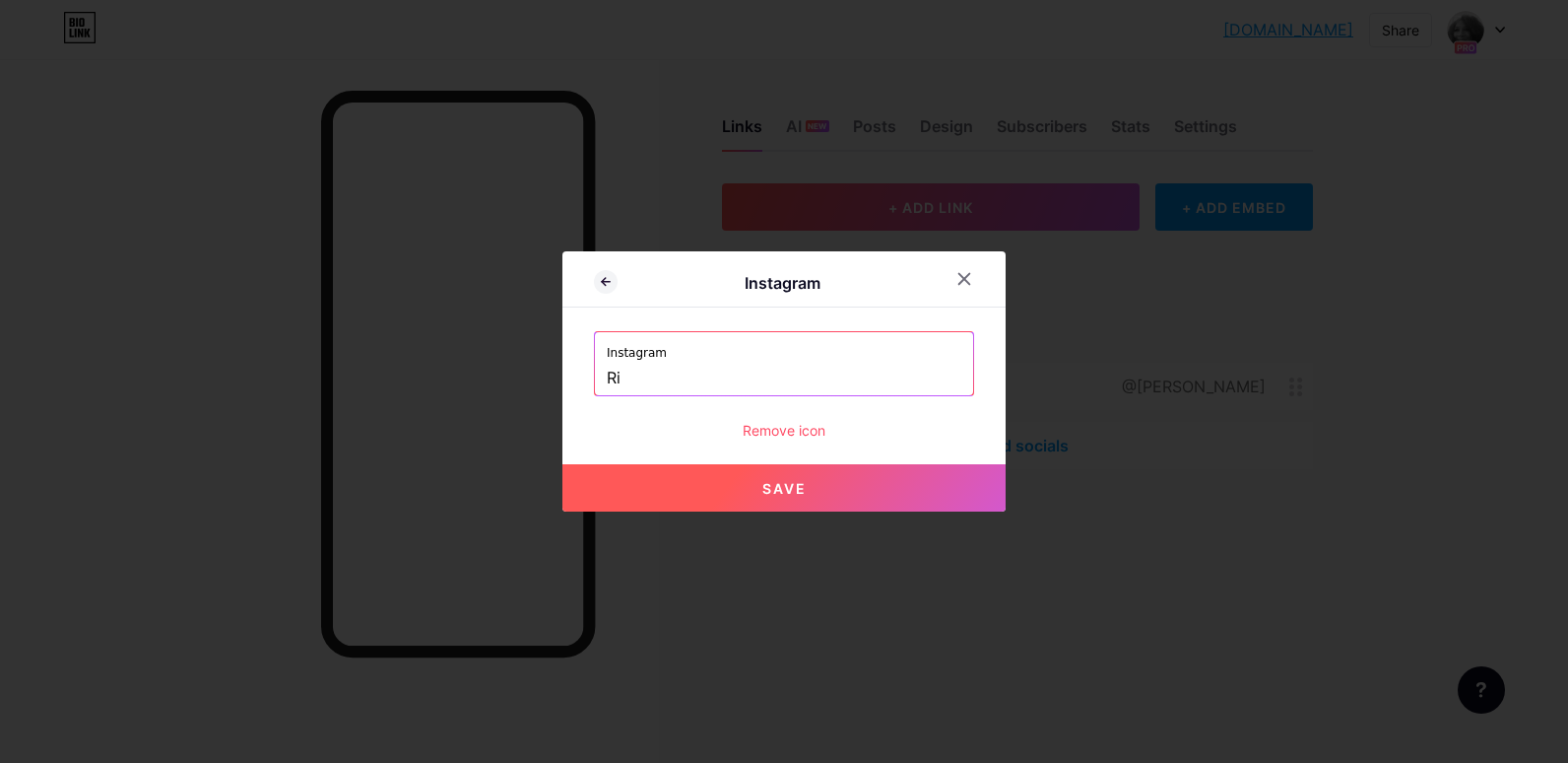
type input "R"
click at [787, 484] on span "Save" at bounding box center [784, 488] width 44 height 17
type input "https://instagram.com/rita_revival"
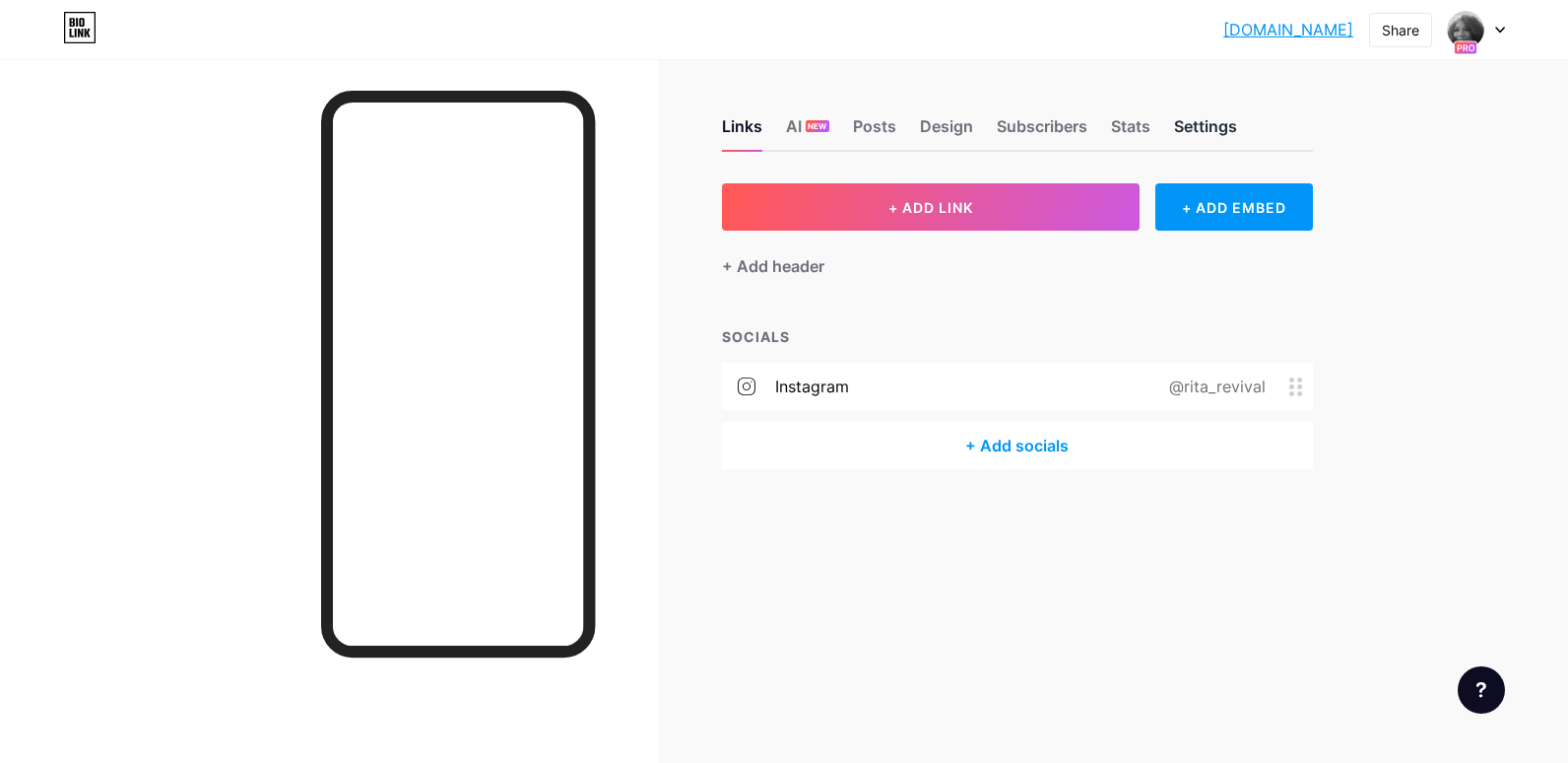
click at [1207, 125] on div "Settings" at bounding box center [1206, 132] width 63 height 36
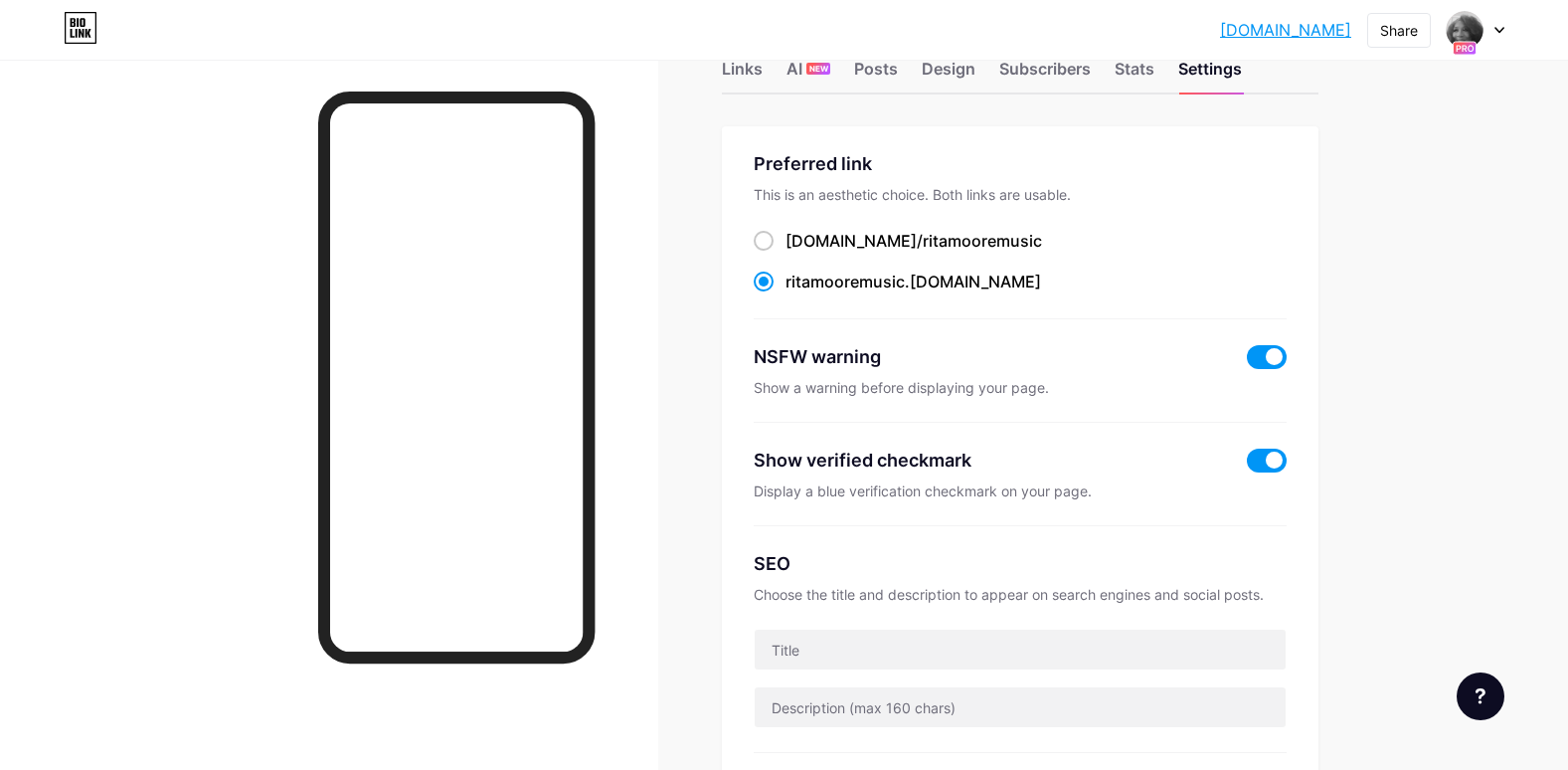
scroll to position [63, 0]
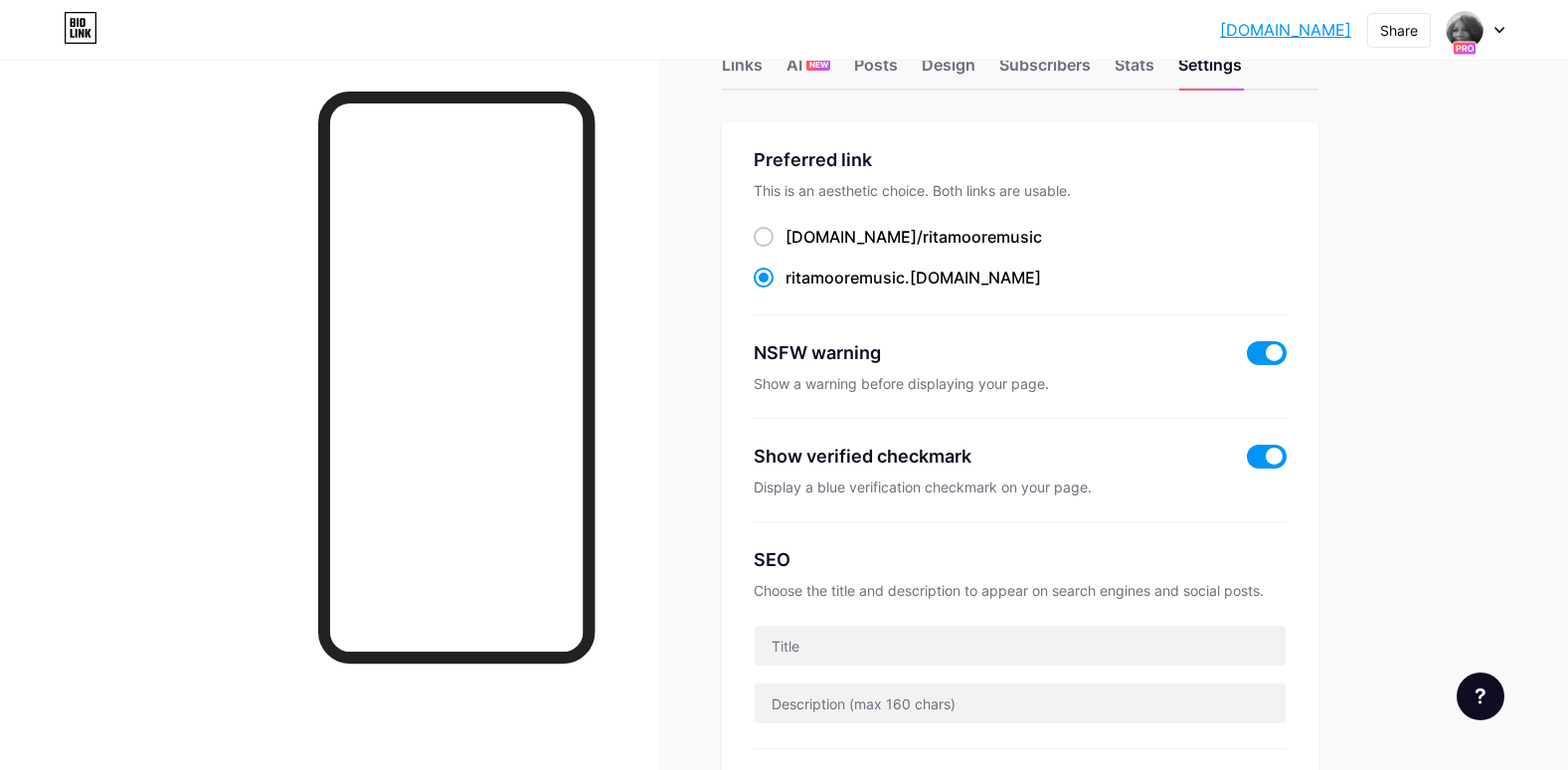
click at [1264, 451] on span at bounding box center [1267, 456] width 40 height 24
click at [1247, 461] on input "checkbox" at bounding box center [1247, 461] width 0 height 0
click at [1286, 455] on span at bounding box center [1267, 456] width 40 height 24
click at [1247, 461] on input "checkbox" at bounding box center [1247, 461] width 0 height 0
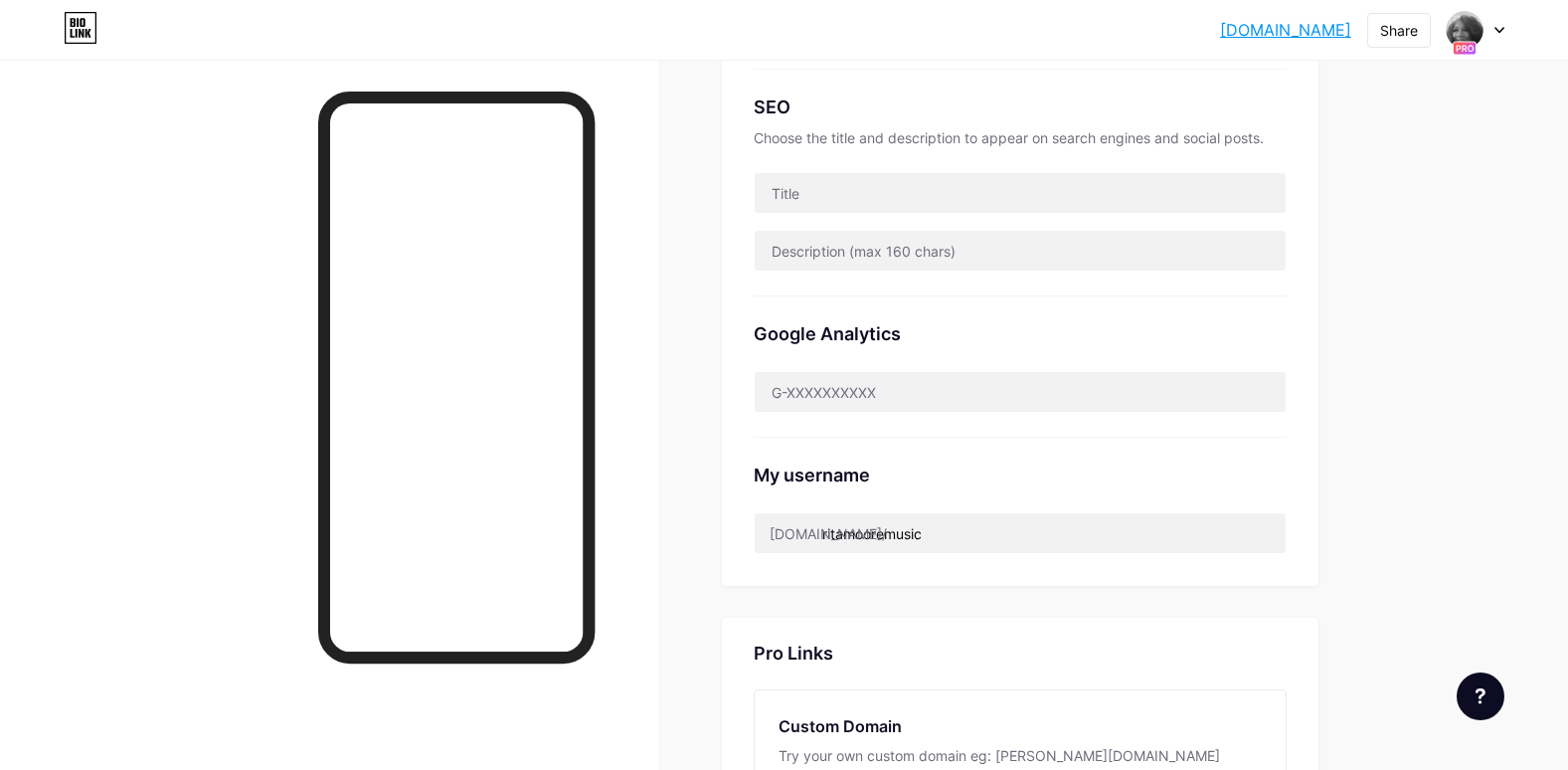
scroll to position [516, 0]
click at [1458, 34] on img at bounding box center [1464, 30] width 32 height 32
